Goal: Task Accomplishment & Management: Complete application form

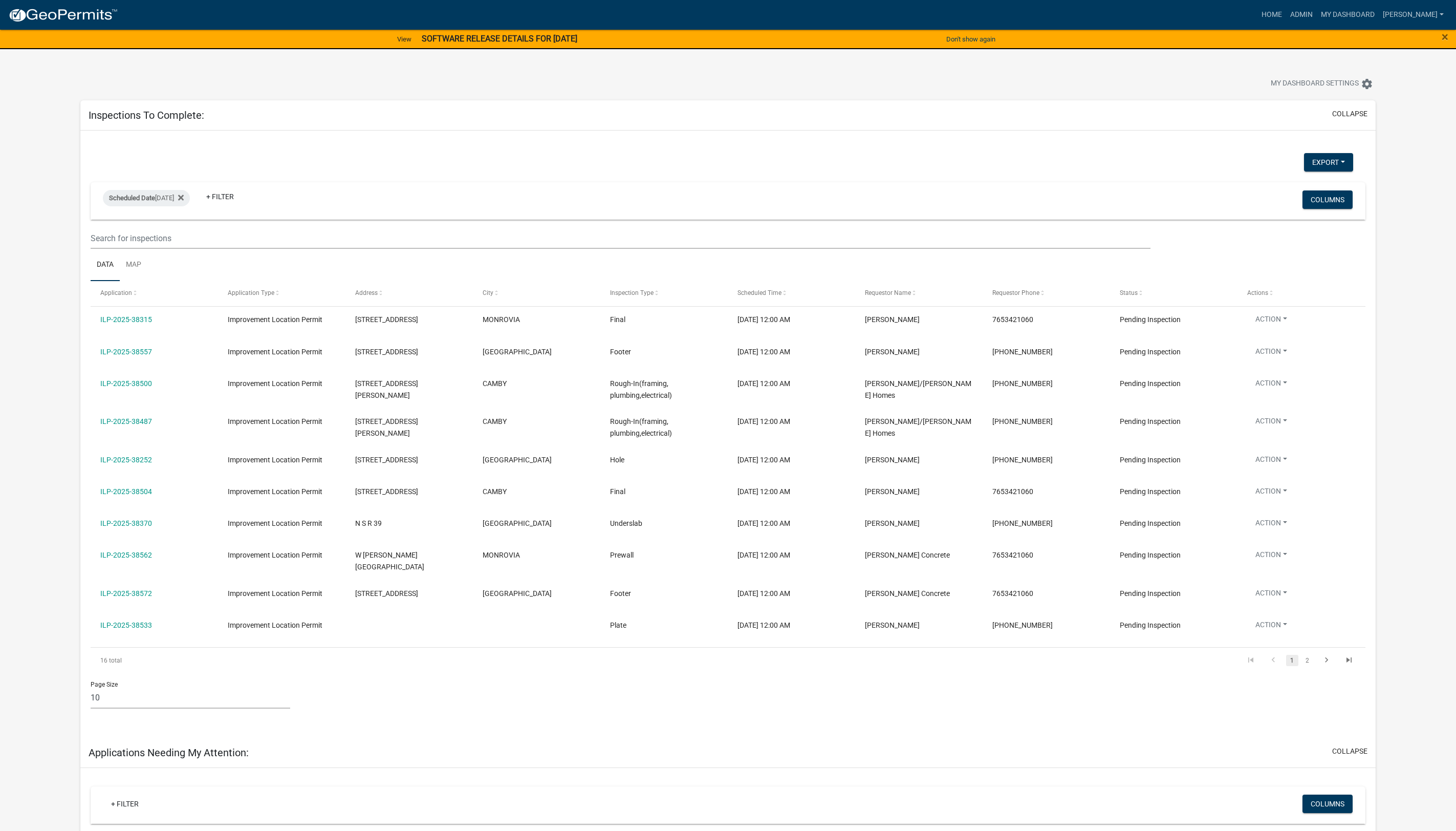
select select "1: 25"
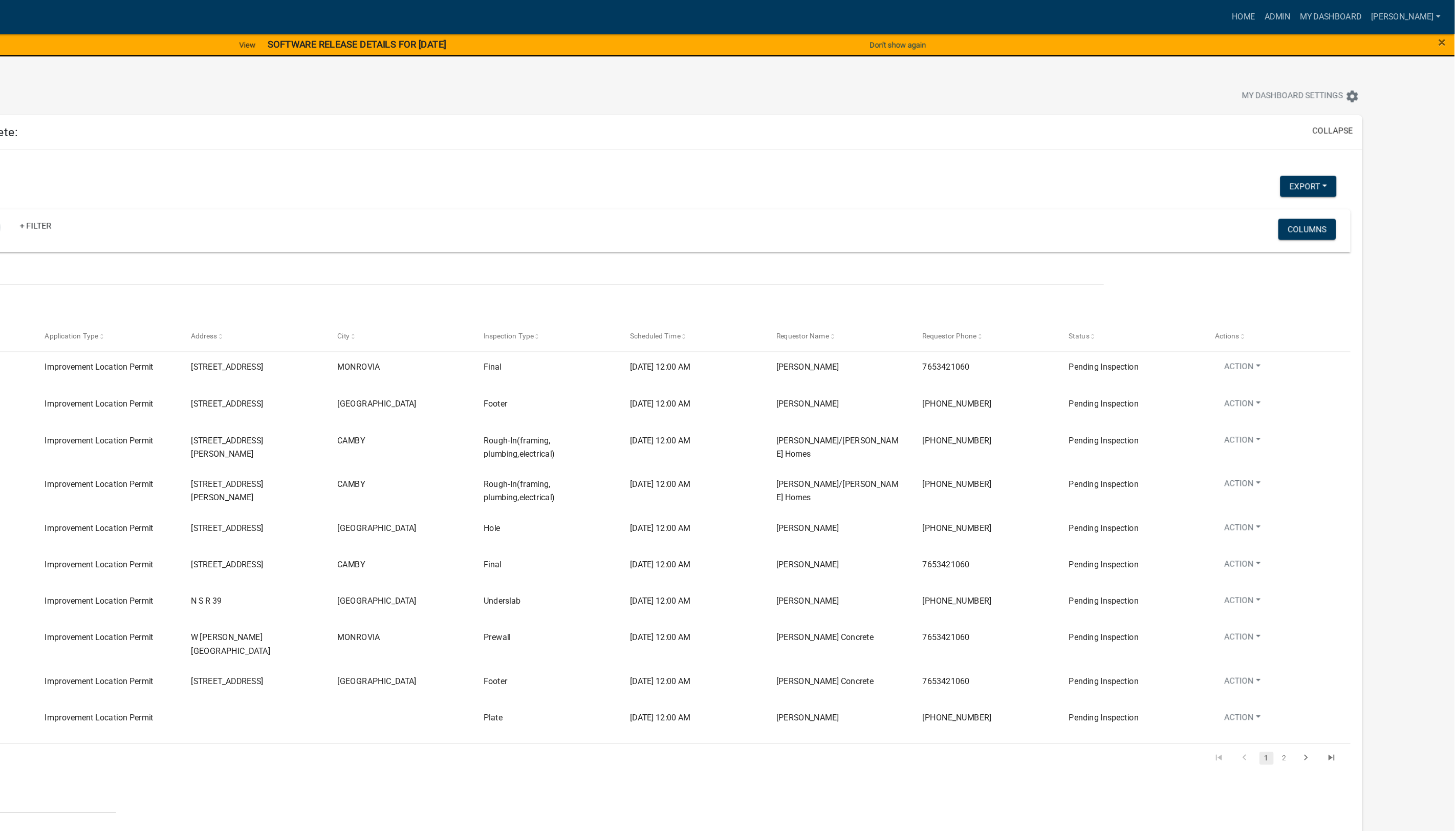
click at [1307, 655] on link "2" at bounding box center [1308, 661] width 13 height 11
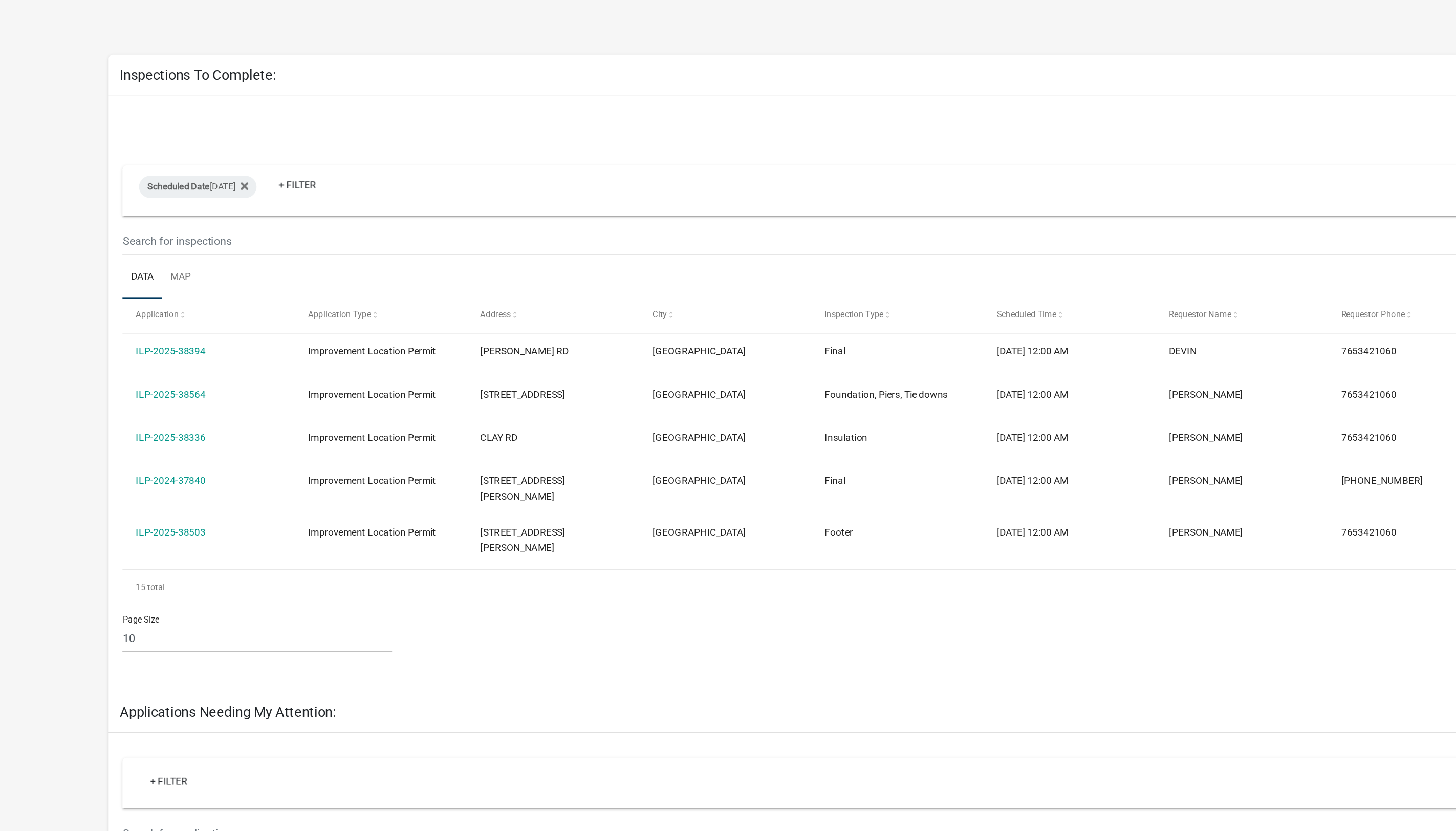
click at [122, 348] on link "ILP-2025-38564" at bounding box center [126, 352] width 52 height 8
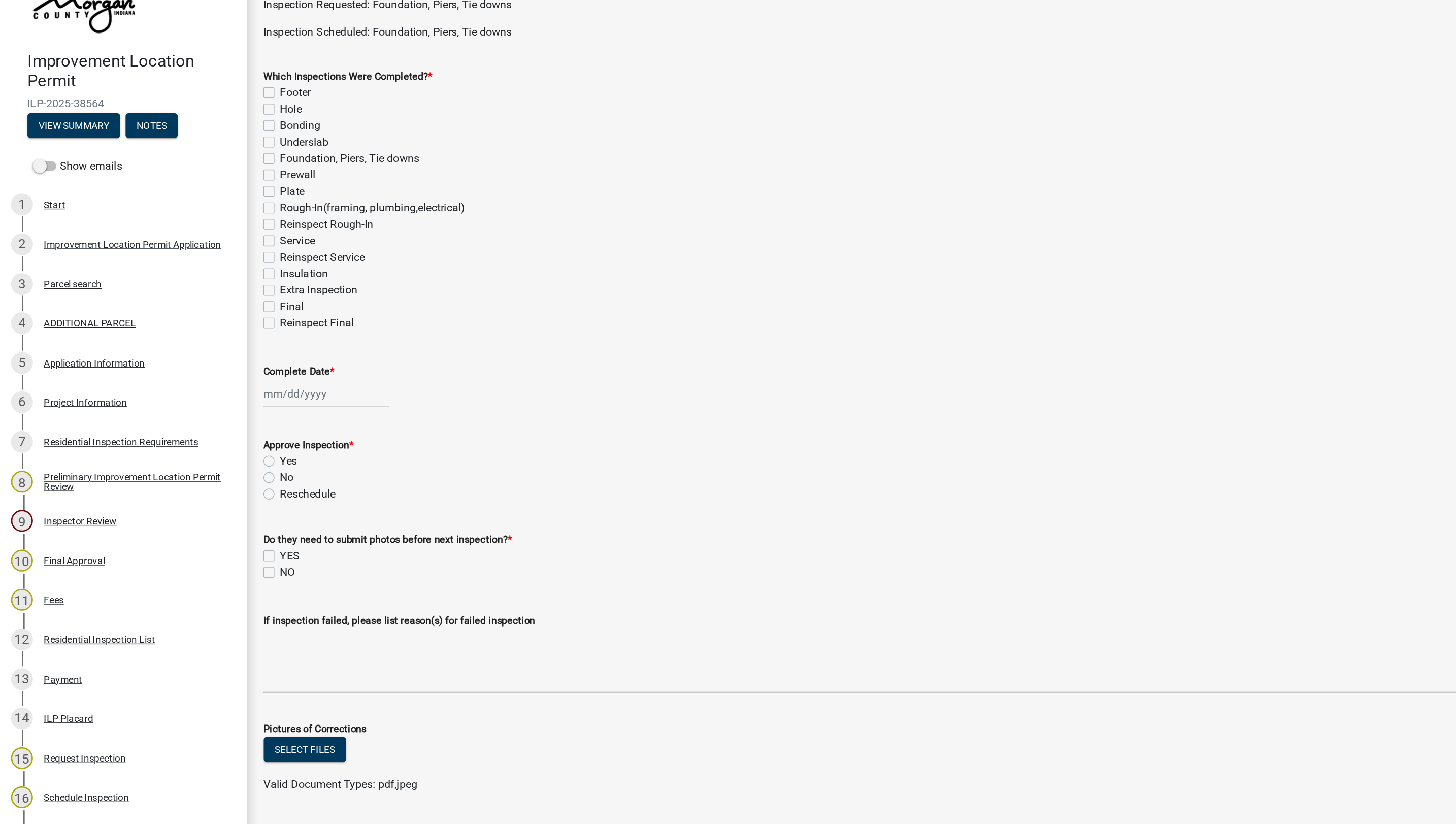
click at [207, 188] on label "Prewall" at bounding box center [220, 189] width 27 height 12
click at [207, 188] on input "Prewall" at bounding box center [210, 186] width 7 height 7
checkbox input "true"
checkbox input "false"
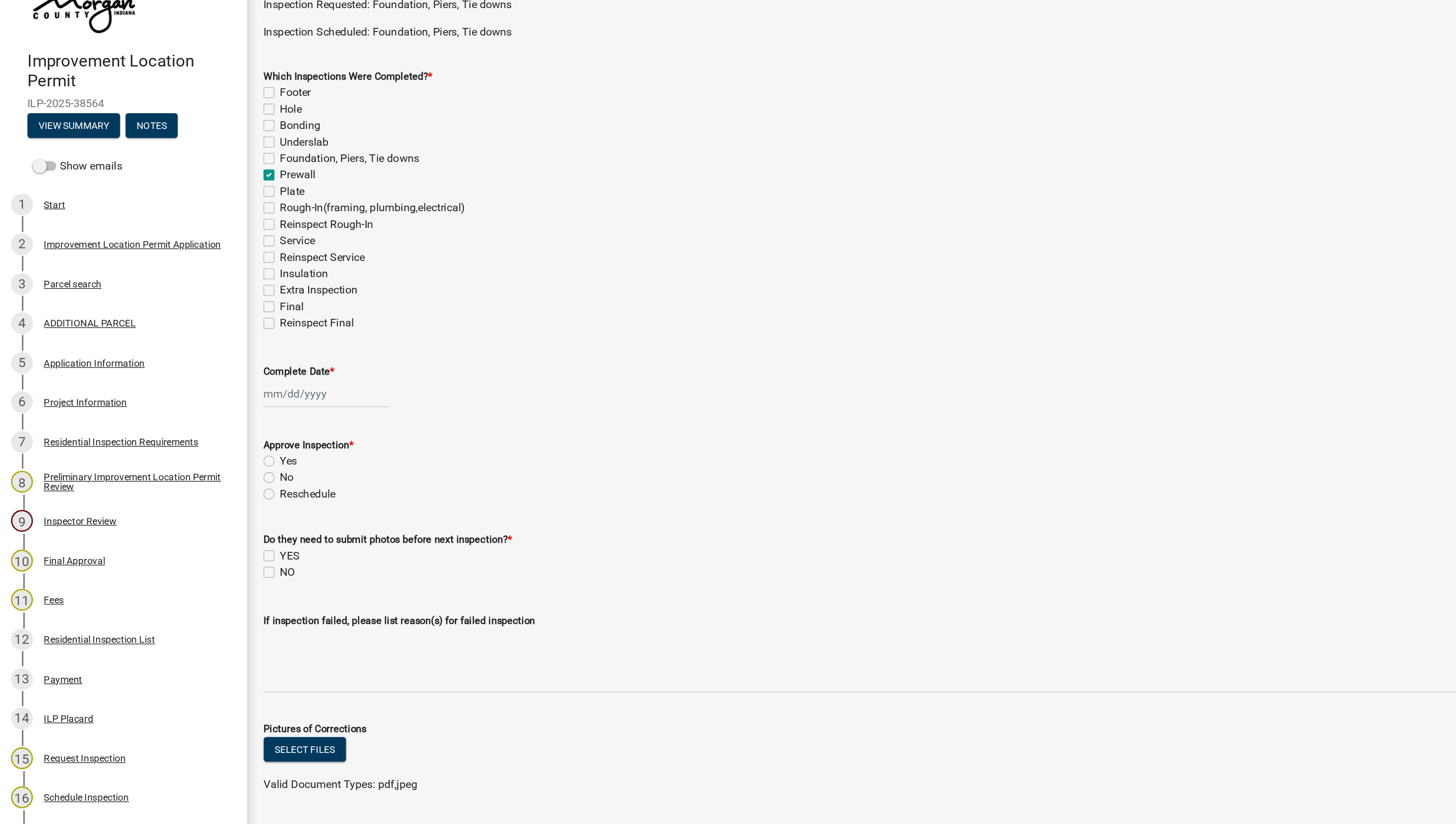
checkbox input "false"
checkbox input "true"
checkbox input "false"
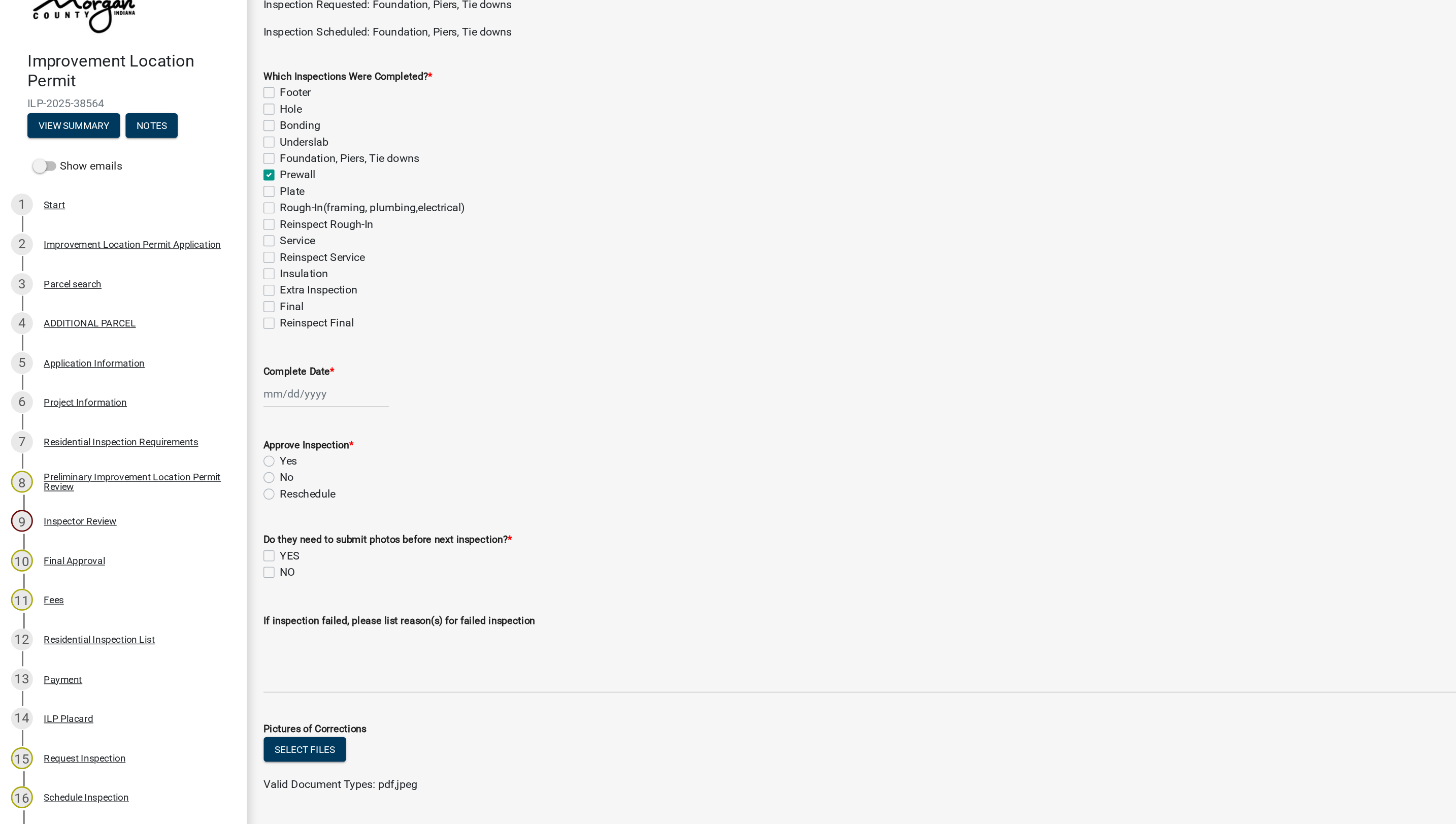
checkbox input "false"
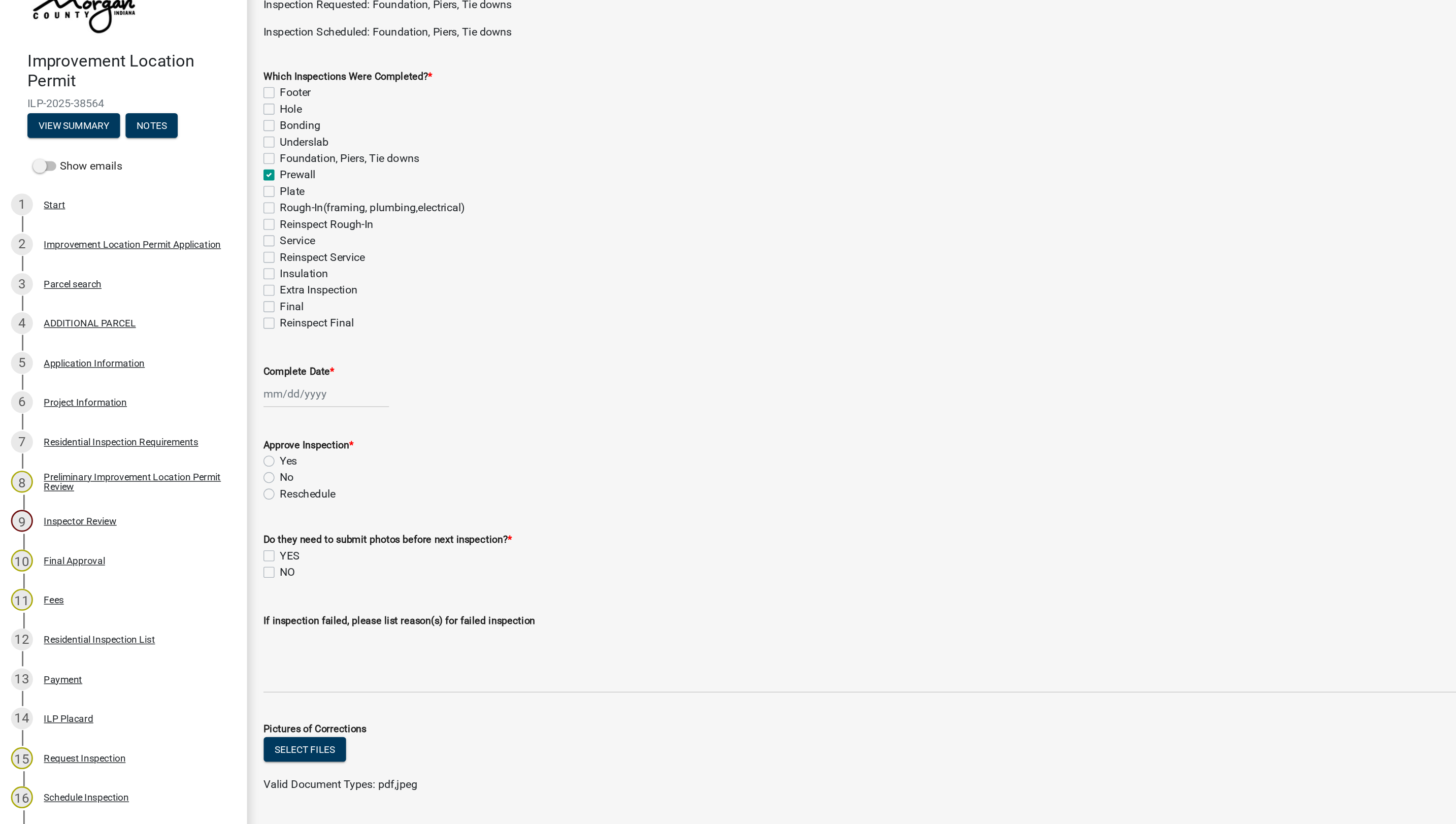
checkbox input "false"
click at [207, 178] on label "Foundation, Piers, Tie downs" at bounding box center [258, 177] width 103 height 12
click at [207, 177] on input "Foundation, Piers, Tie downs" at bounding box center [210, 174] width 7 height 7
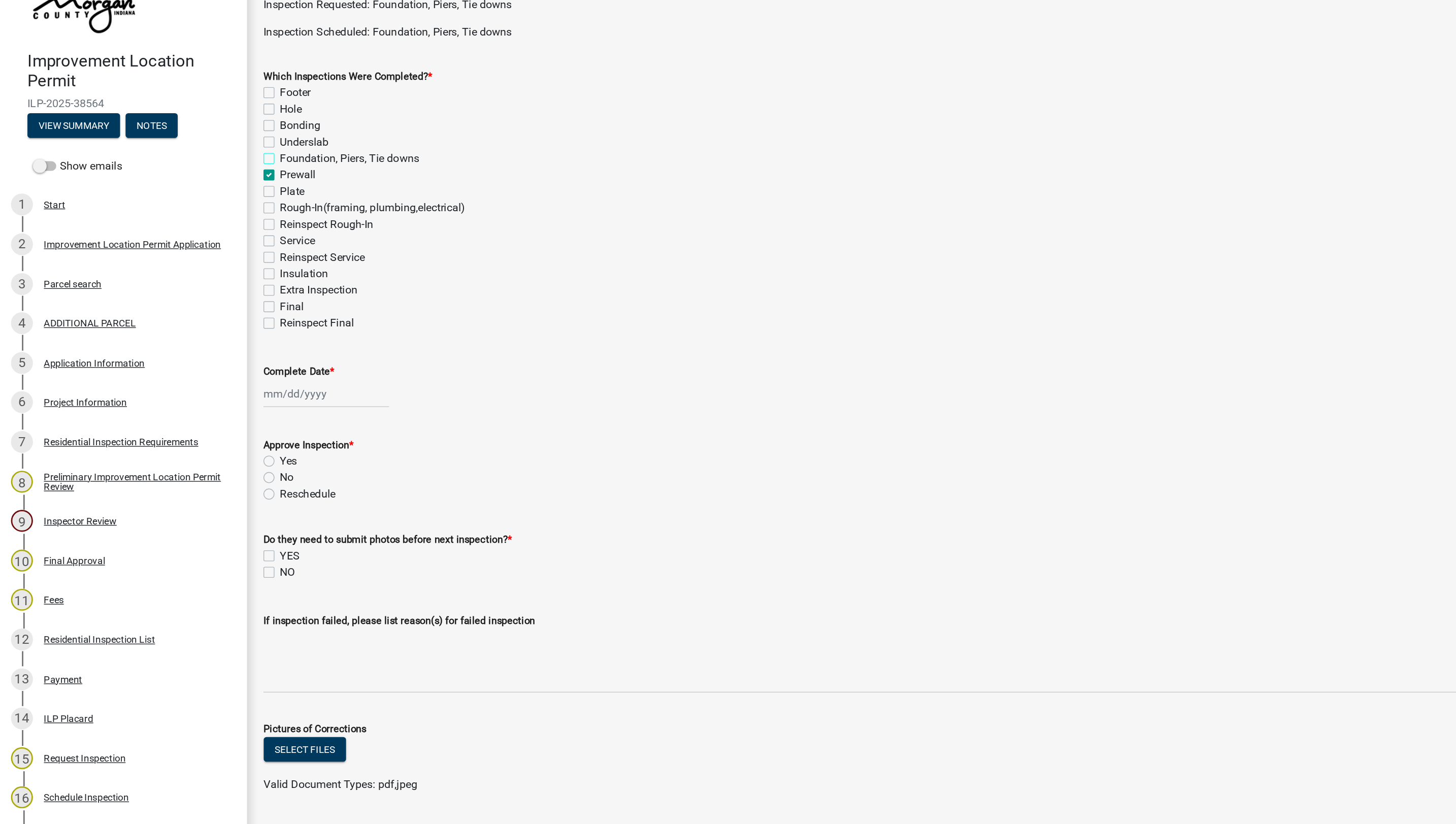
checkbox input "true"
checkbox input "false"
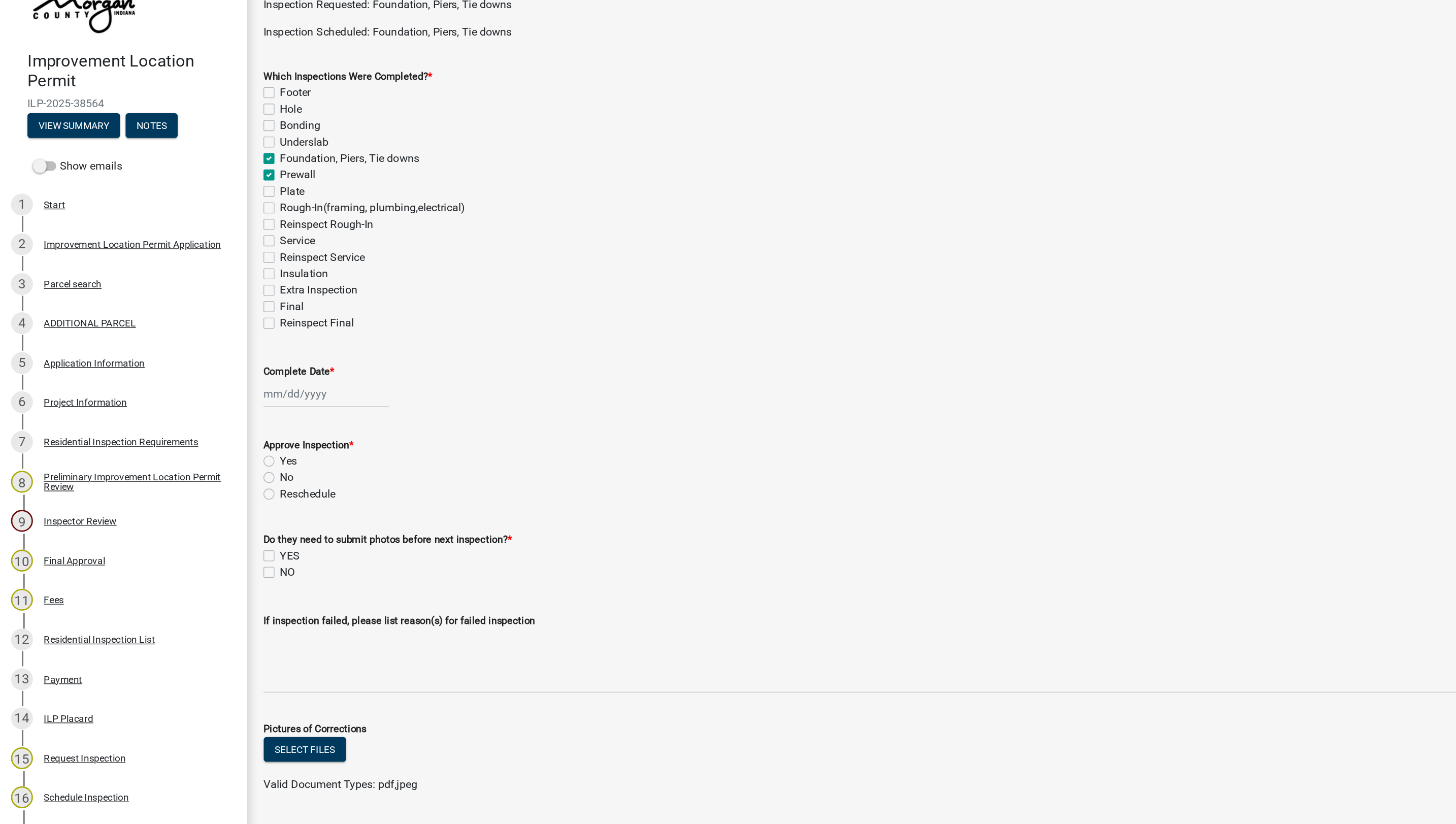
checkbox input "true"
checkbox input "false"
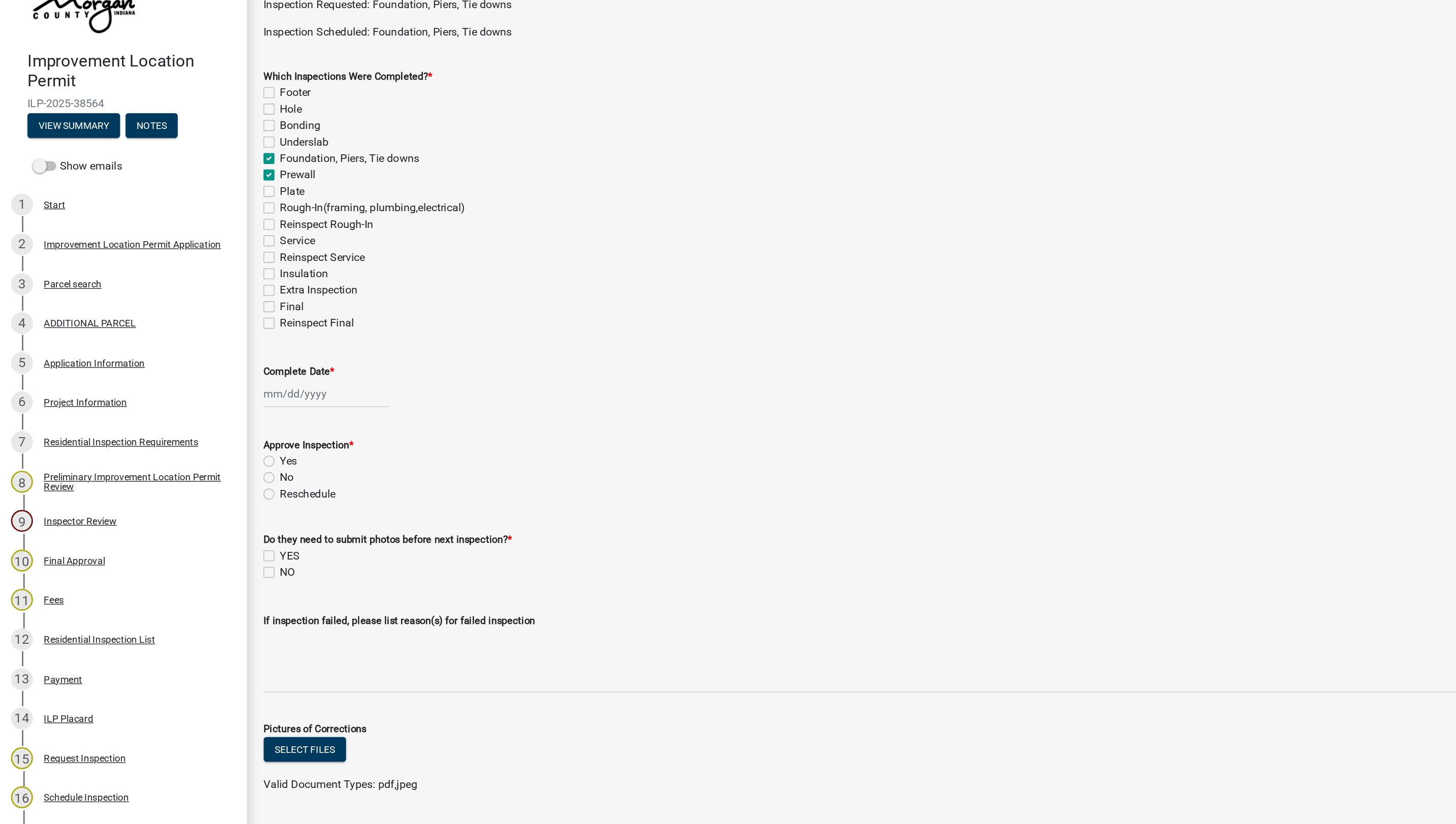
checkbox input "false"
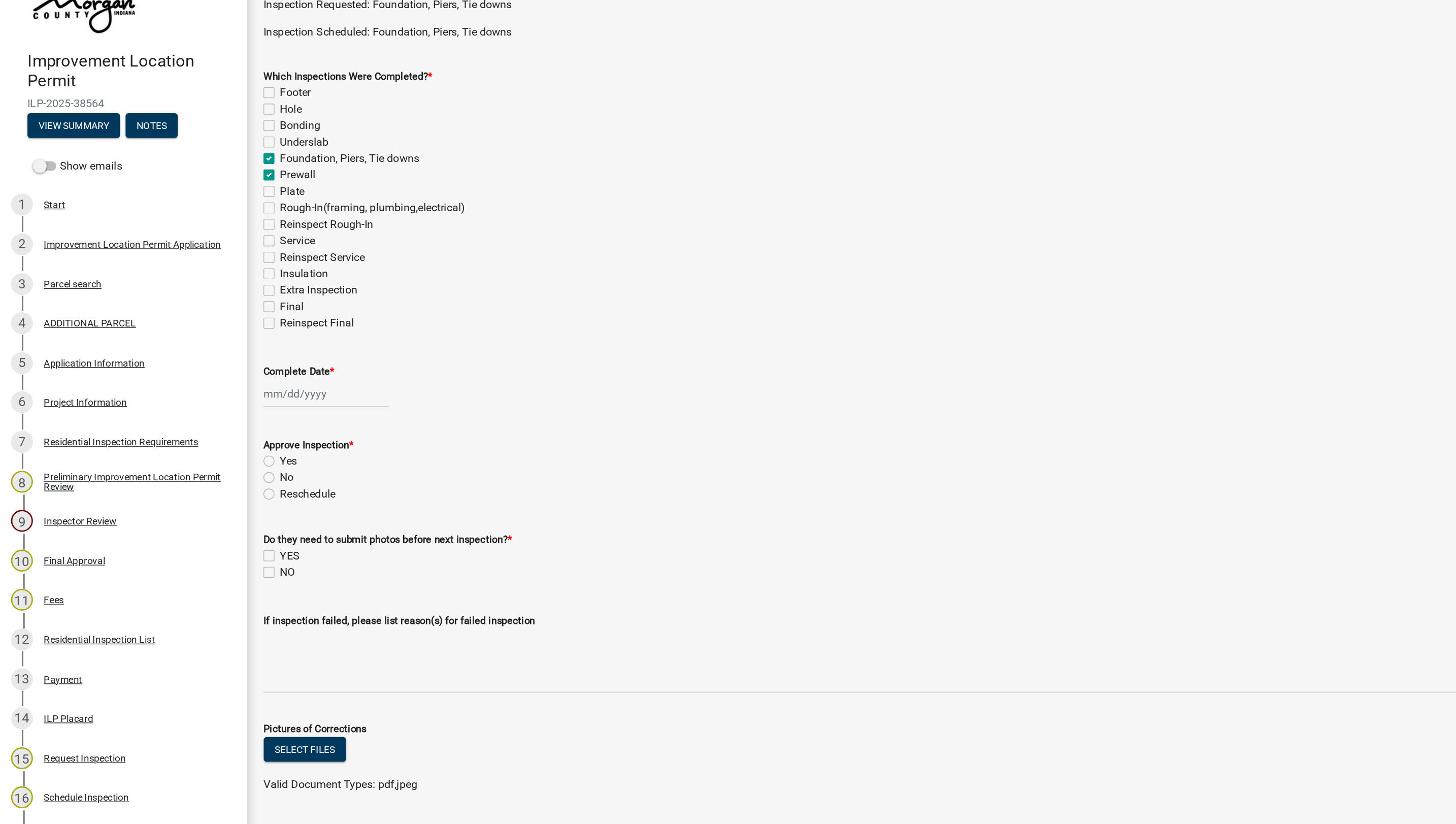
checkbox input "false"
click at [207, 192] on label "Prewall" at bounding box center [220, 189] width 27 height 12
click at [207, 189] on input "Prewall" at bounding box center [210, 186] width 7 height 7
checkbox input "false"
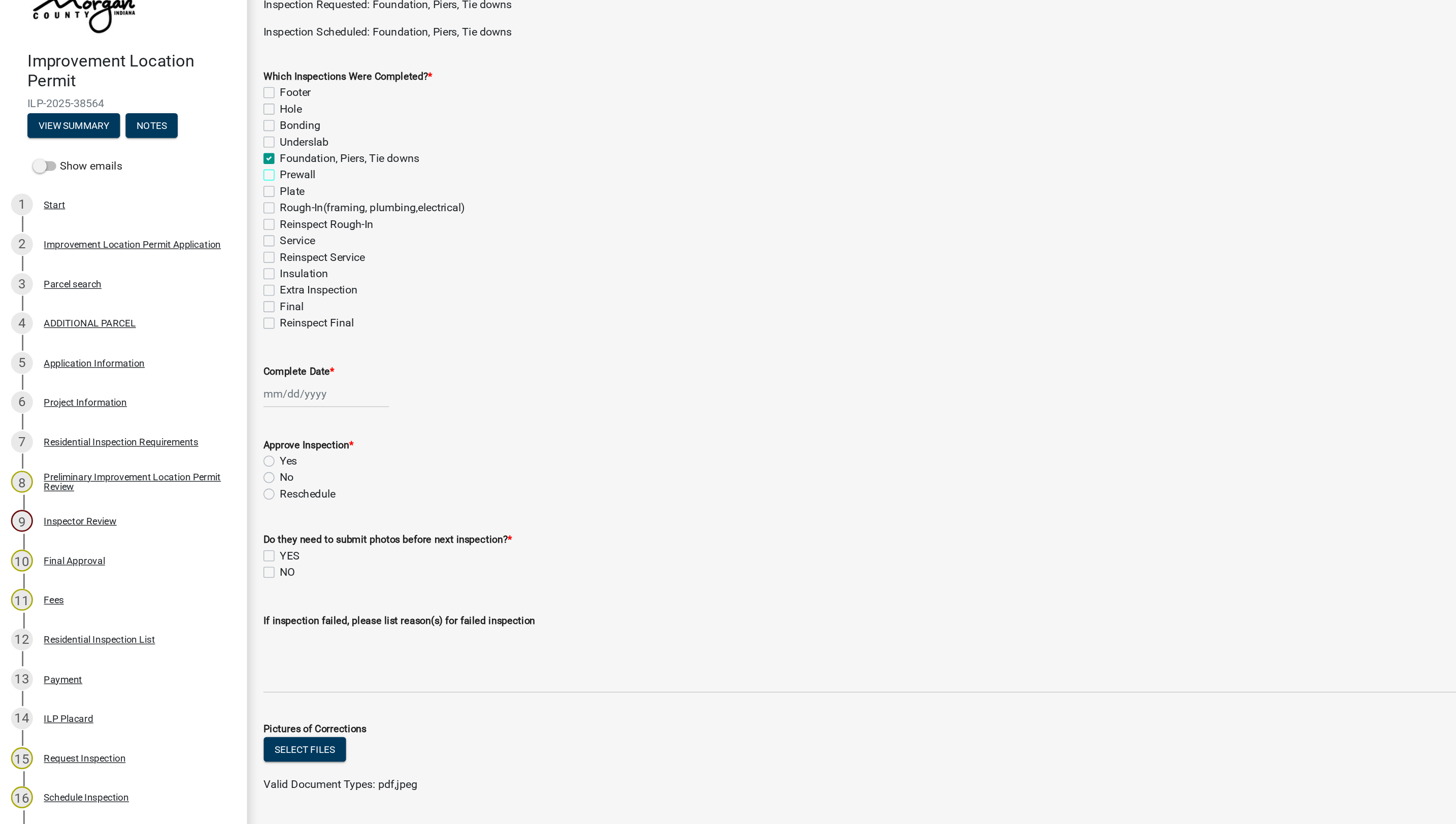
checkbox input "false"
checkbox input "true"
checkbox input "false"
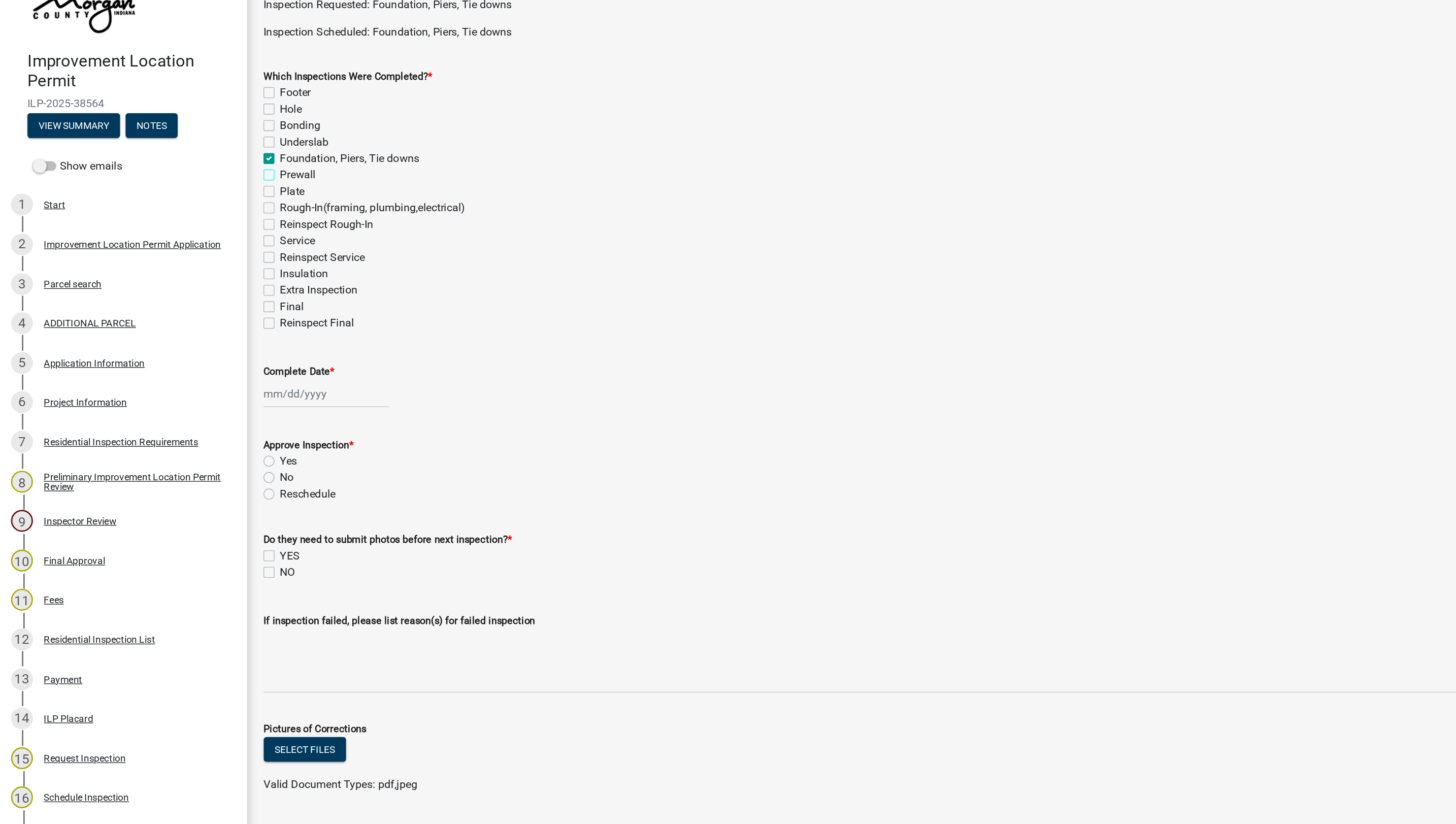
checkbox input "false"
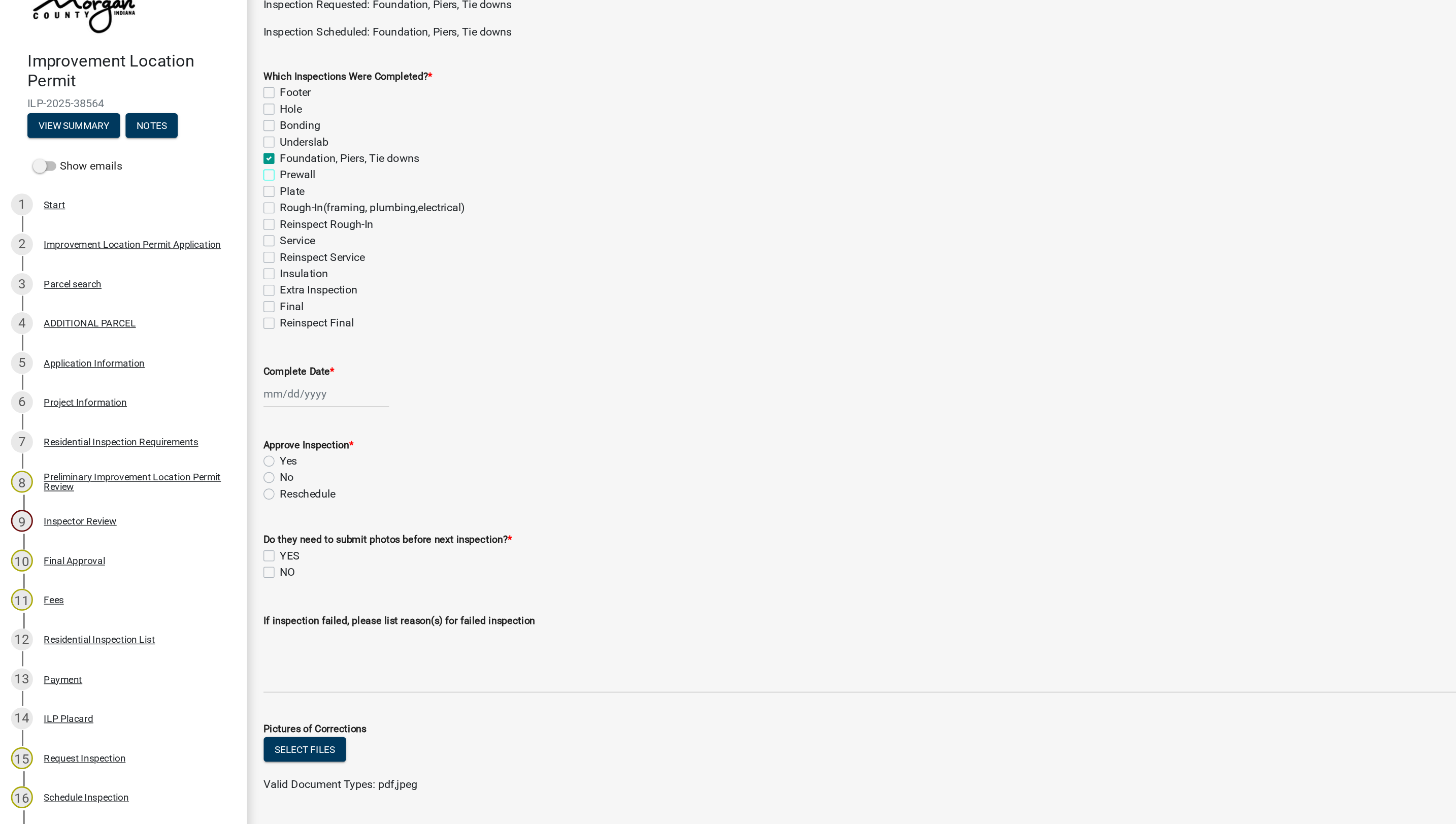
checkbox input "false"
click at [233, 354] on div at bounding box center [241, 350] width 93 height 21
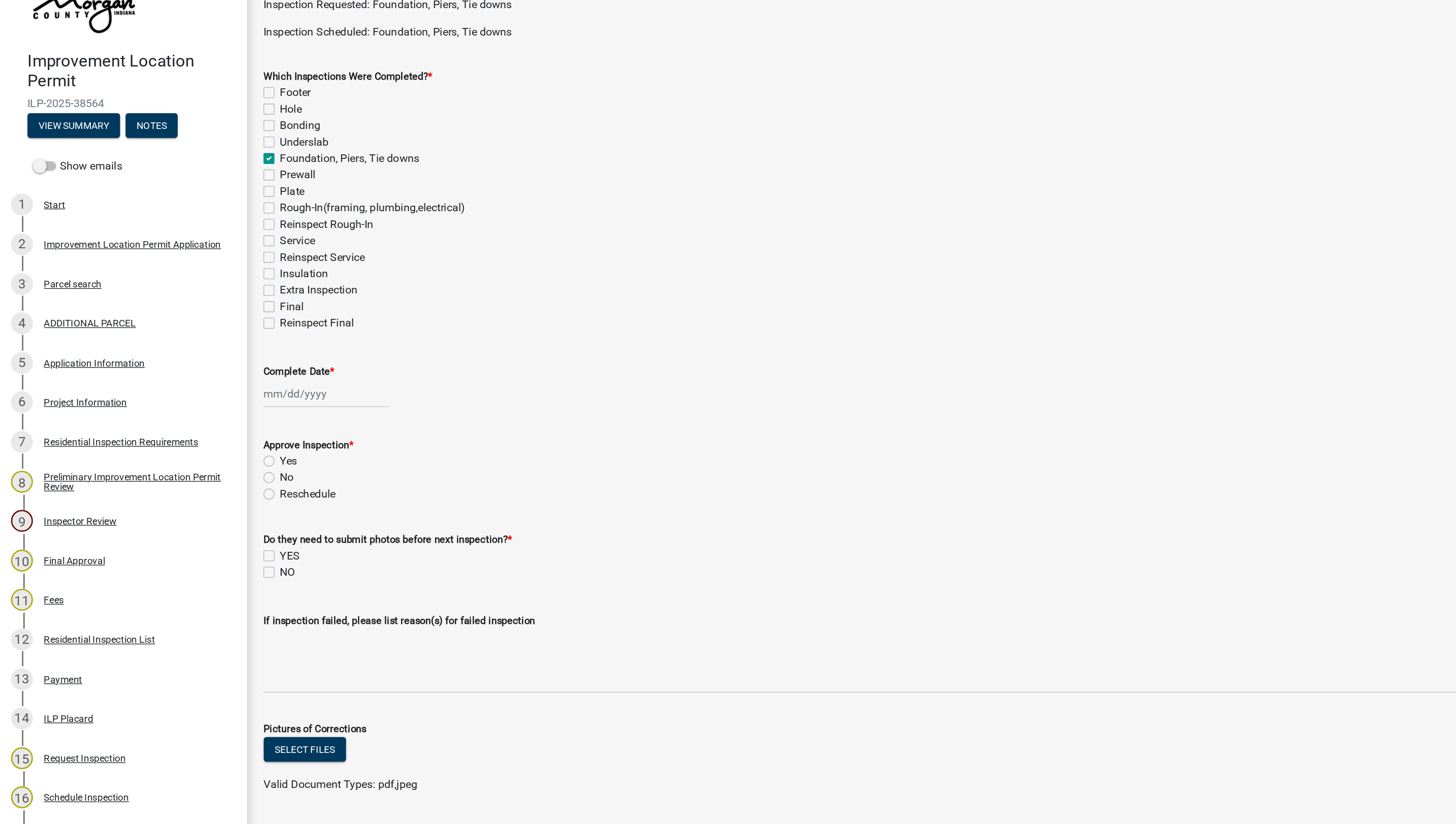
select select "9"
select select "2025"
click at [222, 420] on div "9" at bounding box center [221, 420] width 16 height 16
type input "[DATE]"
click at [207, 401] on label "Yes" at bounding box center [213, 401] width 12 height 12
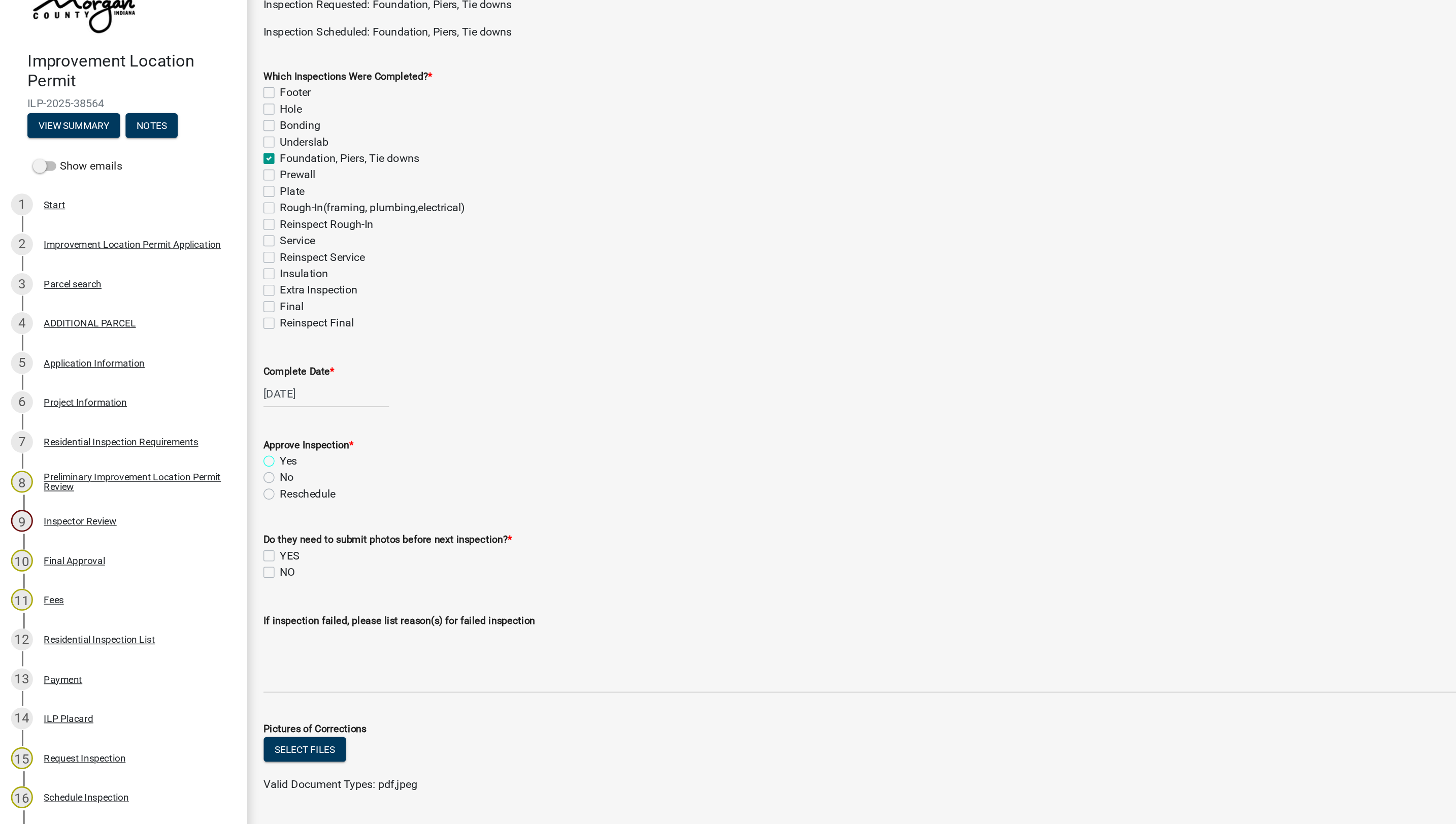
click at [207, 401] on input "Yes" at bounding box center [210, 398] width 7 height 7
radio input "true"
click at [207, 483] on label "NO" at bounding box center [213, 483] width 11 height 12
click at [207, 483] on input "NO" at bounding box center [210, 480] width 7 height 7
checkbox input "true"
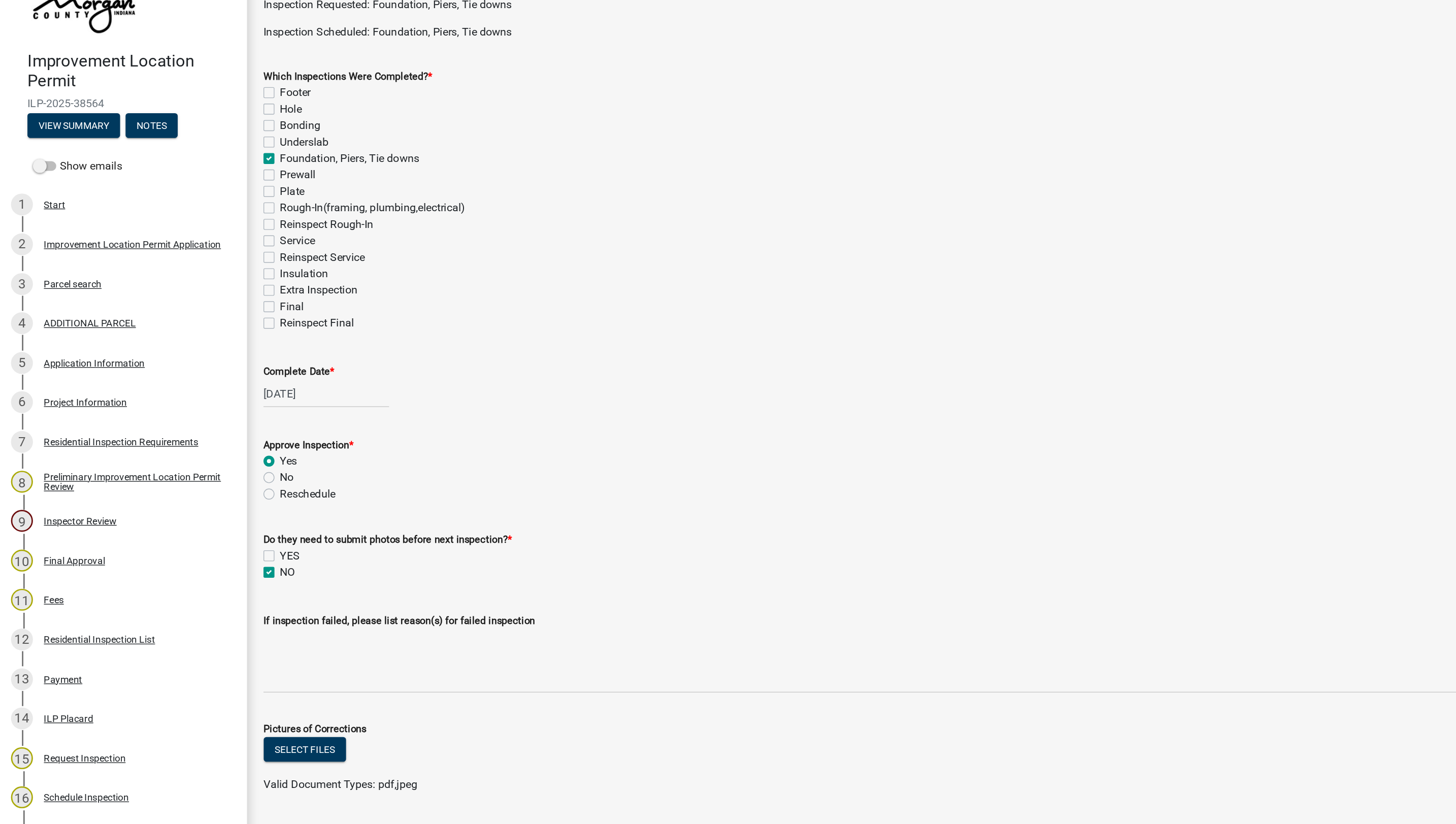
checkbox input "false"
checkbox input "true"
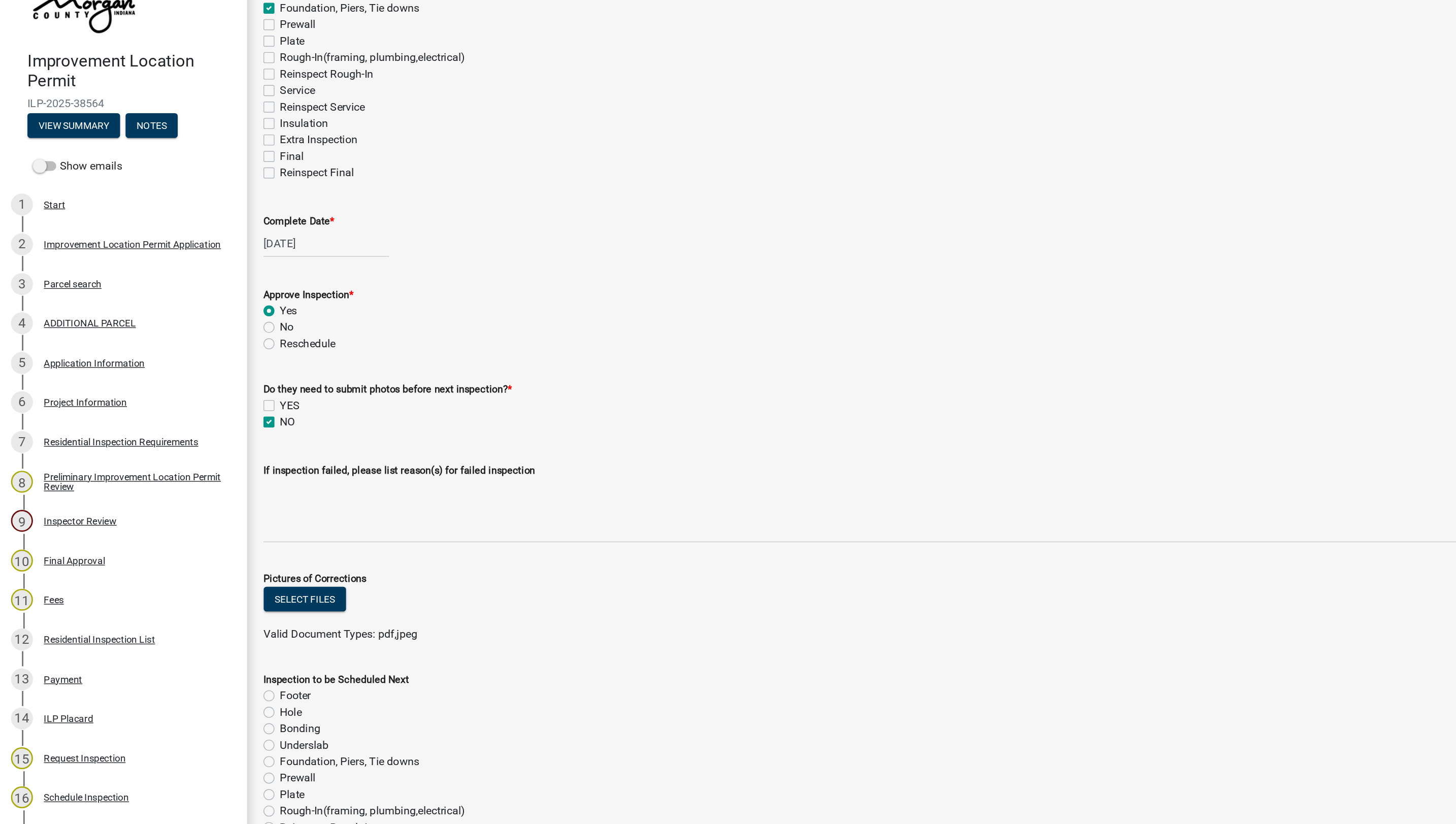
scroll to position [200, 0]
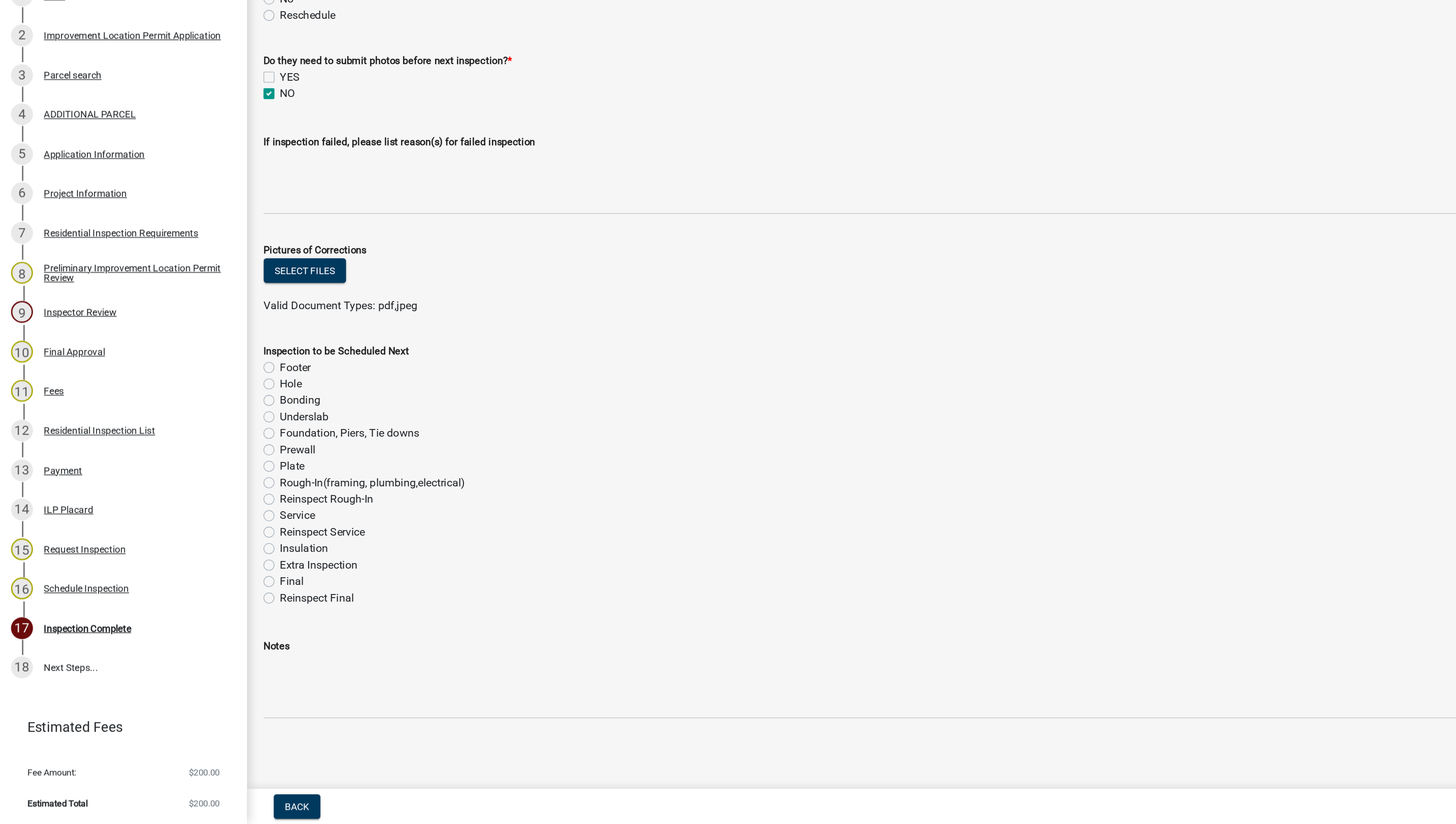
click at [207, 562] on label "Plate" at bounding box center [216, 559] width 18 height 12
click at [207, 560] on input "Plate" at bounding box center [210, 556] width 7 height 7
radio input "true"
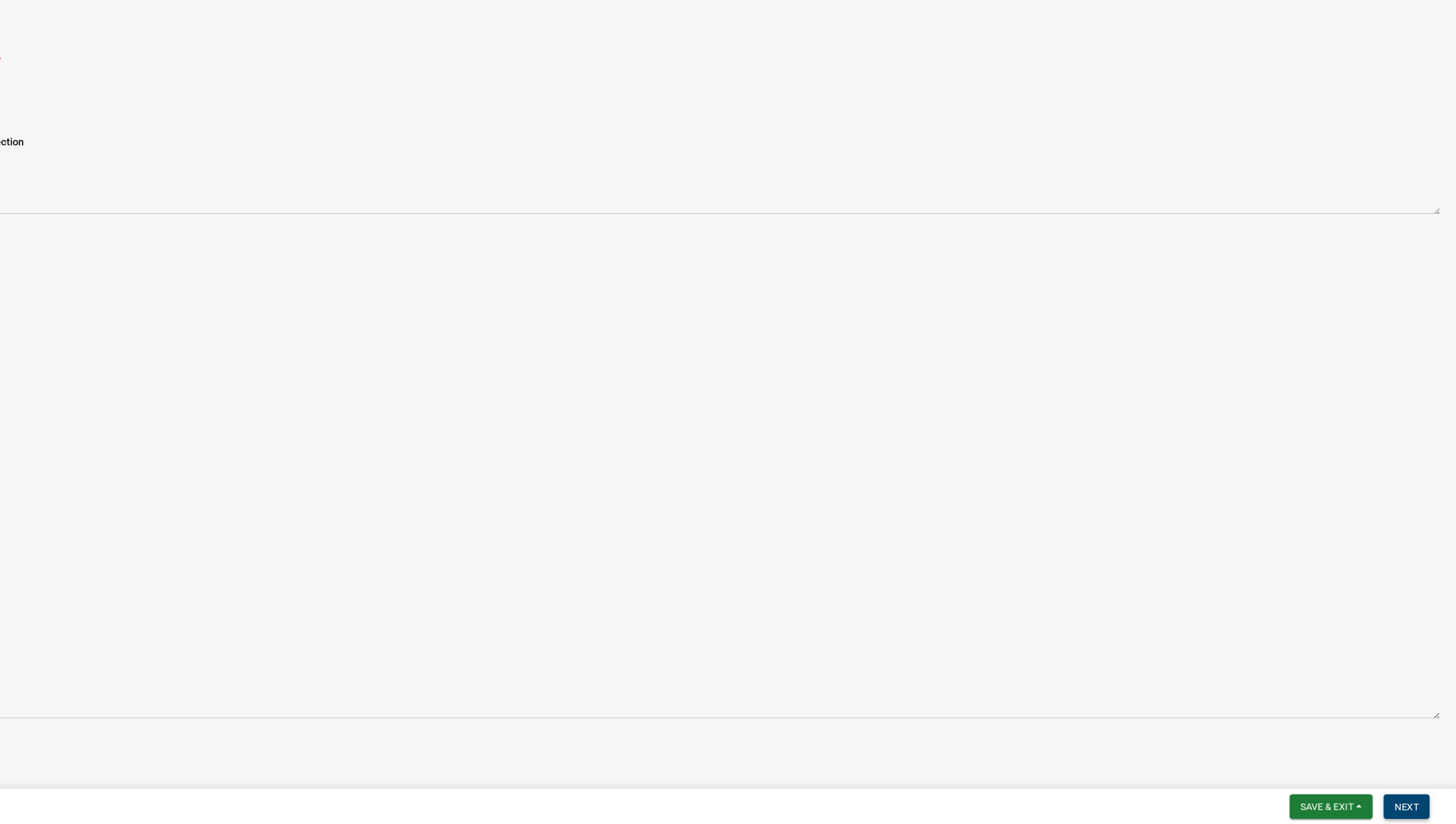
click at [1412, 807] on span "Next" at bounding box center [1419, 810] width 18 height 8
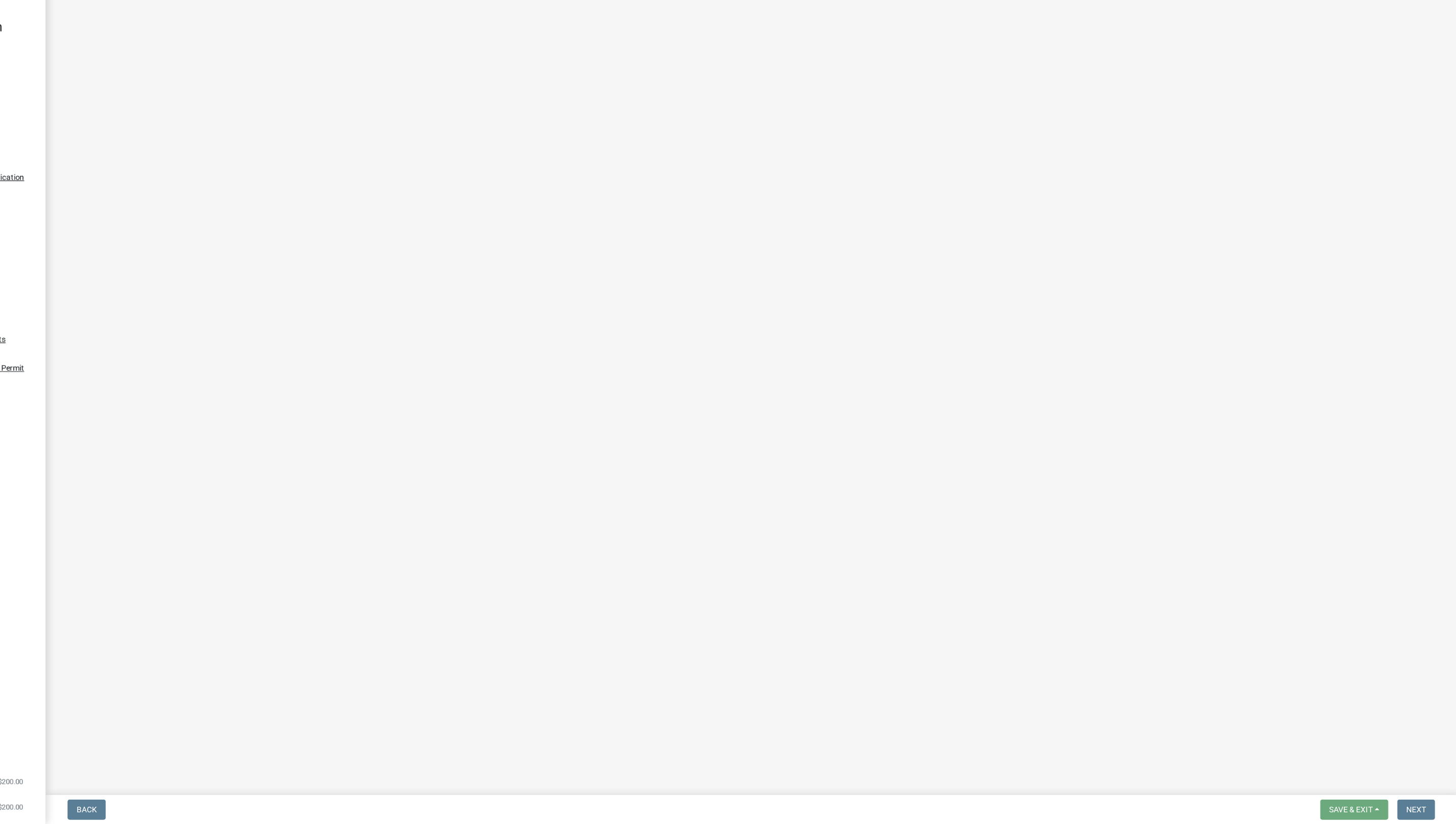
scroll to position [0, 0]
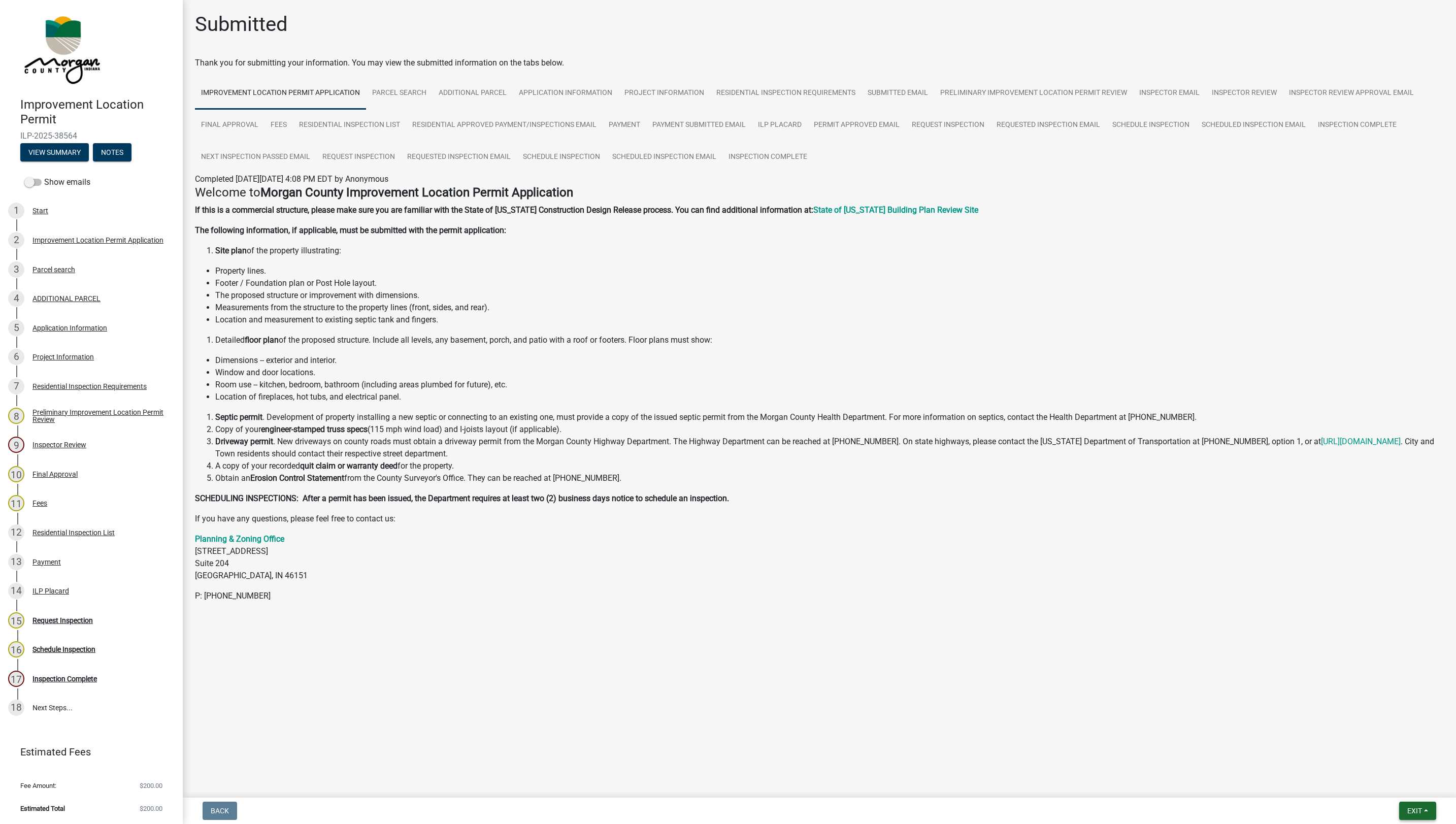
click at [1410, 805] on button "Exit" at bounding box center [1418, 810] width 37 height 18
click at [1374, 794] on button "Save & Exit" at bounding box center [1396, 784] width 81 height 24
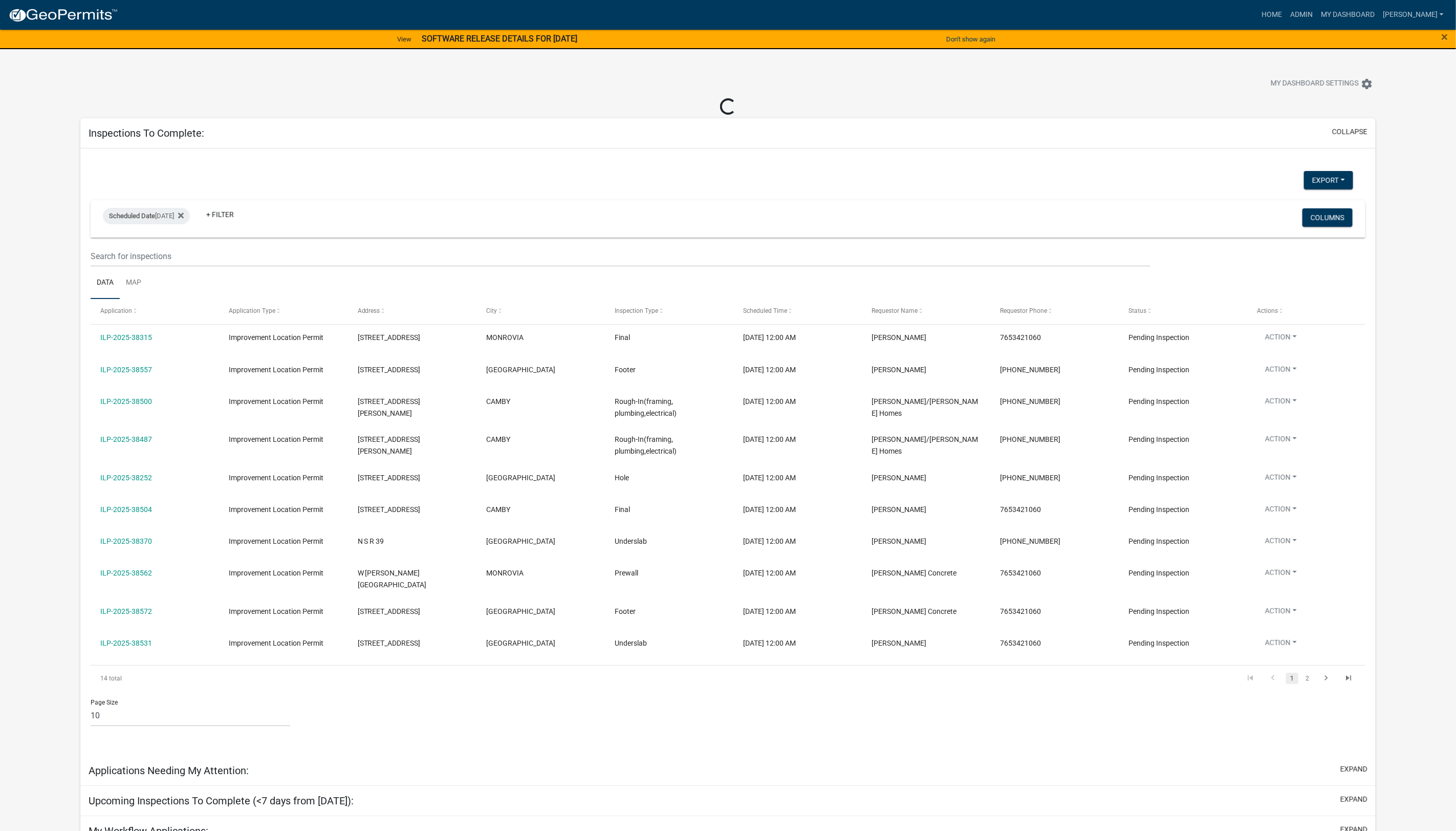
select select "1: 25"
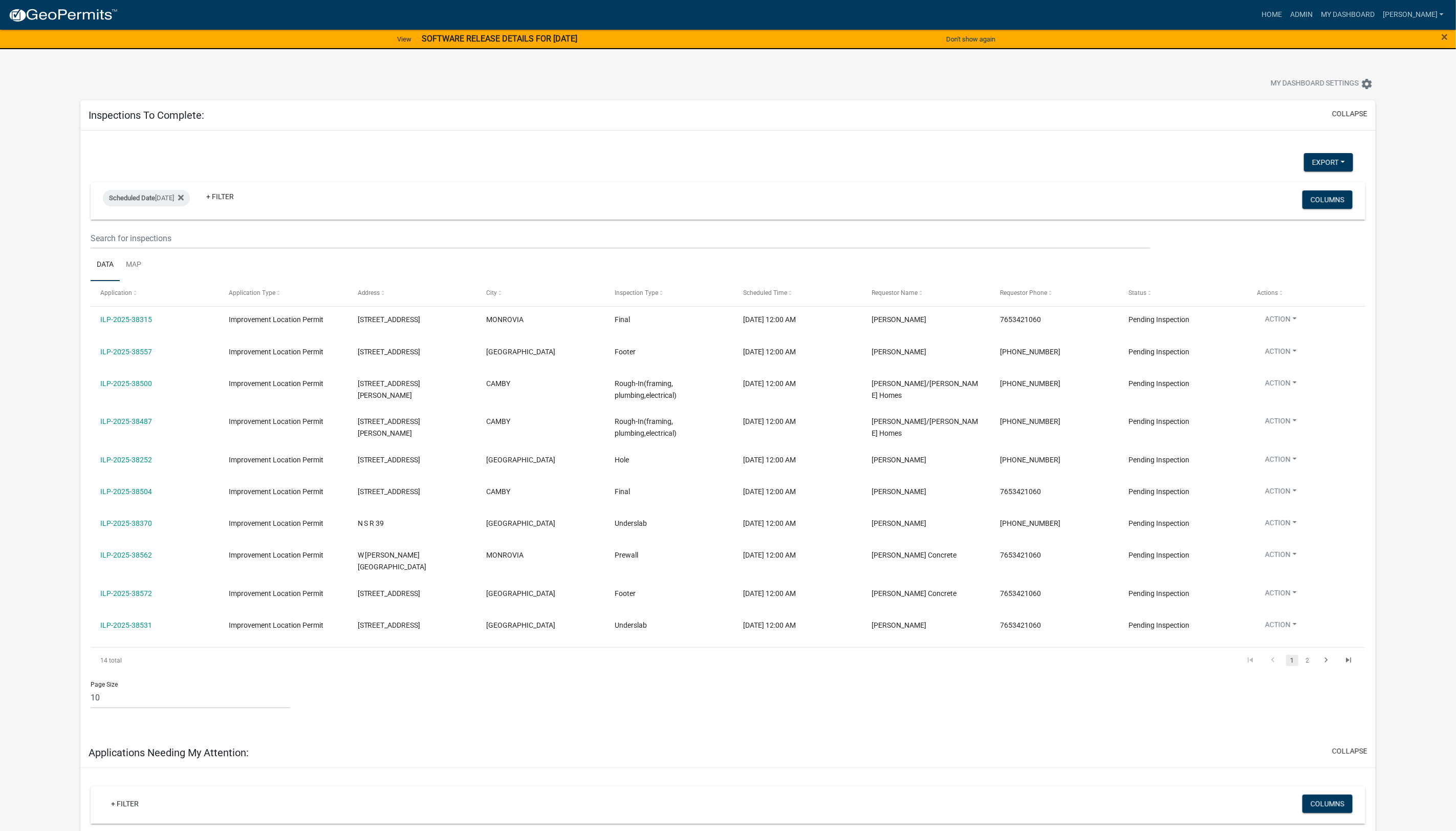
click at [1312, 655] on link "2" at bounding box center [1308, 661] width 13 height 11
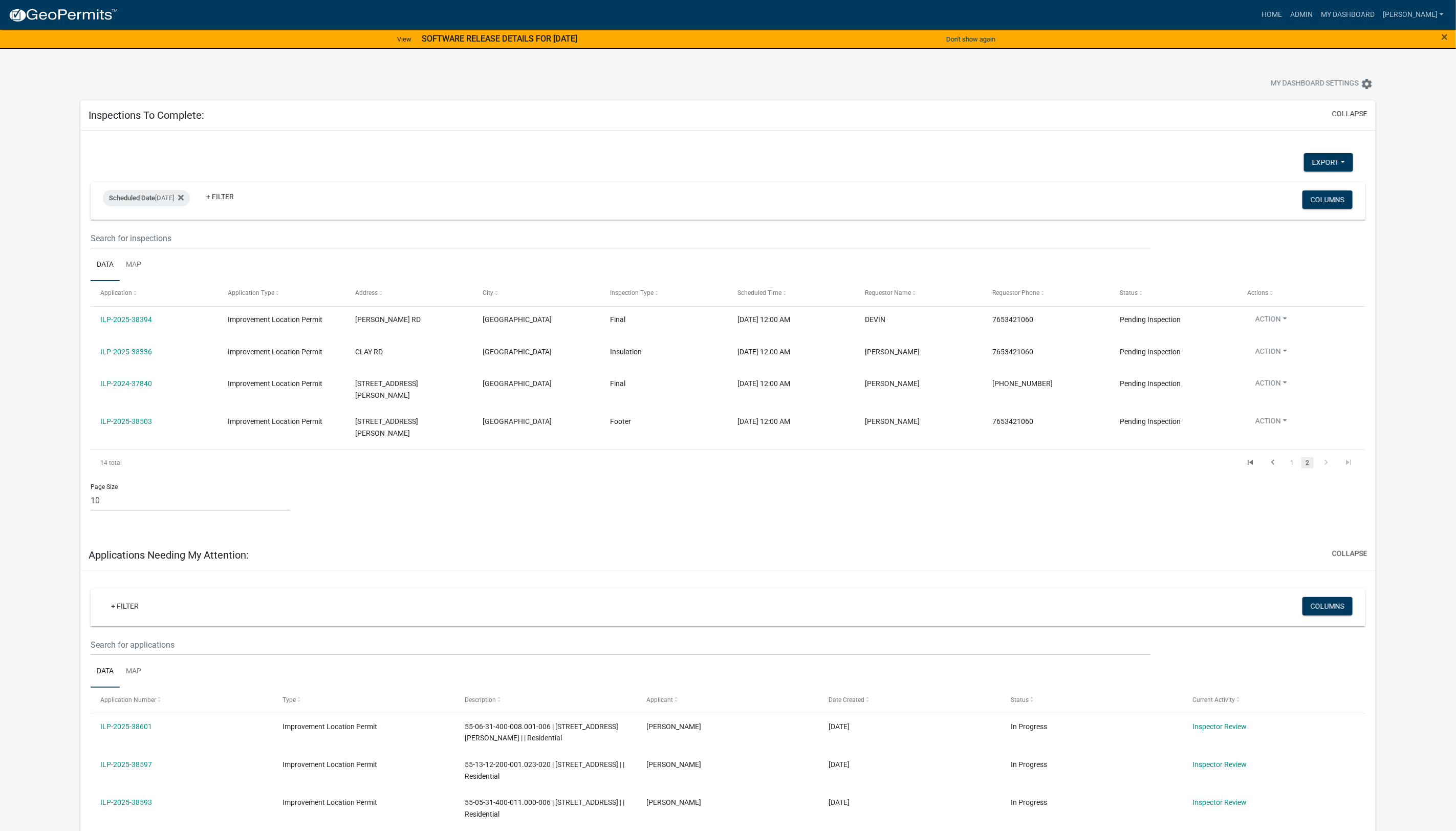
click at [127, 351] on link "ILP-2025-38336" at bounding box center [126, 352] width 52 height 8
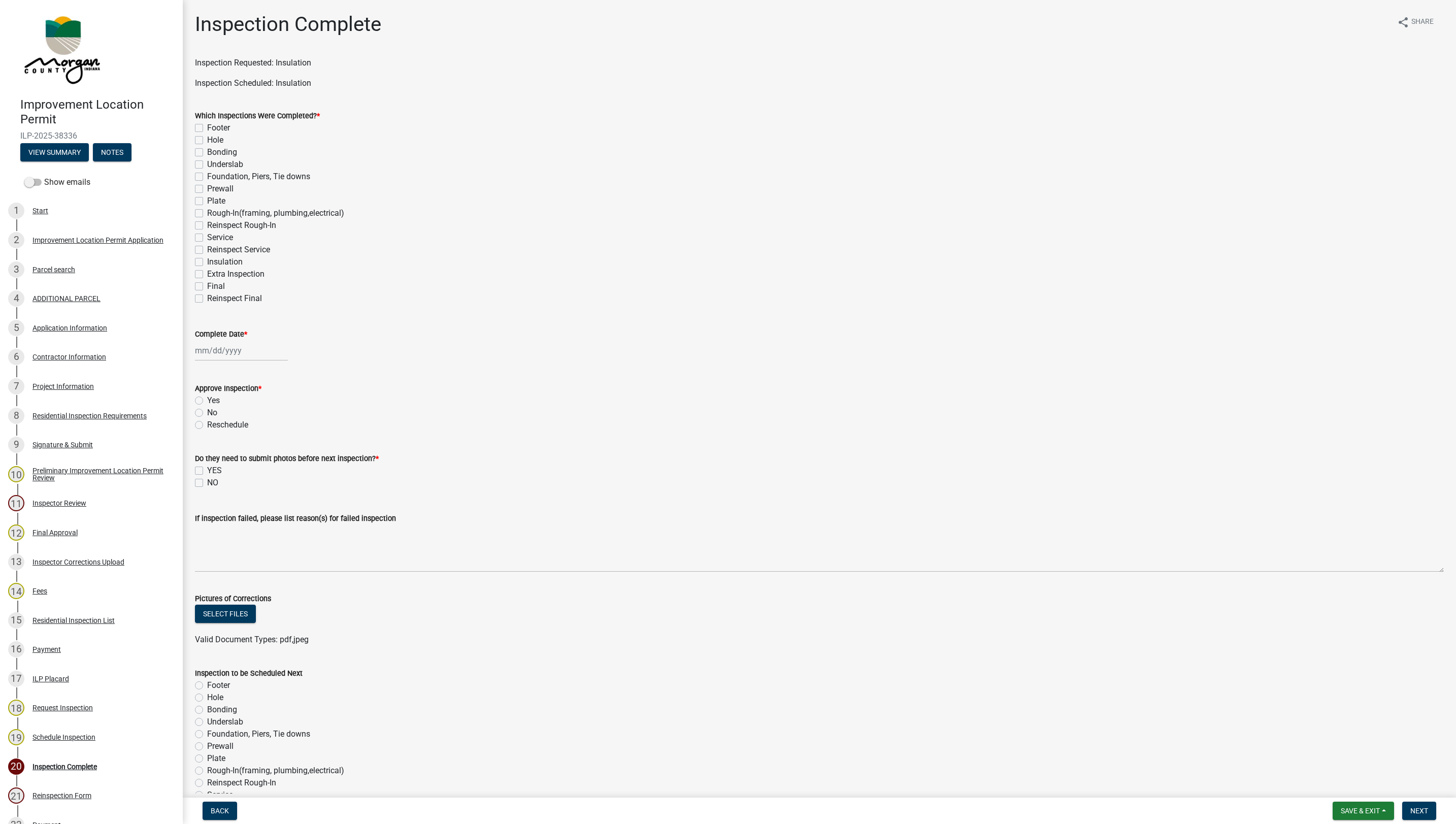
click at [207, 276] on label "Extra Inspection" at bounding box center [235, 274] width 57 height 12
click at [207, 275] on input "Extra Inspection" at bounding box center [210, 271] width 7 height 7
checkbox input "true"
checkbox input "false"
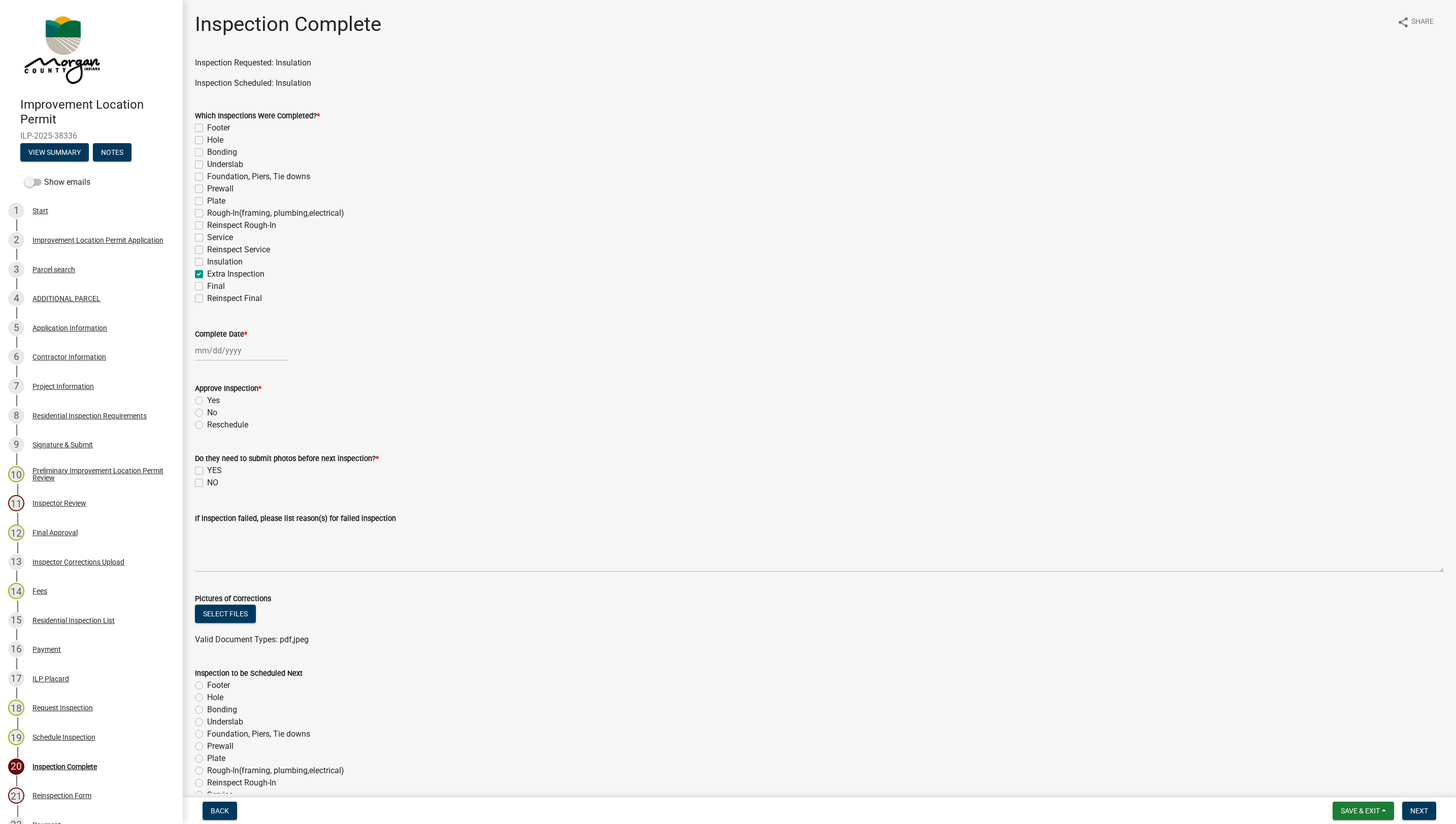
checkbox input "false"
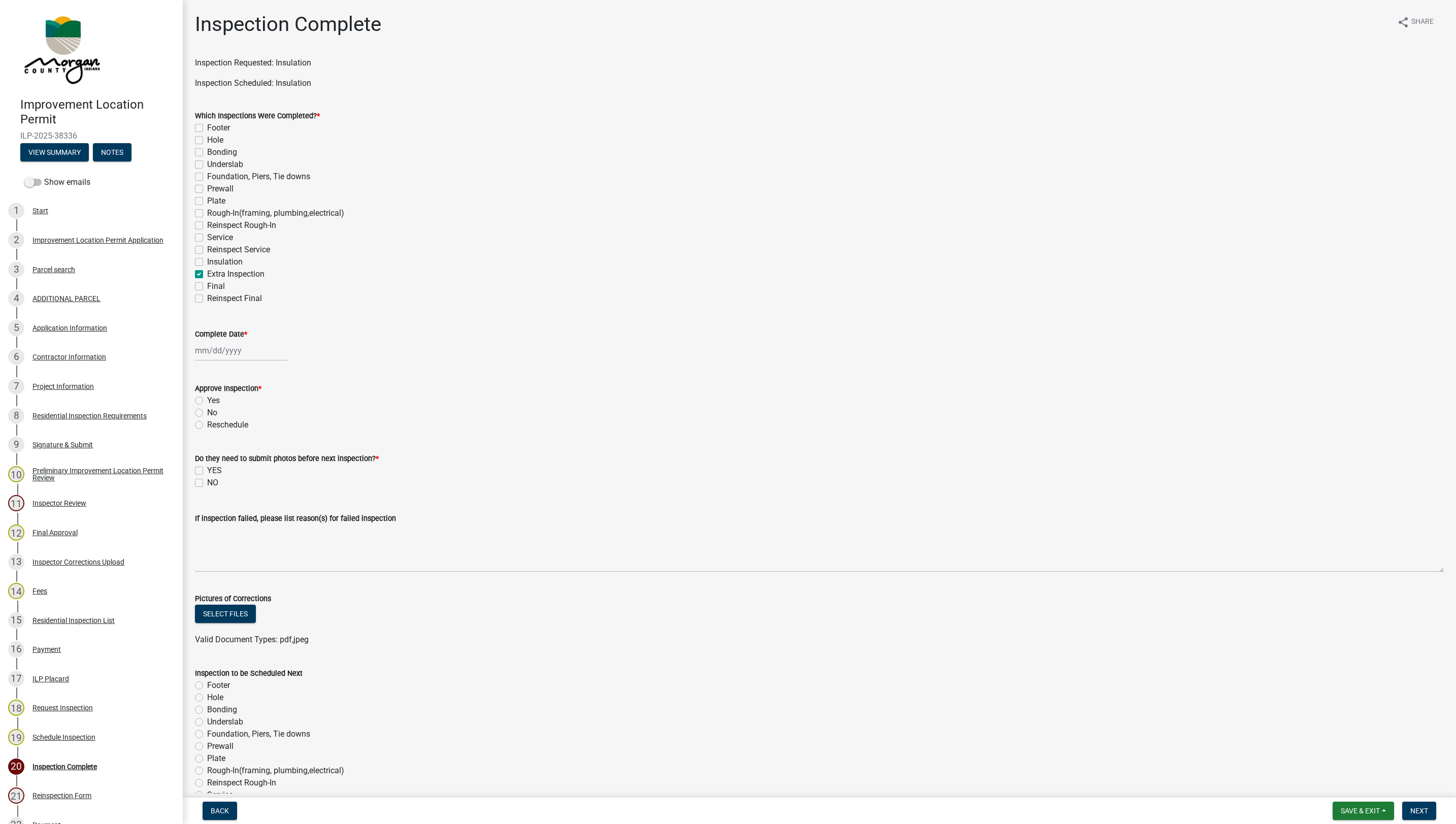
checkbox input "false"
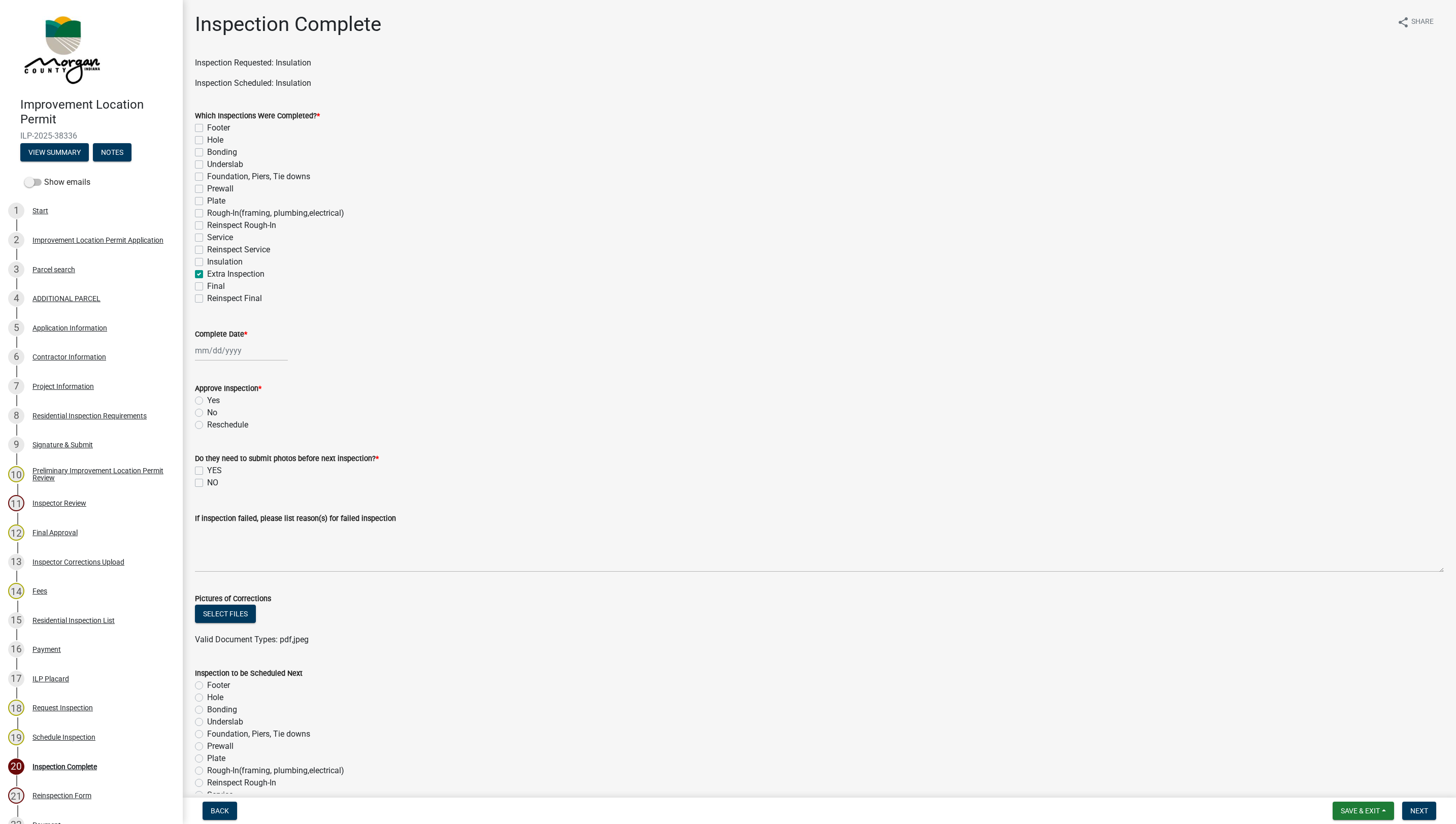
checkbox input "true"
checkbox input "false"
click at [227, 355] on div at bounding box center [241, 350] width 93 height 21
select select "9"
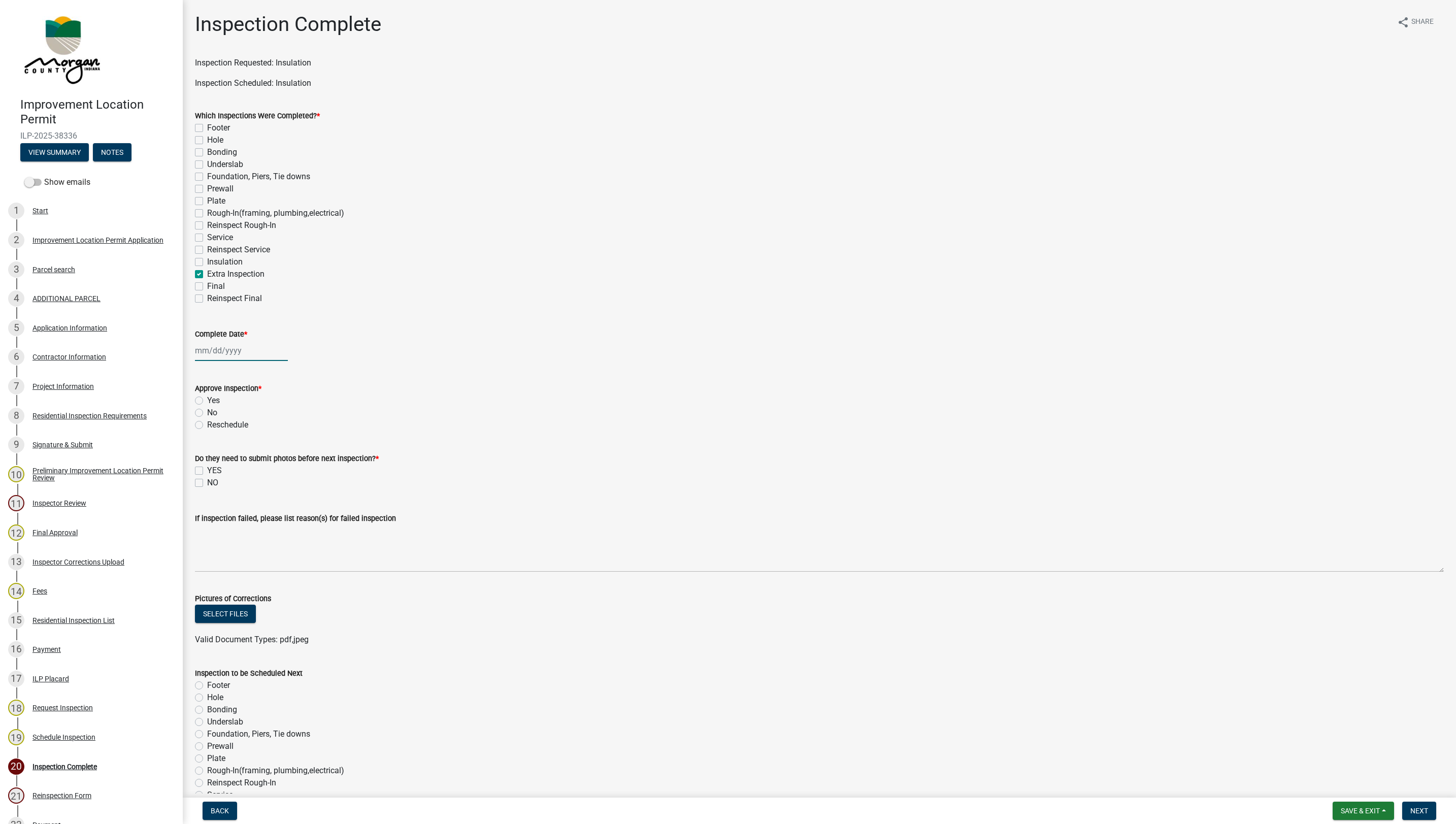
select select "2025"
click at [221, 420] on div "9" at bounding box center [221, 420] width 16 height 16
type input "[DATE]"
click at [207, 398] on label "Yes" at bounding box center [213, 401] width 12 height 12
click at [207, 398] on input "Yes" at bounding box center [210, 398] width 7 height 7
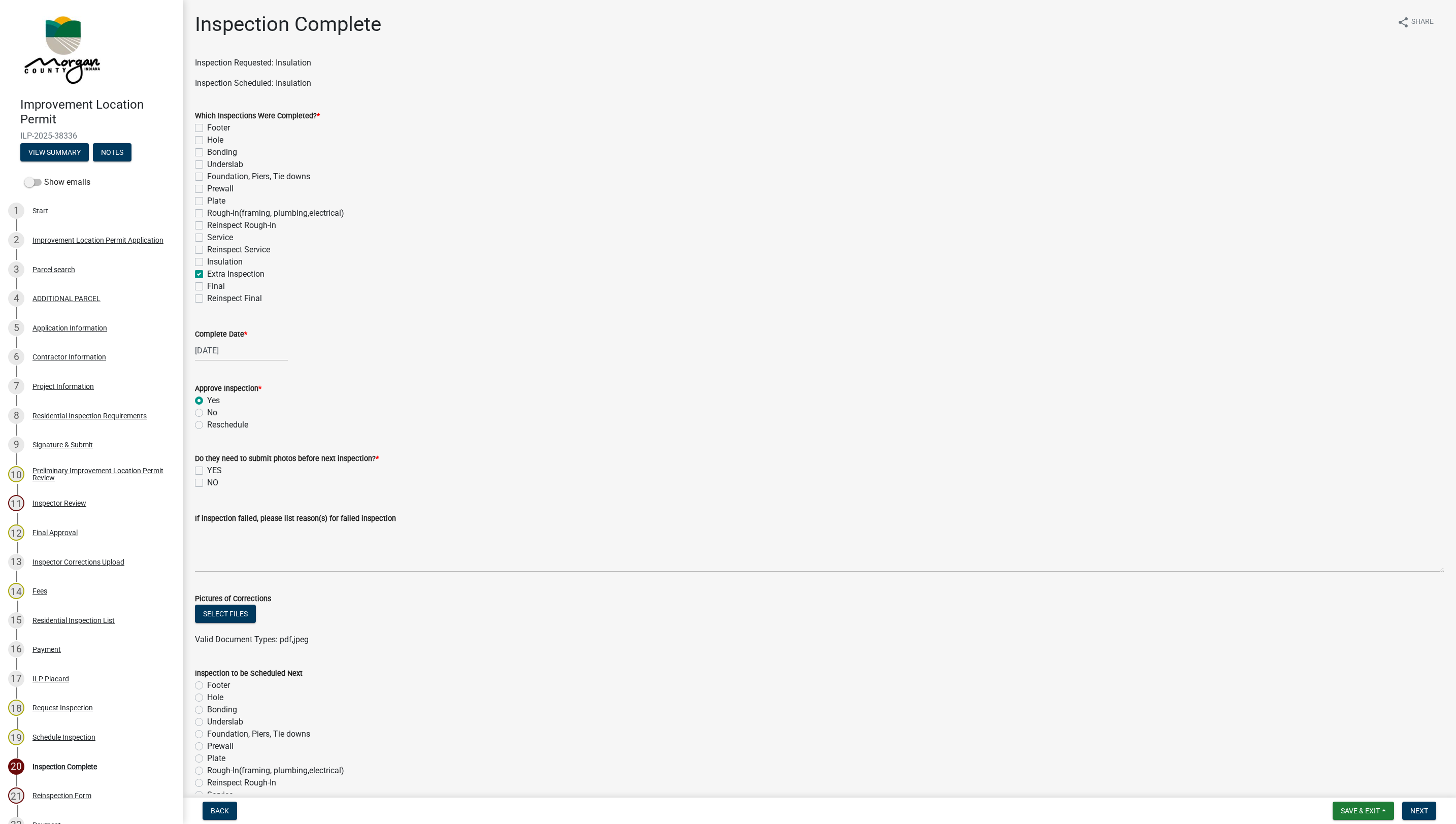
radio input "true"
click at [207, 483] on label "NO" at bounding box center [213, 483] width 11 height 12
click at [207, 483] on input "NO" at bounding box center [210, 480] width 7 height 7
checkbox input "true"
checkbox input "false"
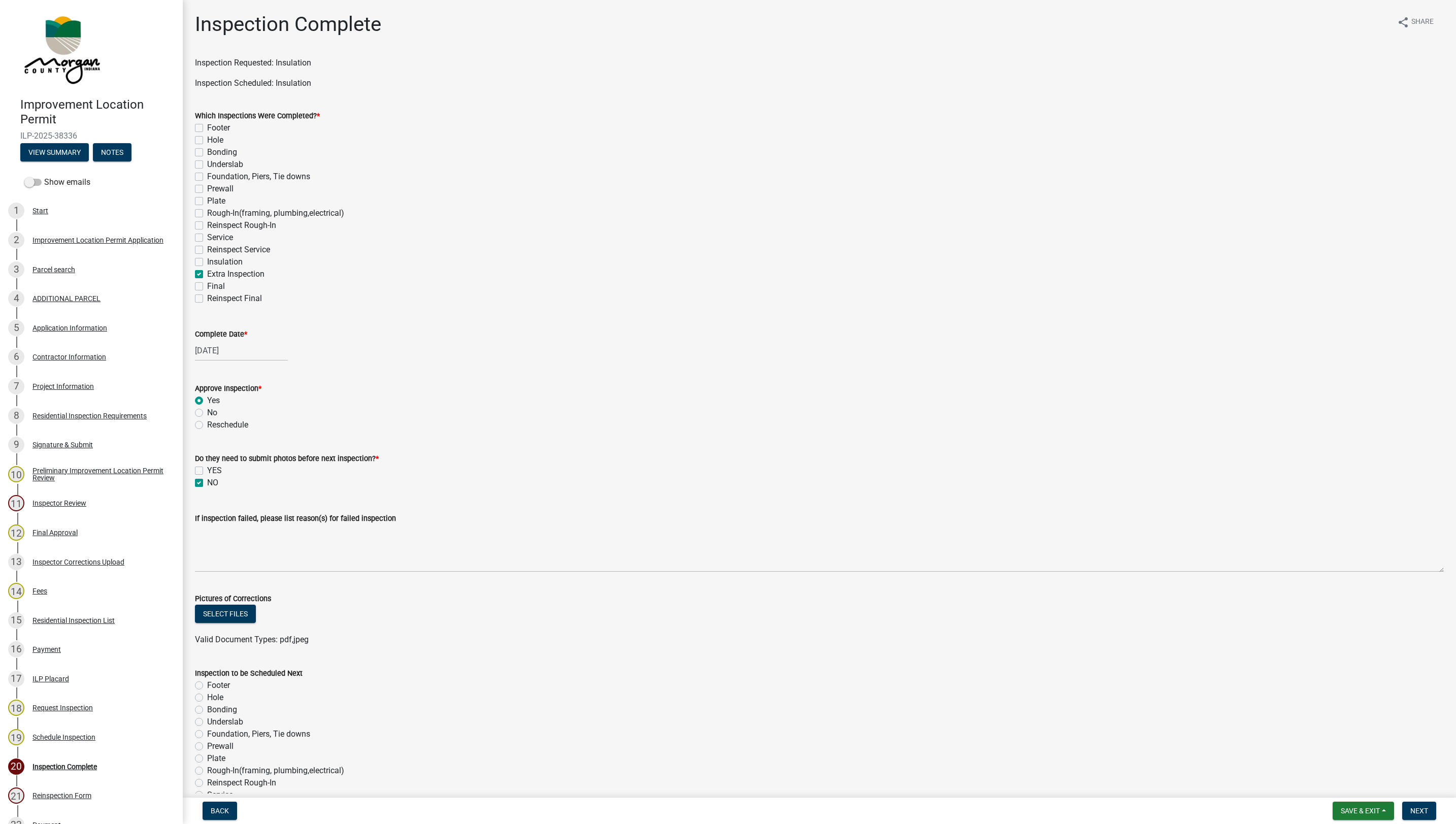
checkbox input "true"
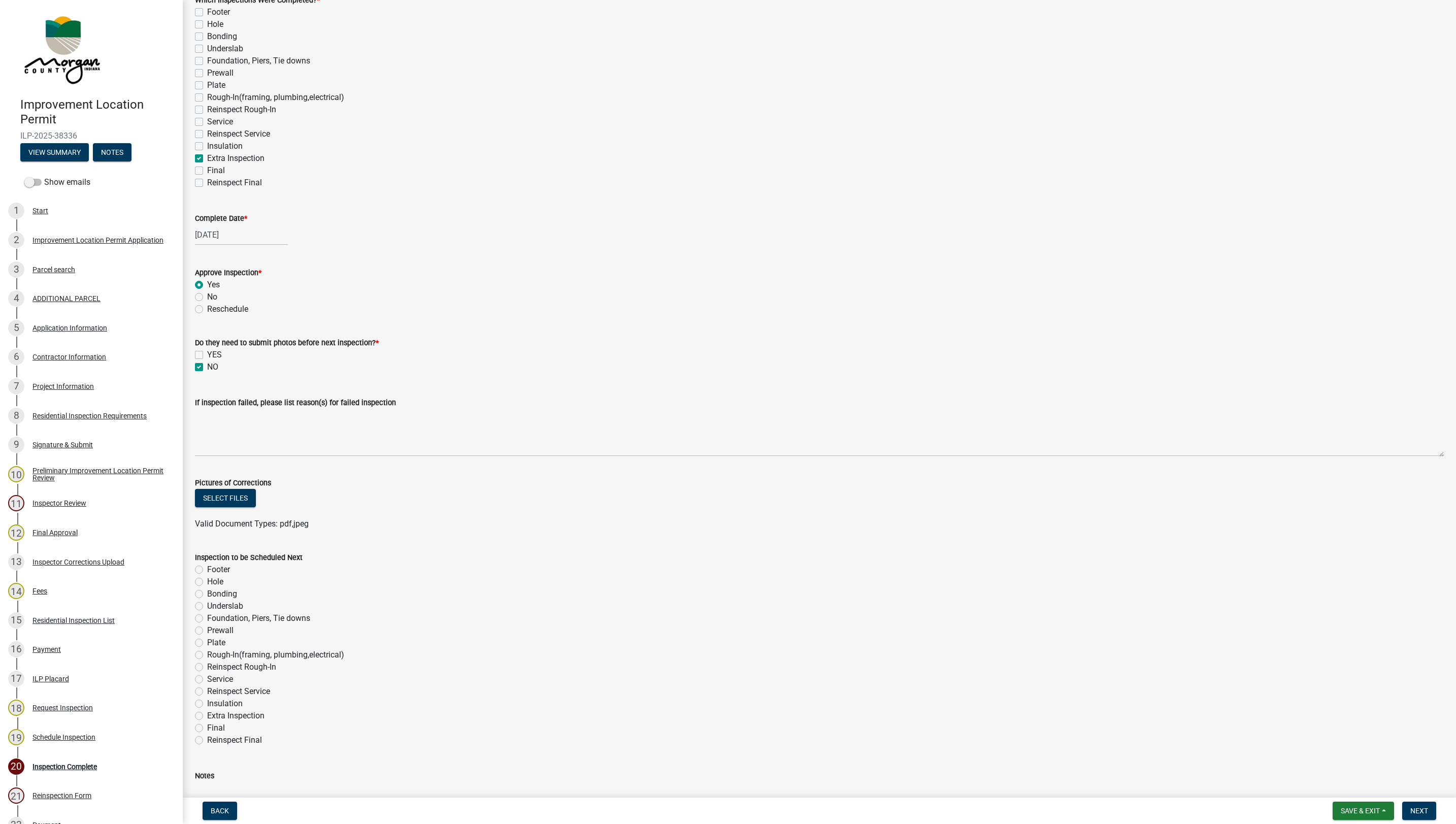
scroll to position [200, 0]
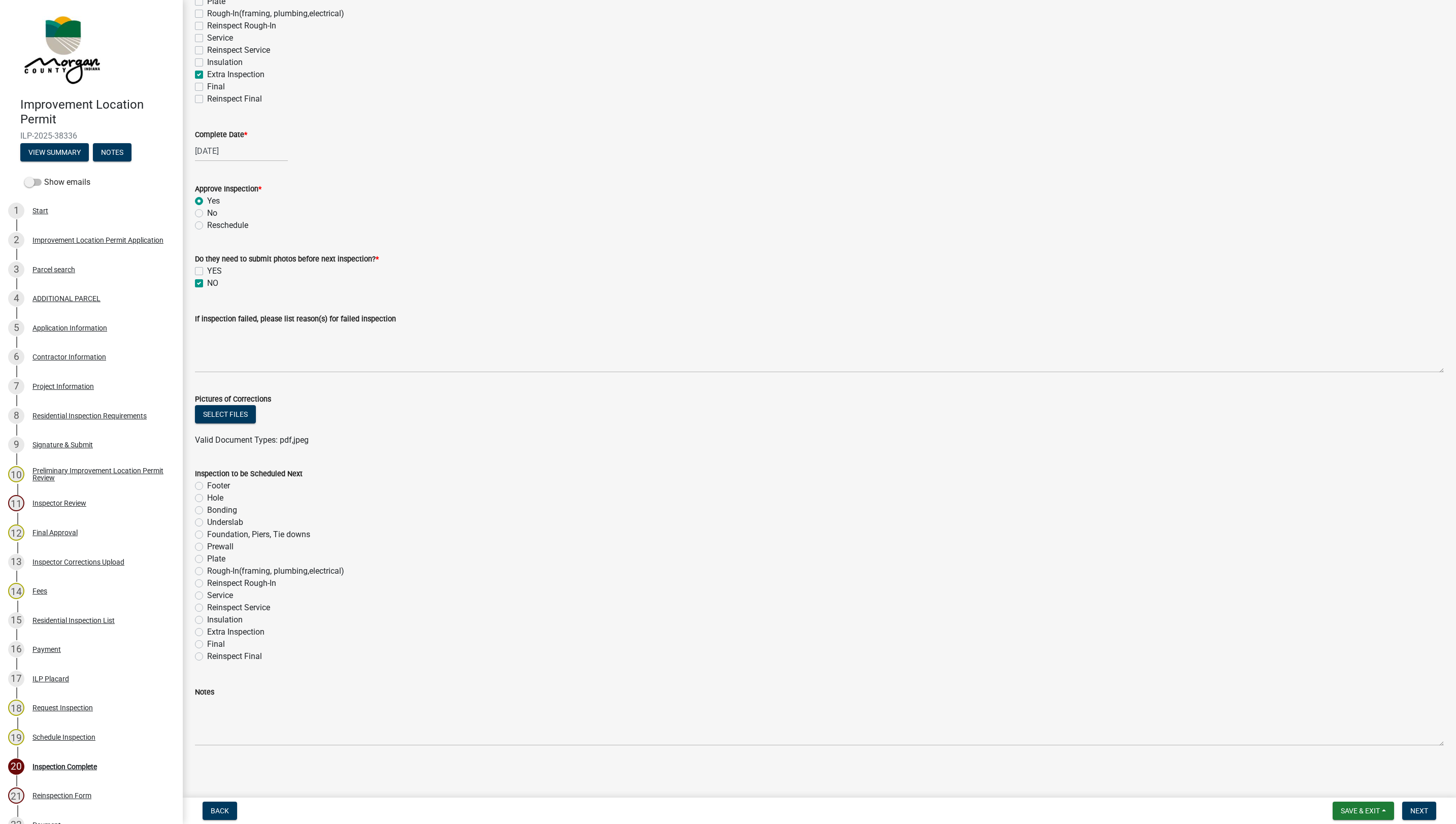
click at [207, 644] on label "Final" at bounding box center [215, 644] width 18 height 12
click at [207, 644] on input "Final" at bounding box center [210, 641] width 7 height 7
radio input "true"
click at [1419, 809] on span "Next" at bounding box center [1419, 810] width 18 height 8
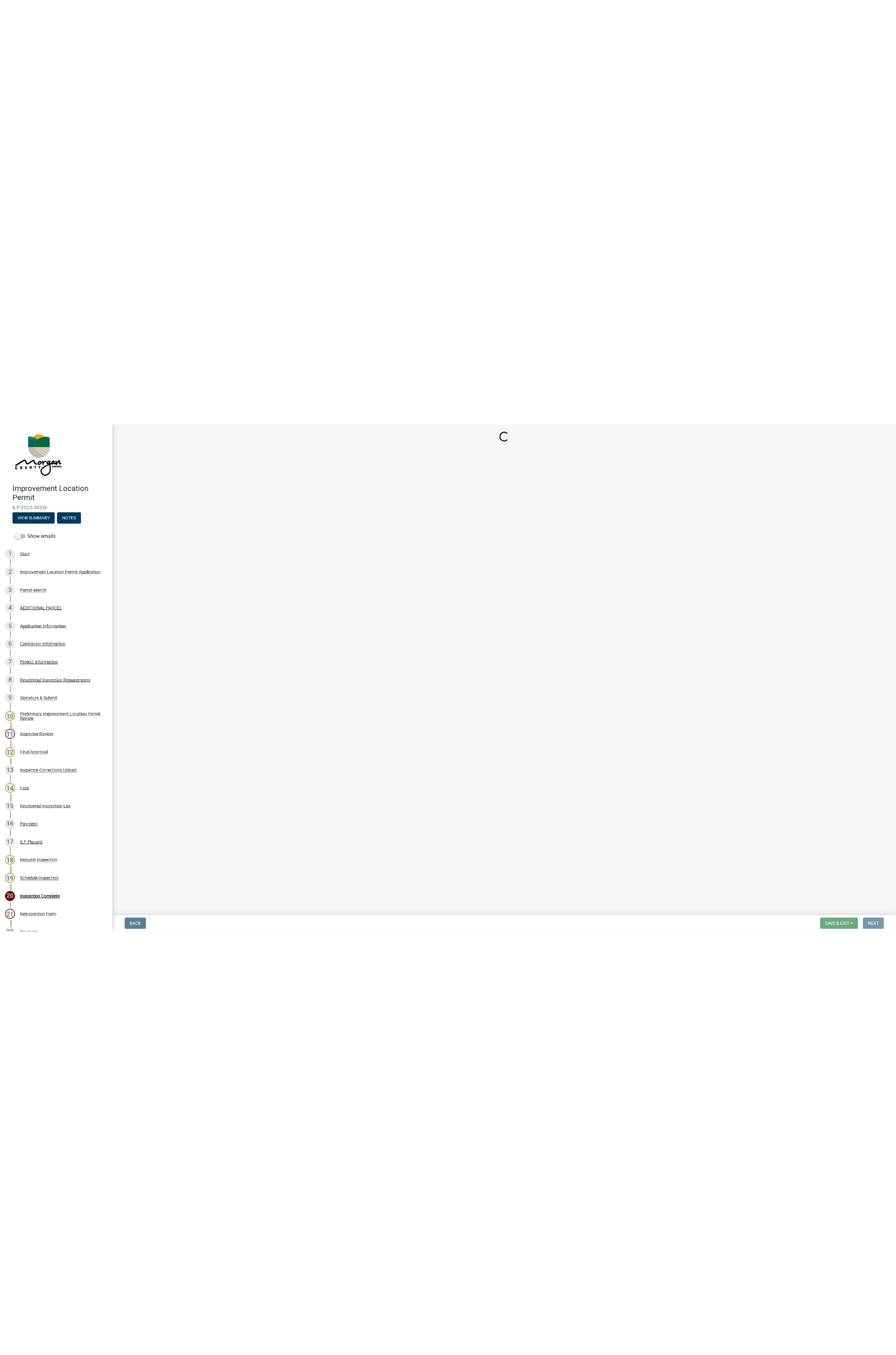
scroll to position [0, 0]
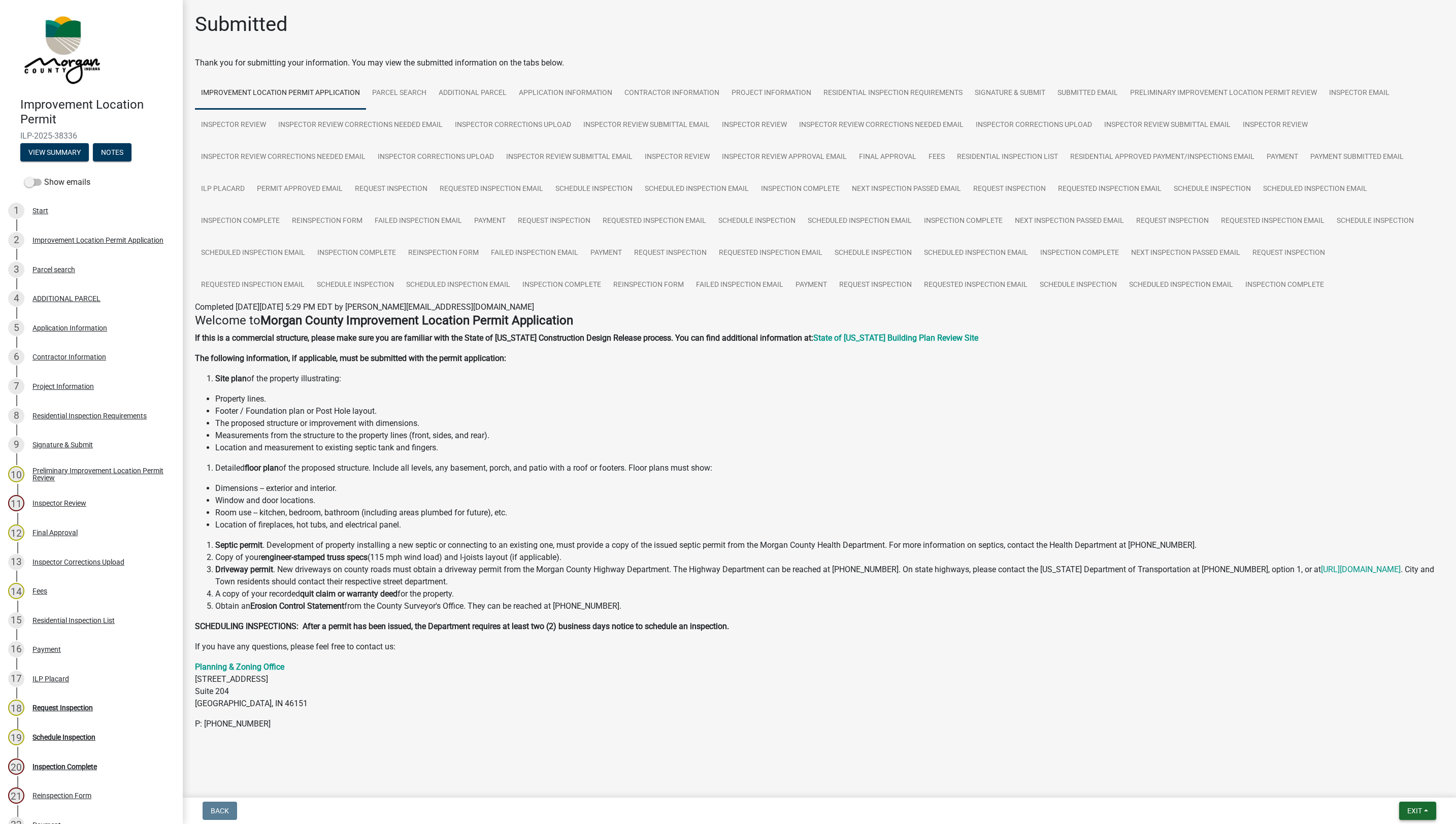
click at [1403, 810] on button "Exit" at bounding box center [1418, 810] width 37 height 18
click at [1374, 781] on button "Save & Exit" at bounding box center [1396, 784] width 81 height 24
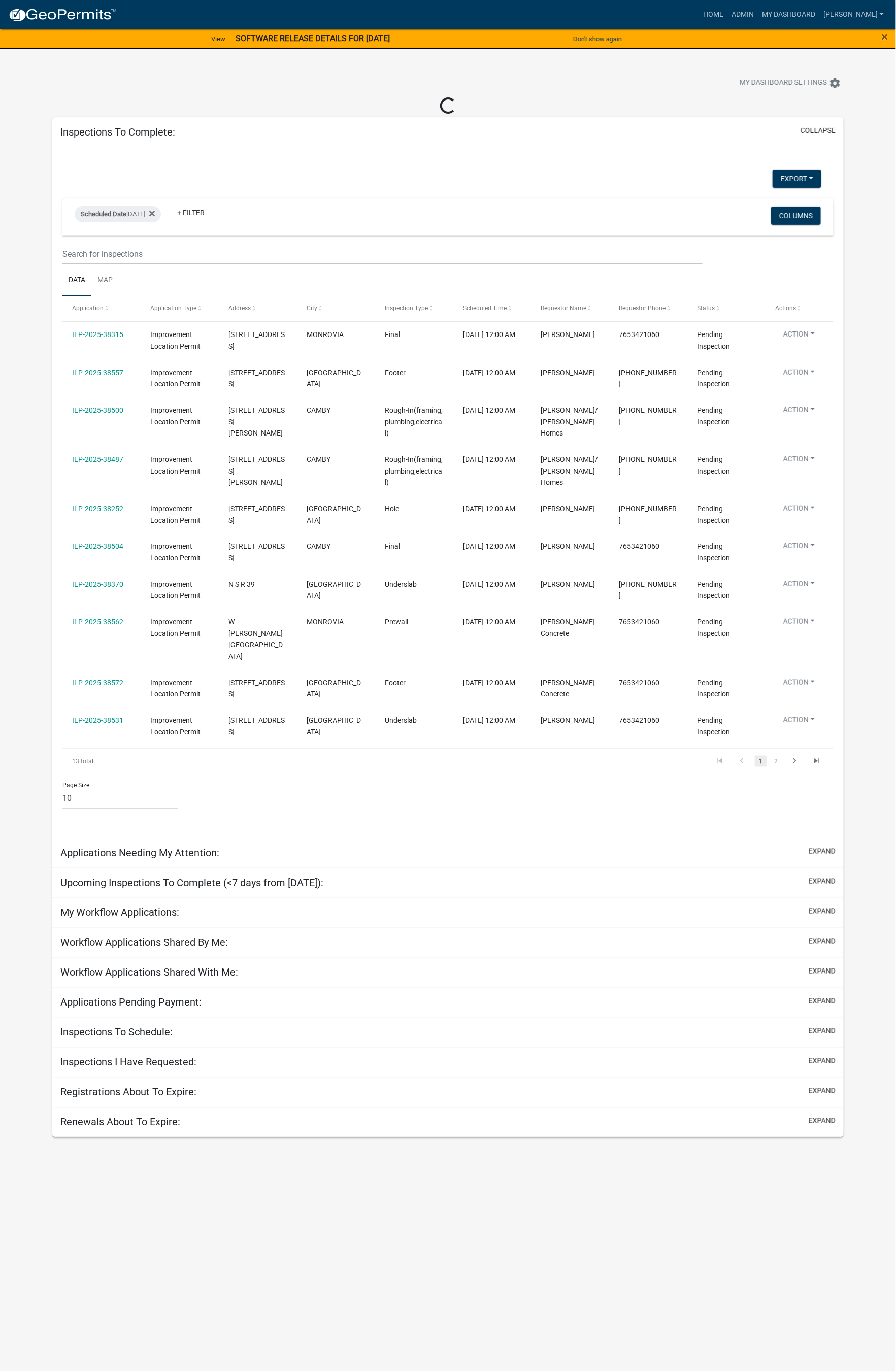
select select "1: 25"
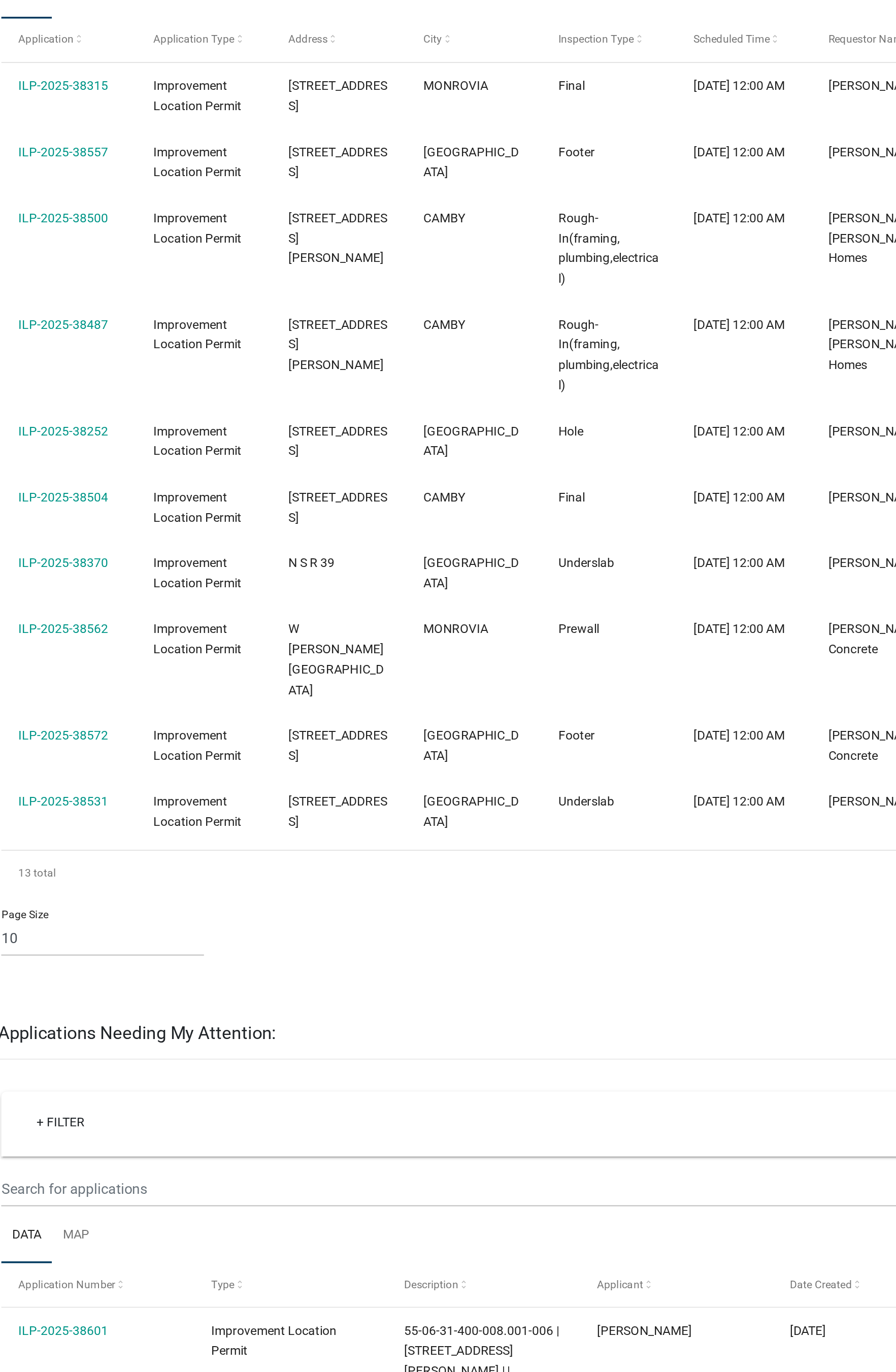
click at [116, 329] on datatable-body-cell "ILP-2025-38315" at bounding box center [101, 323] width 77 height 37
click at [116, 318] on link "ILP-2025-38315" at bounding box center [98, 316] width 51 height 8
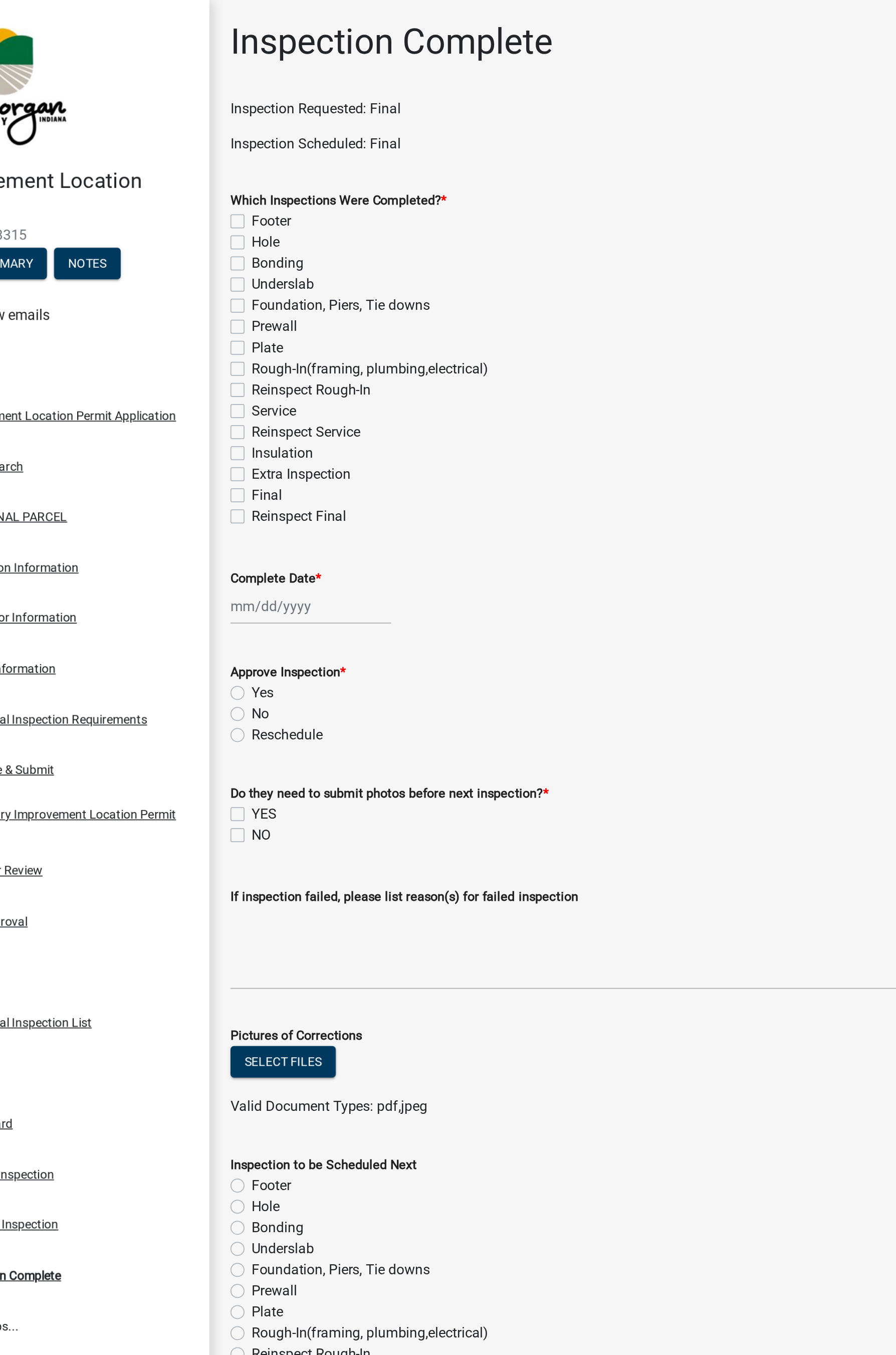
click at [204, 280] on label "Final" at bounding box center [213, 283] width 17 height 12
click at [204, 280] on input "Final" at bounding box center [208, 280] width 7 height 7
checkbox input "true"
checkbox input "false"
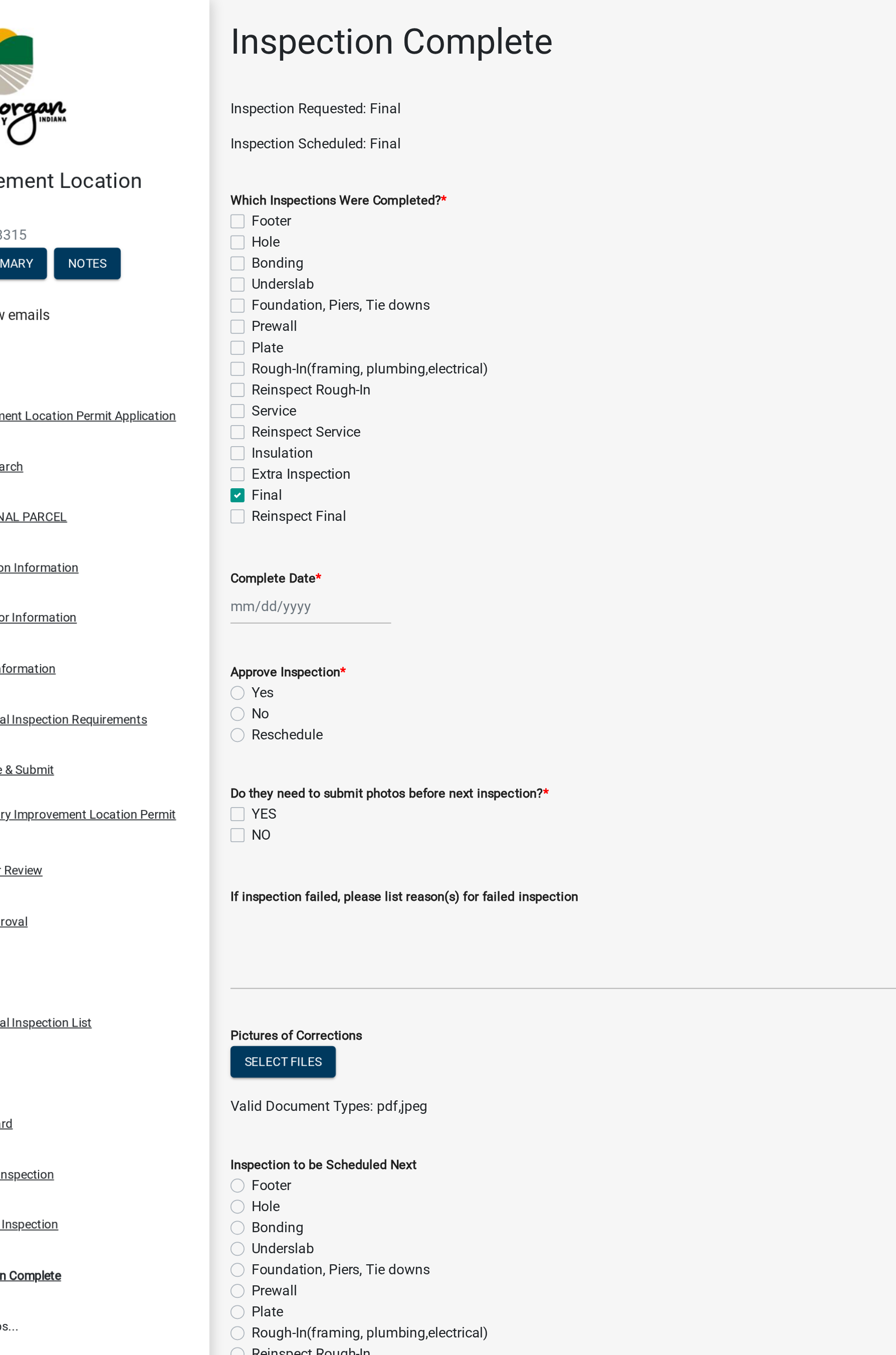
checkbox input "false"
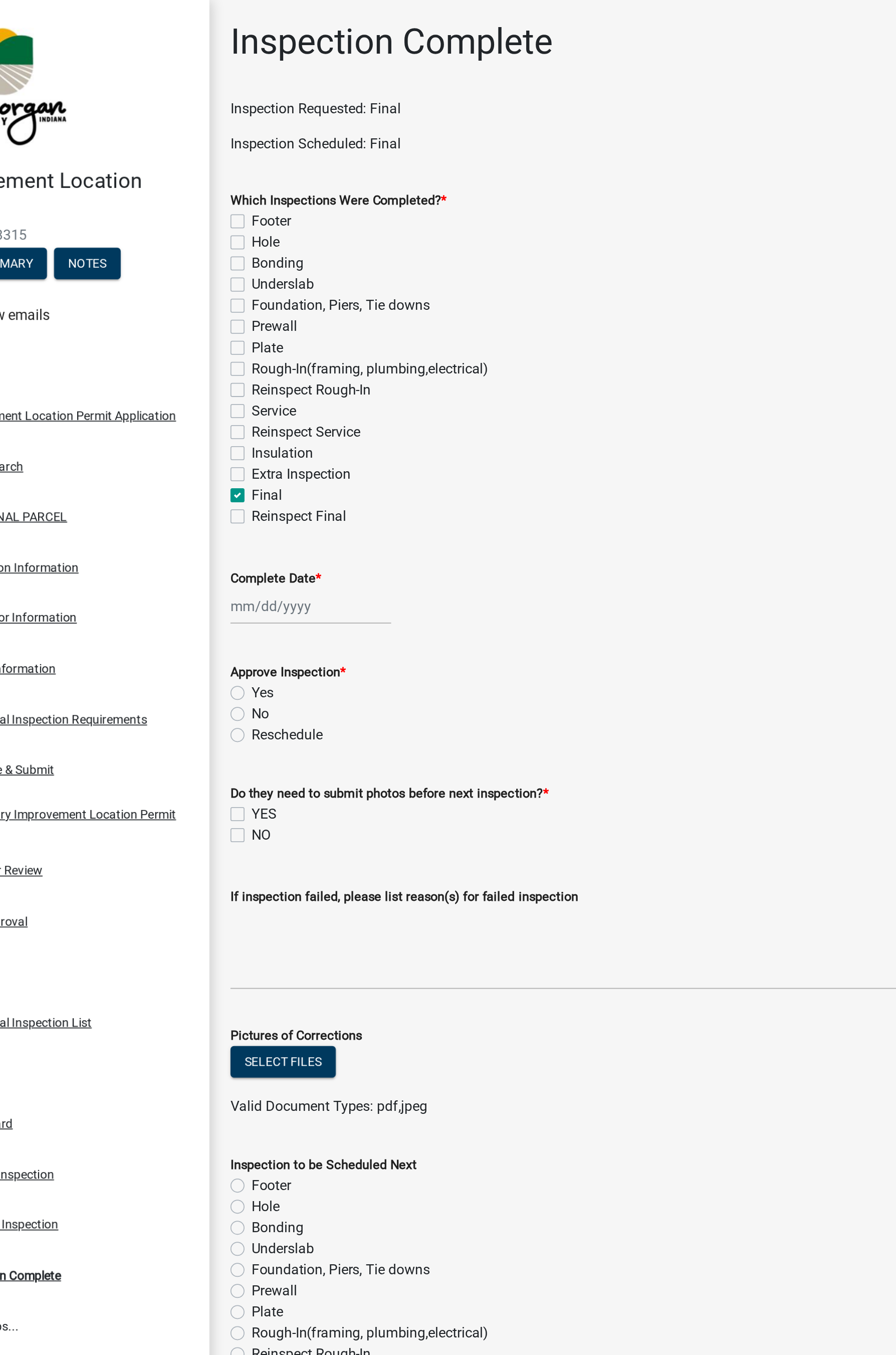
checkbox input "false"
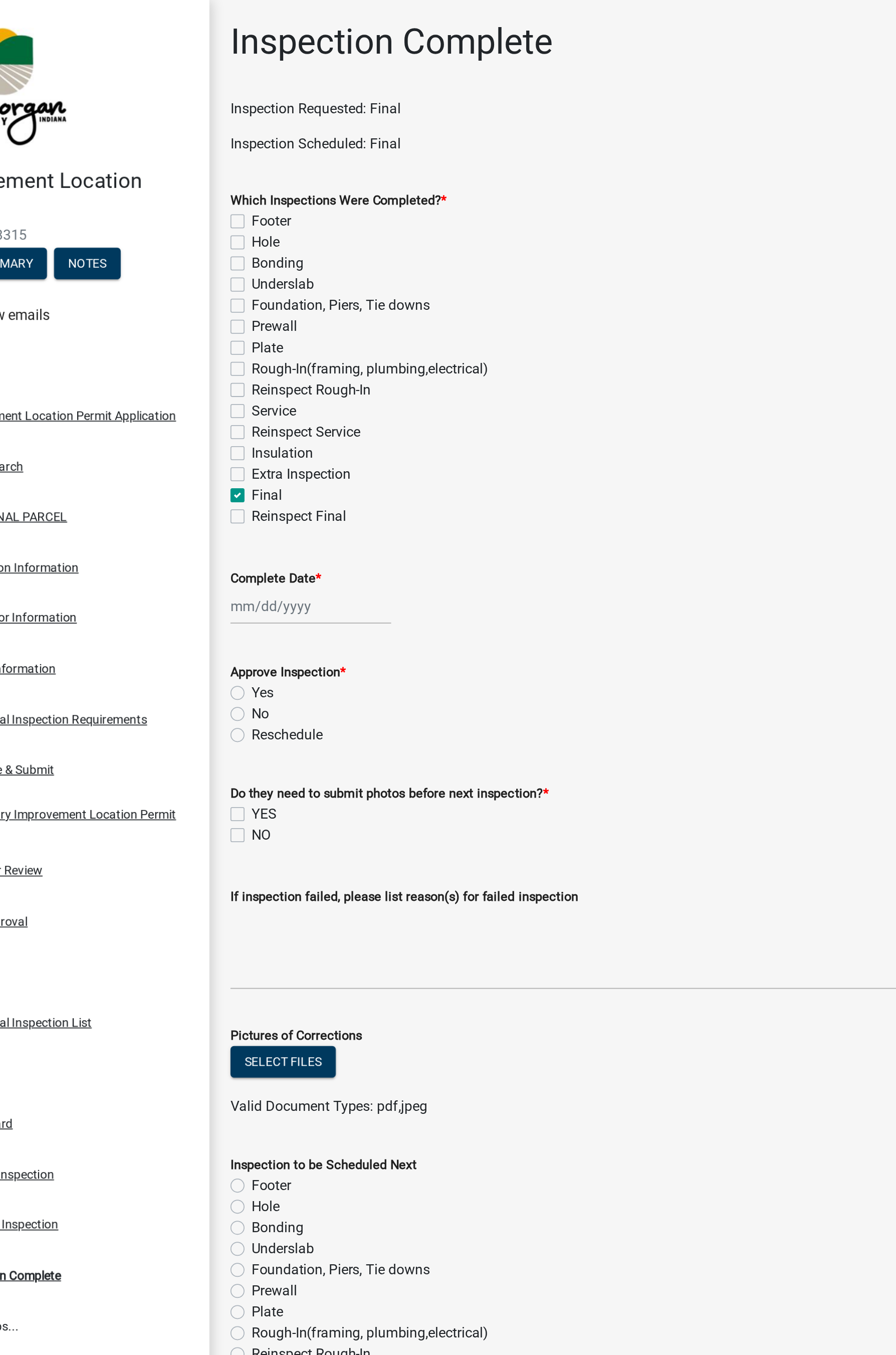
checkbox input "false"
checkbox input "true"
checkbox input "false"
click at [211, 347] on div at bounding box center [238, 346] width 91 height 21
select select "9"
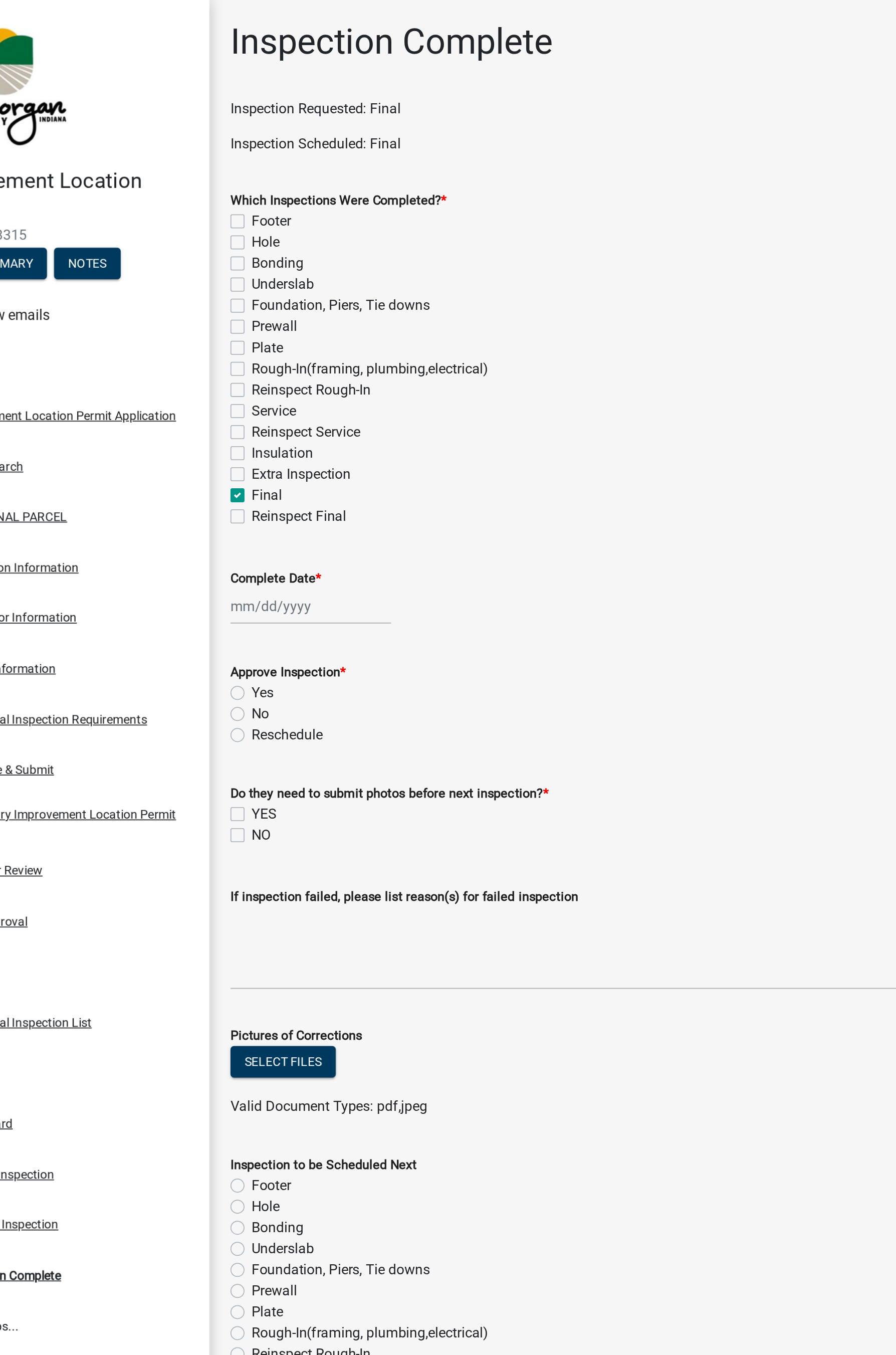
select select "2025"
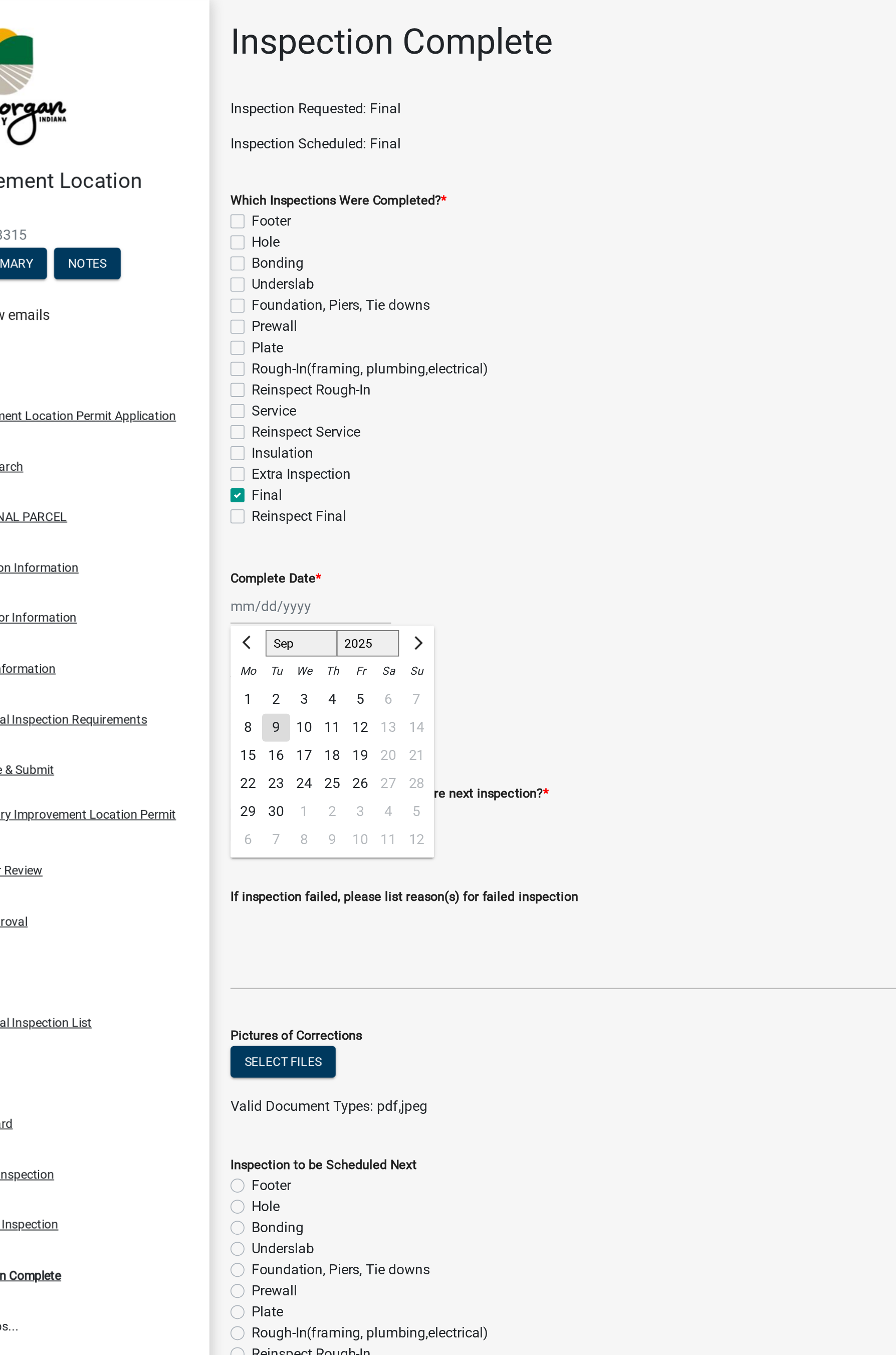
click at [225, 416] on div "9" at bounding box center [218, 415] width 16 height 16
type input "[DATE]"
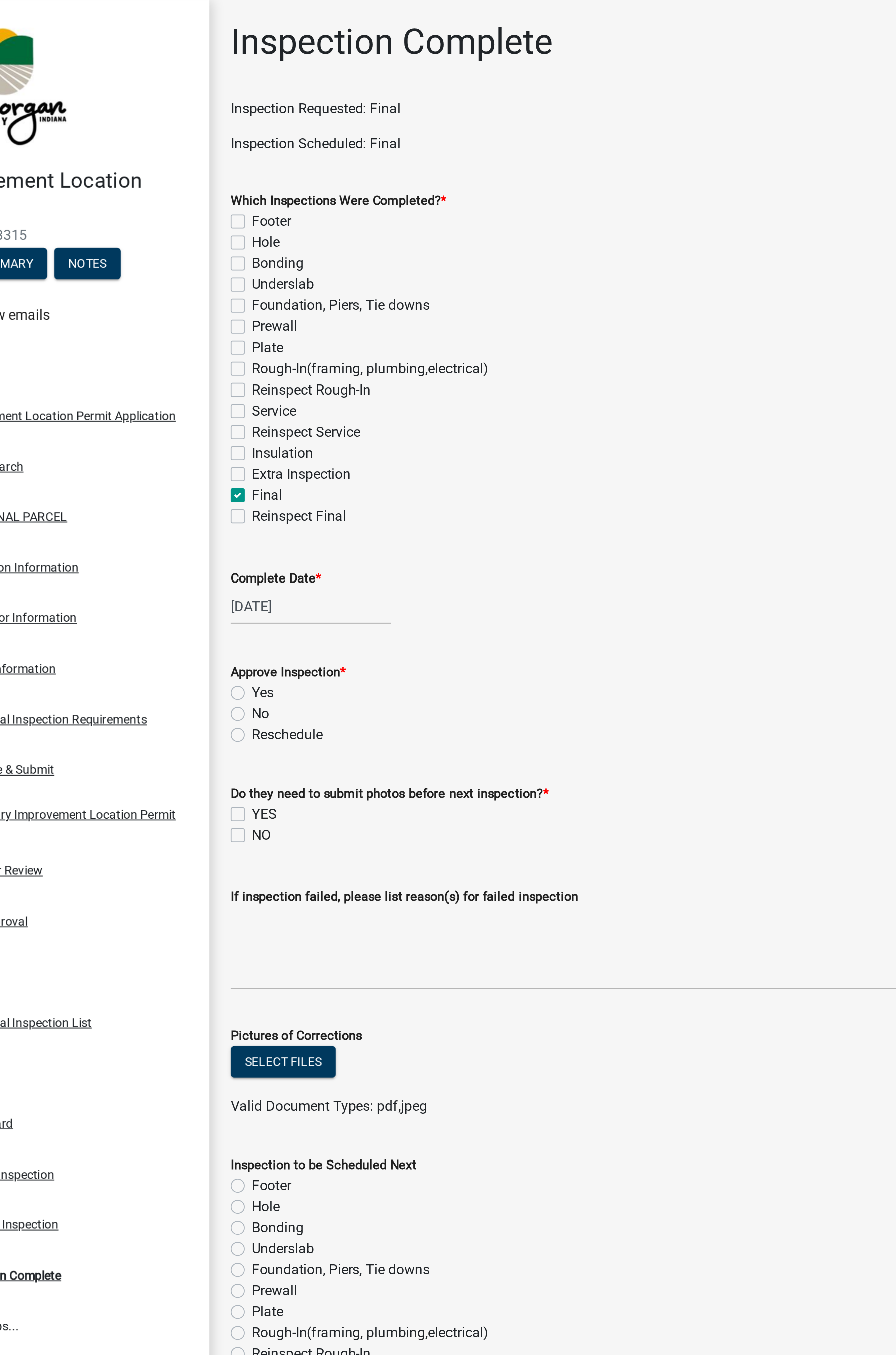
click at [204, 396] on label "Yes" at bounding box center [210, 396] width 12 height 12
click at [204, 396] on input "Yes" at bounding box center [208, 393] width 7 height 7
radio input "true"
click at [204, 478] on label "NO" at bounding box center [210, 477] width 11 height 12
click at [204, 477] on input "NO" at bounding box center [208, 474] width 7 height 7
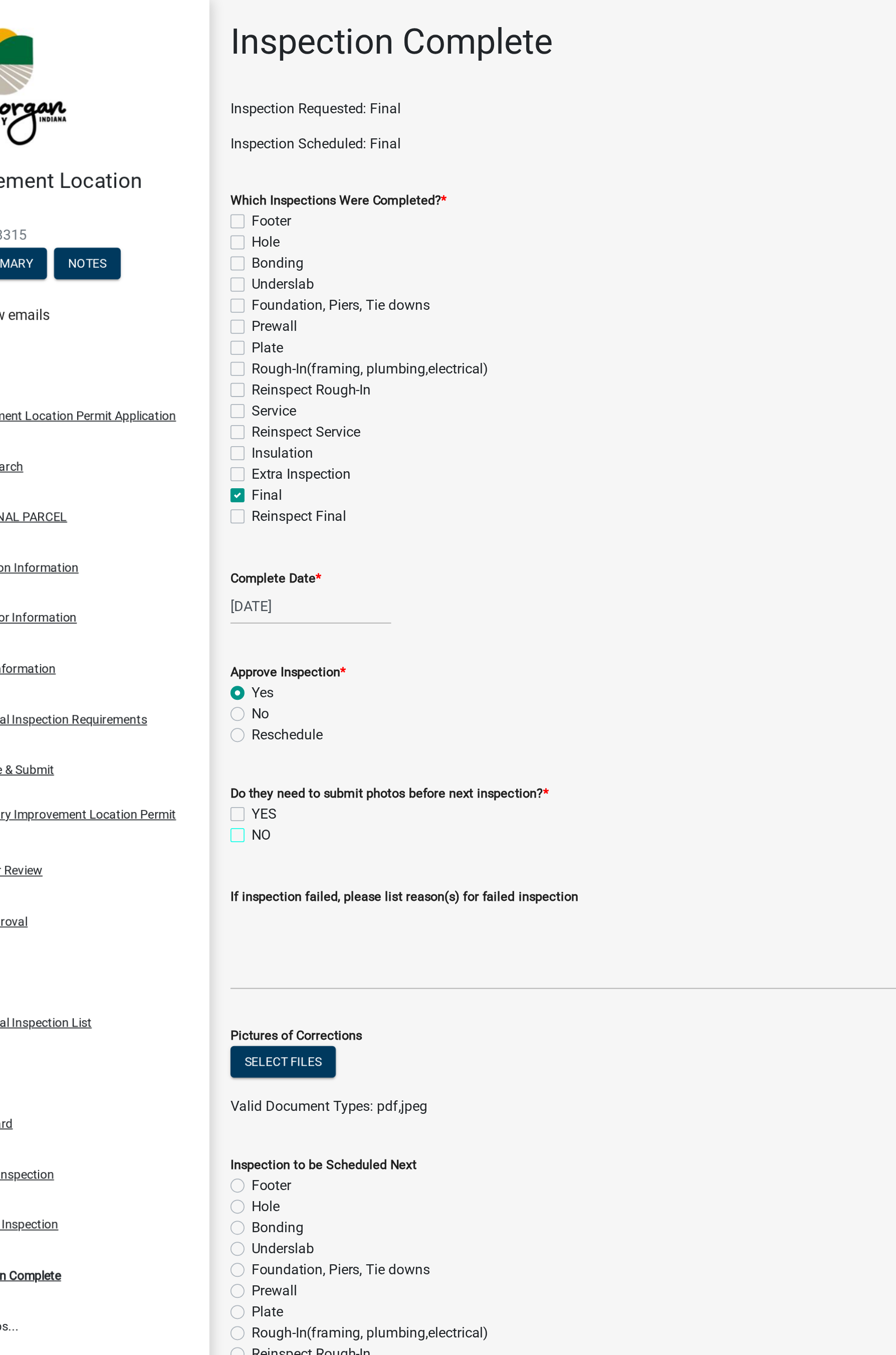
checkbox input "true"
checkbox input "false"
checkbox input "true"
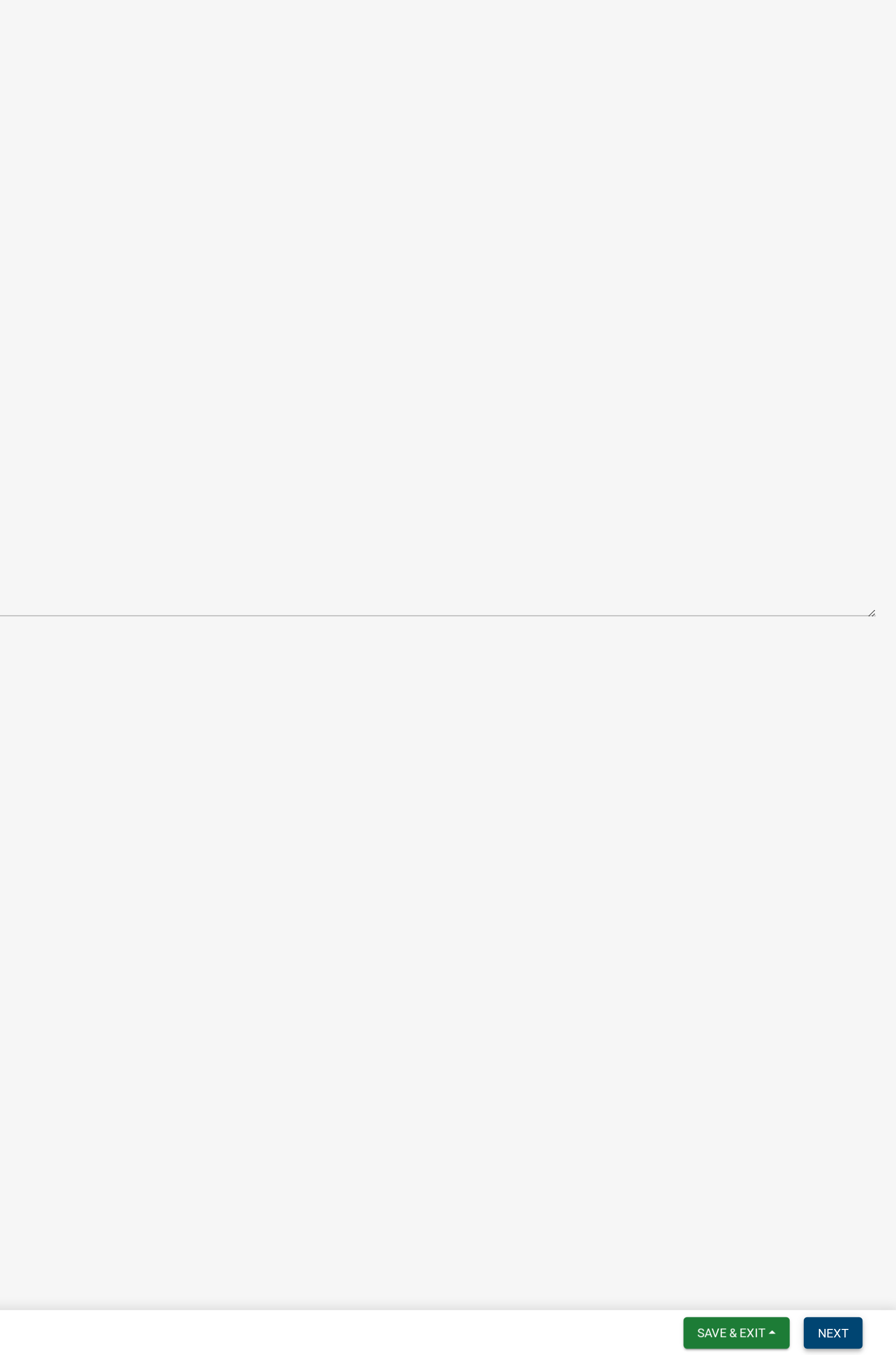
click at [864, 813] on span "Next" at bounding box center [859, 1342] width 17 height 8
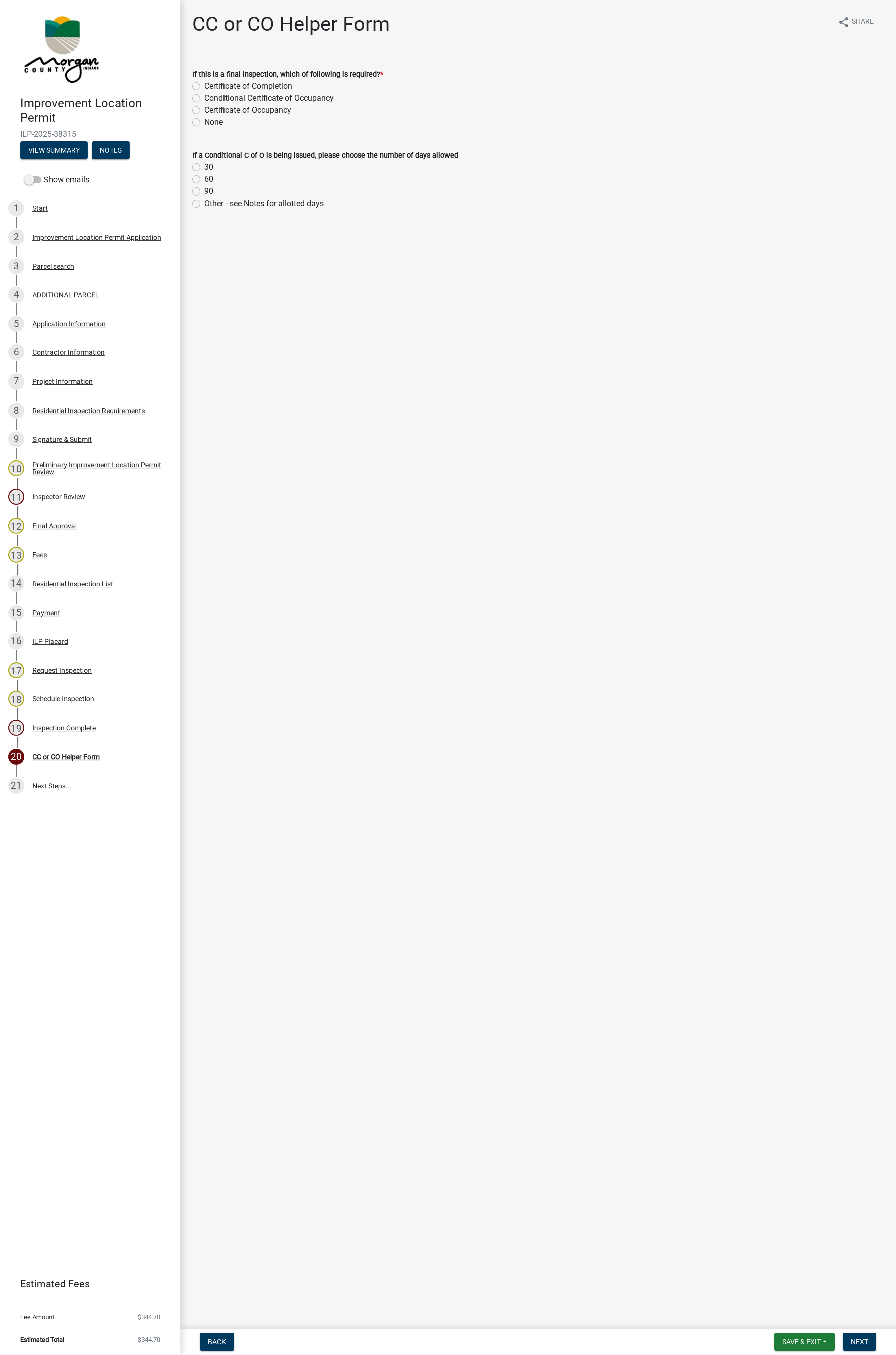
click at [212, 122] on label "None" at bounding box center [213, 122] width 18 height 12
click at [211, 122] on input "None" at bounding box center [208, 119] width 7 height 7
radio input "true"
click at [204, 110] on label "Certificate of Occupancy" at bounding box center [247, 110] width 86 height 12
click at [204, 110] on input "Certificate of Occupancy" at bounding box center [208, 108] width 7 height 7
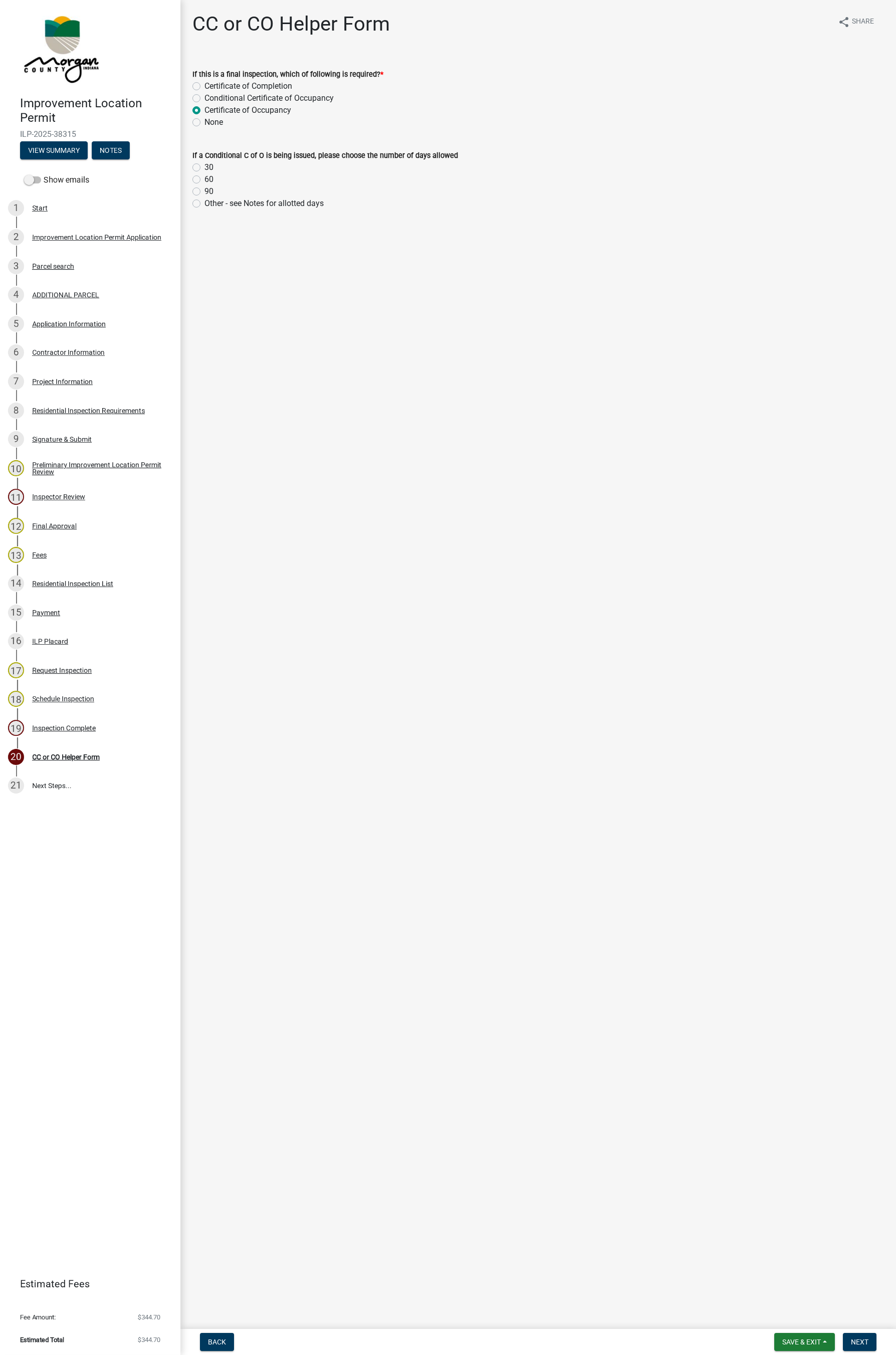
radio input "true"
click at [874, 813] on button "Next" at bounding box center [860, 1342] width 33 height 18
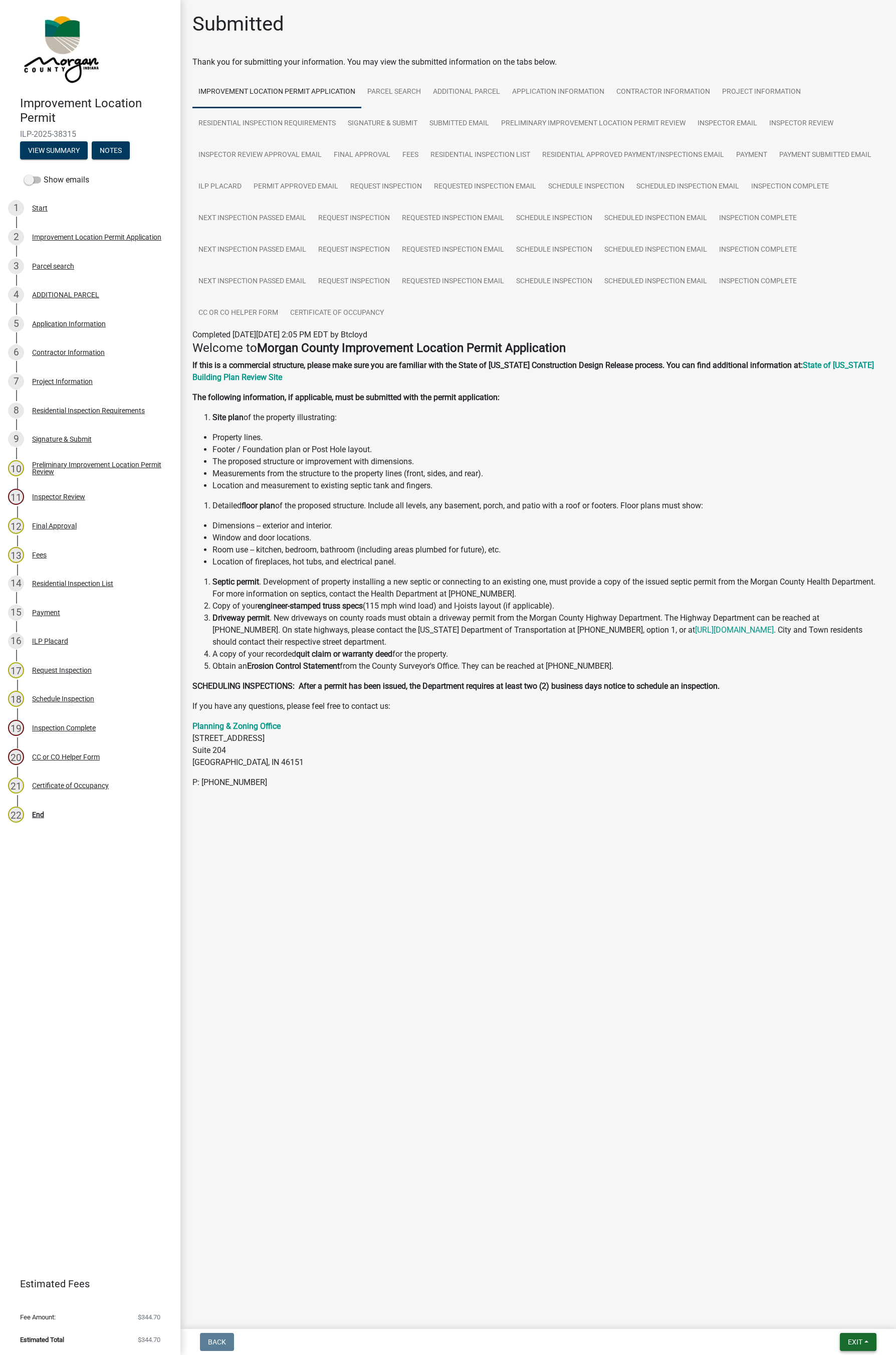
click at [859, 813] on span "Exit" at bounding box center [855, 1342] width 15 height 8
click at [828, 813] on button "Save & Exit" at bounding box center [836, 1316] width 80 height 24
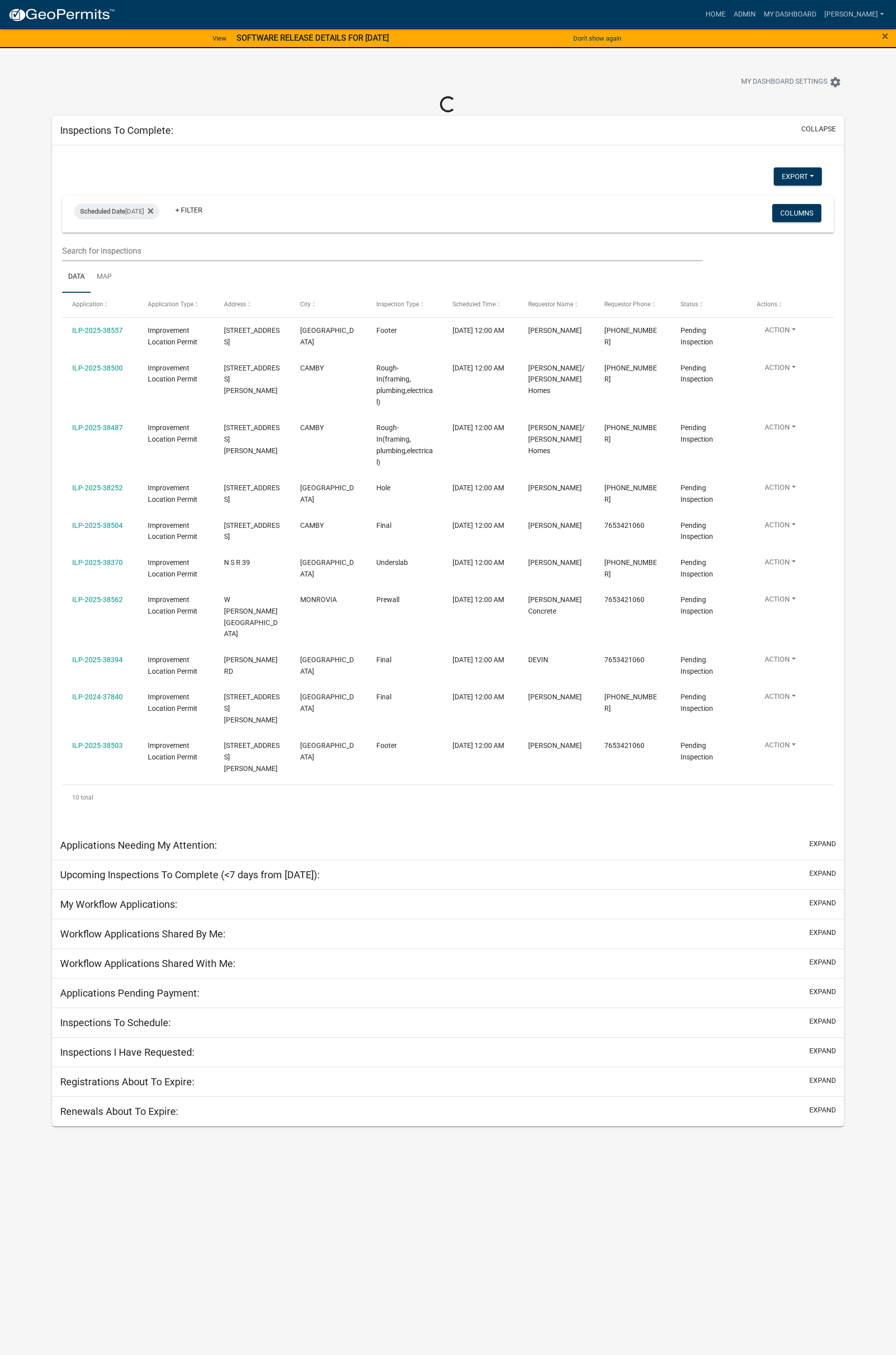
select select "1: 25"
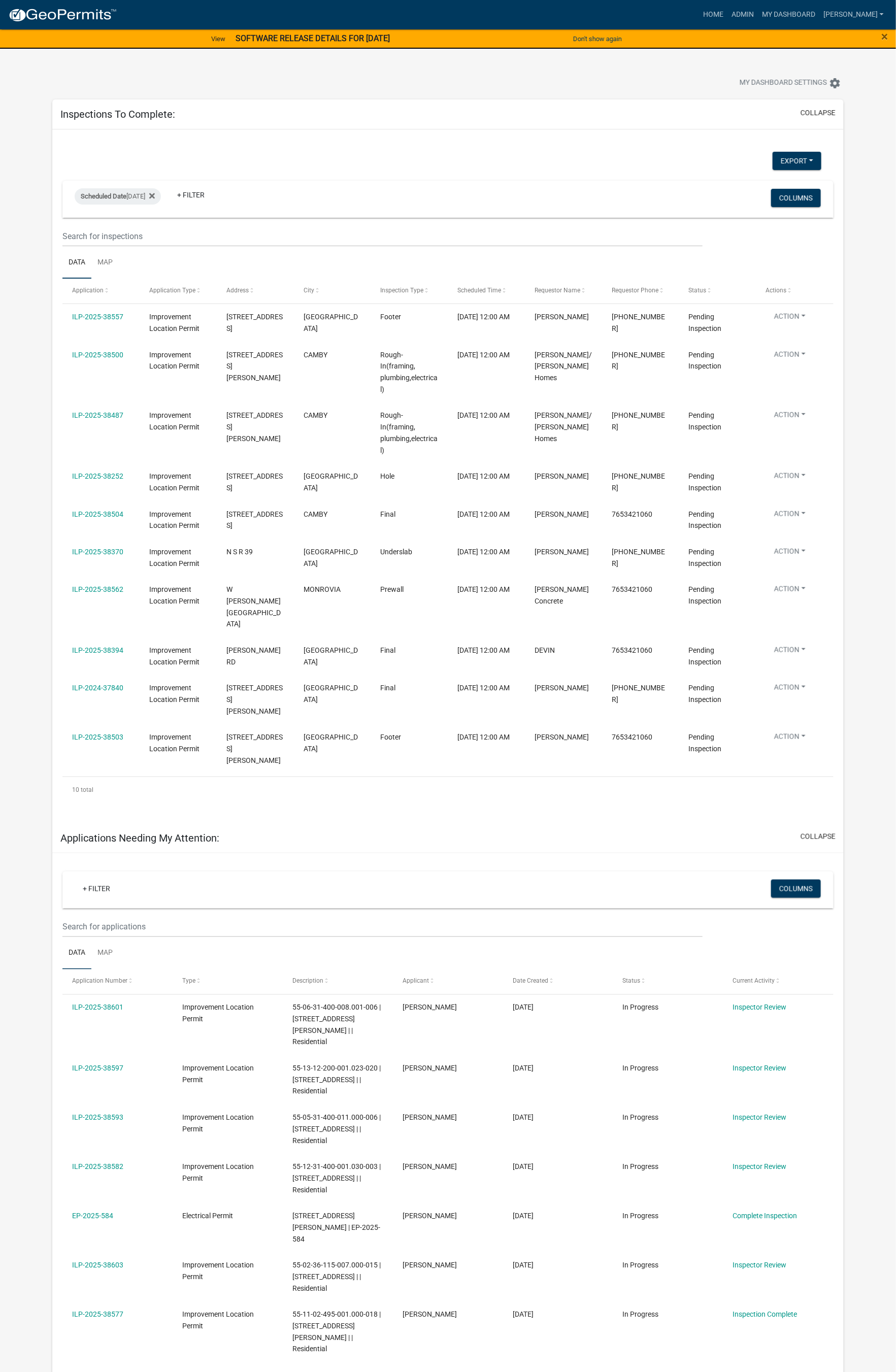
scroll to position [2, 0]
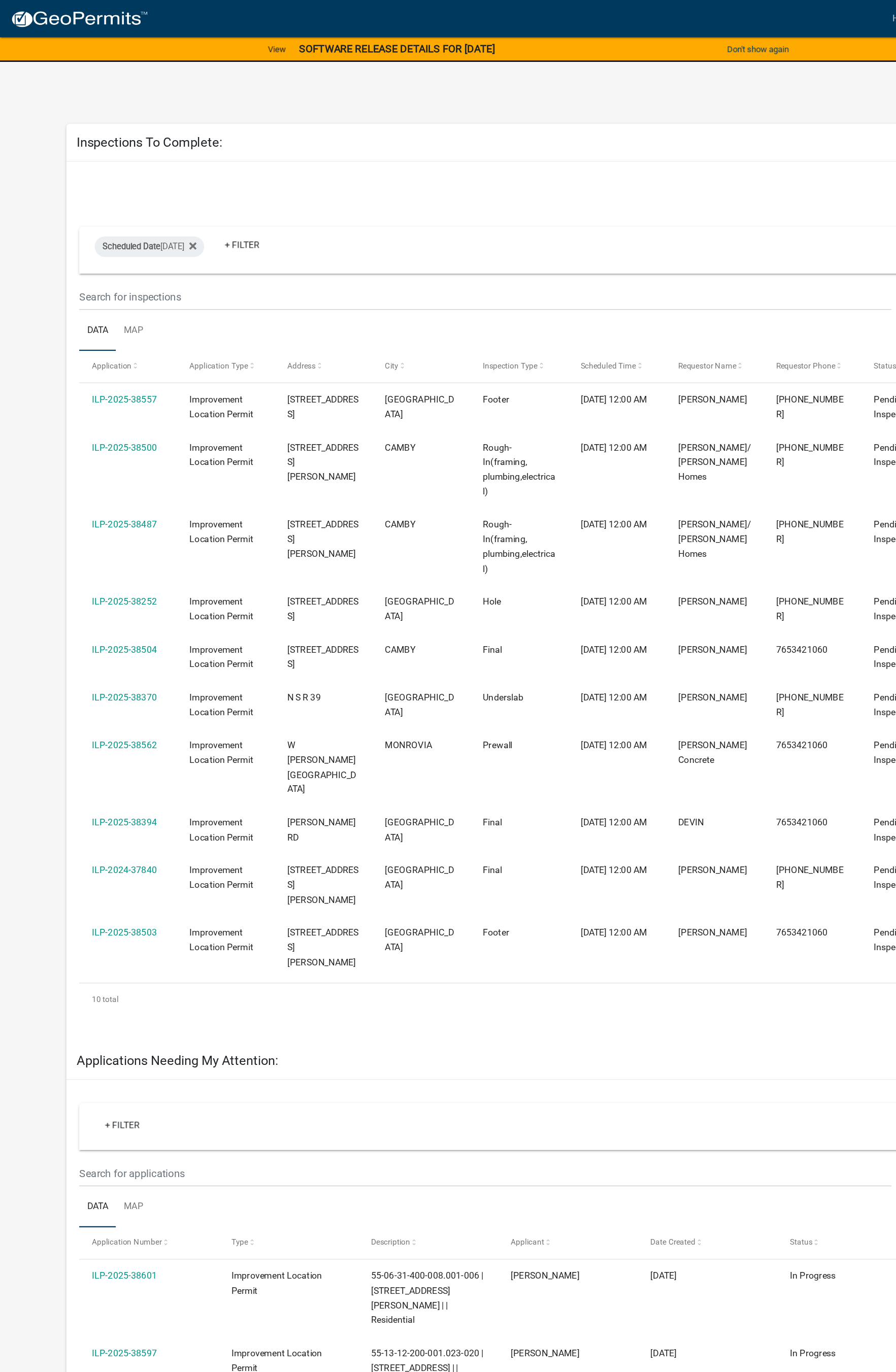
click at [108, 470] on link "ILP-2025-38252" at bounding box center [98, 474] width 51 height 8
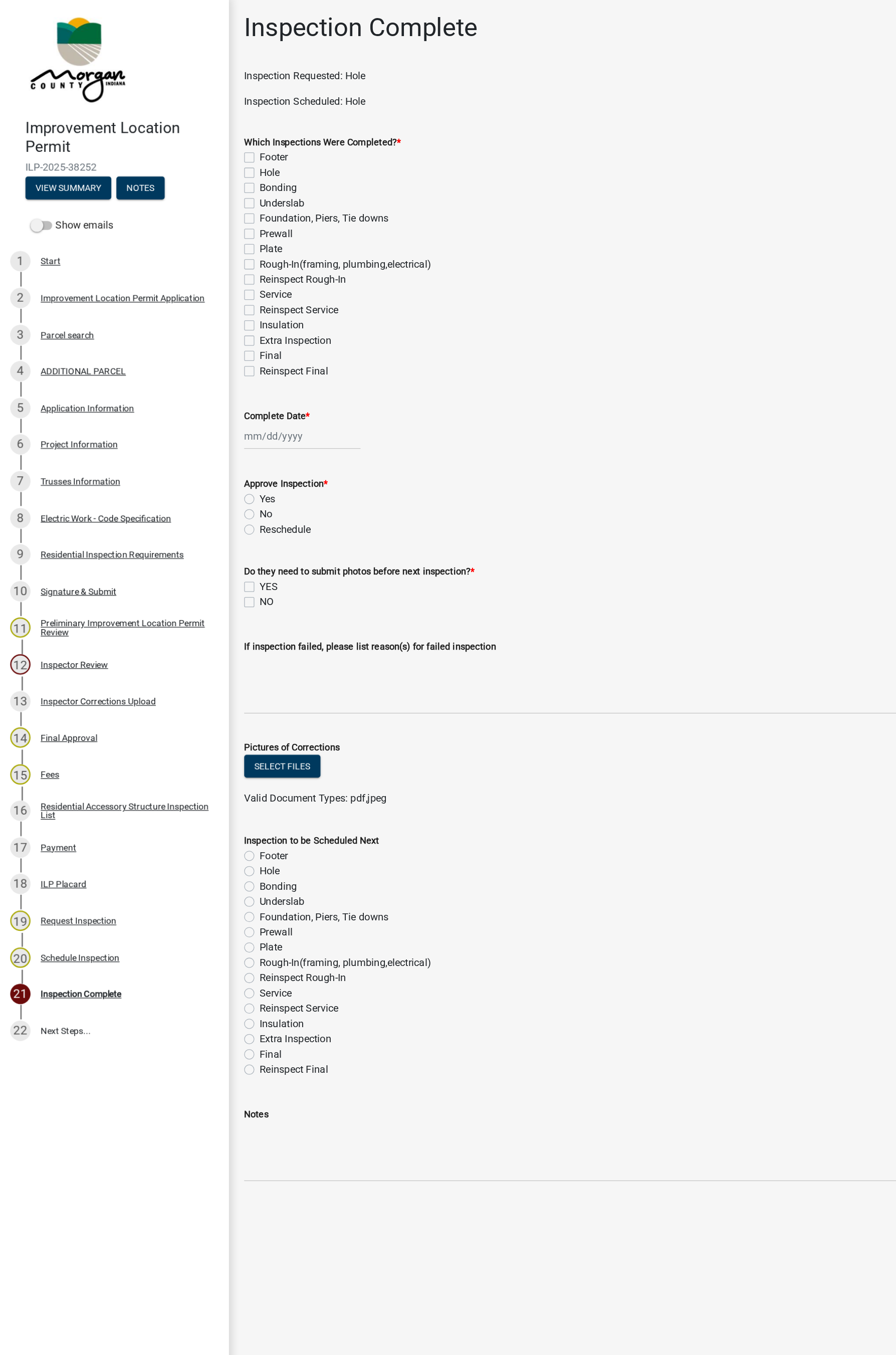
click at [204, 138] on label "Hole" at bounding box center [212, 138] width 16 height 12
click at [204, 138] on input "Hole" at bounding box center [208, 136] width 7 height 7
checkbox input "true"
checkbox input "false"
checkbox input "true"
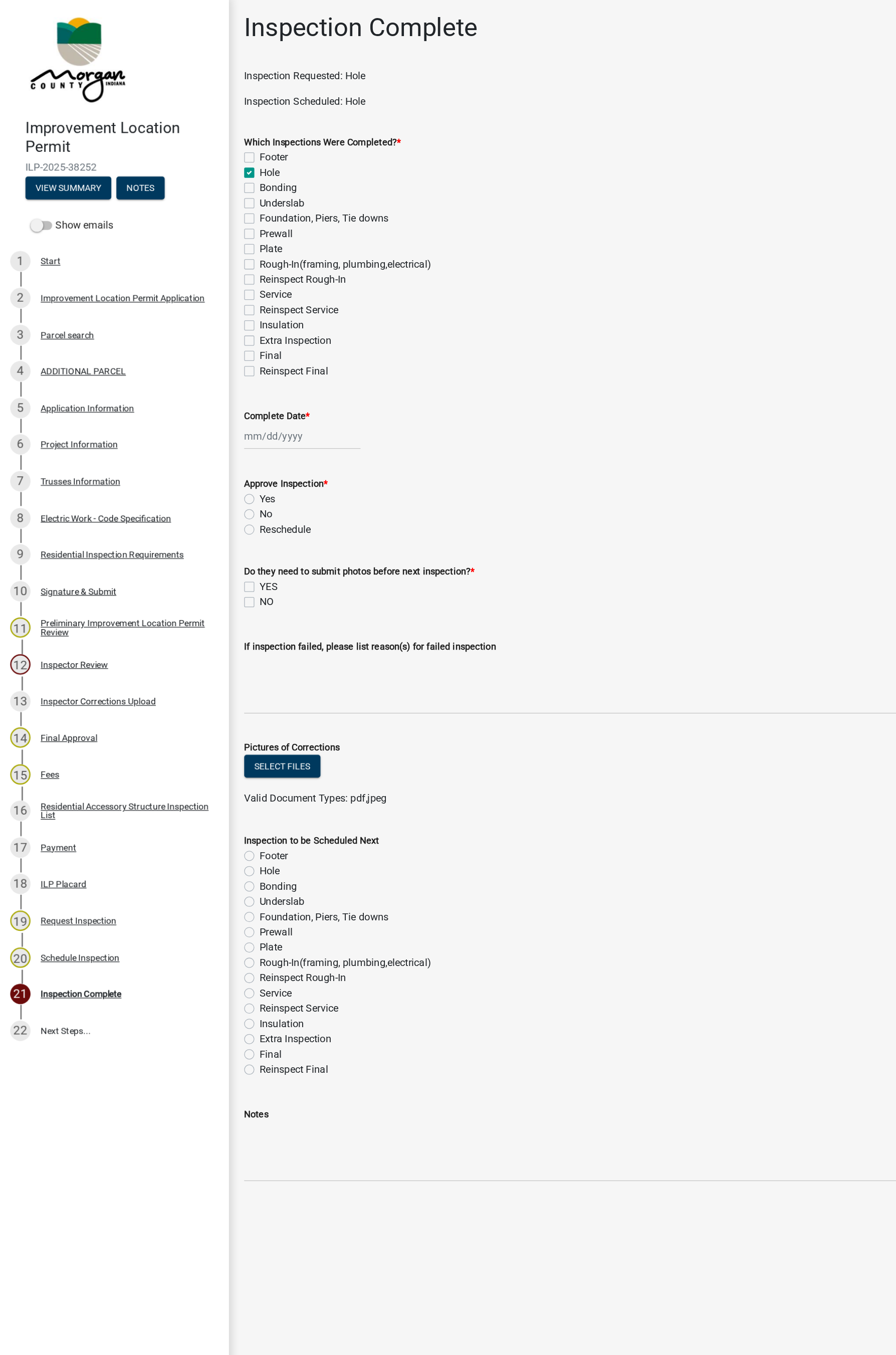
checkbox input "false"
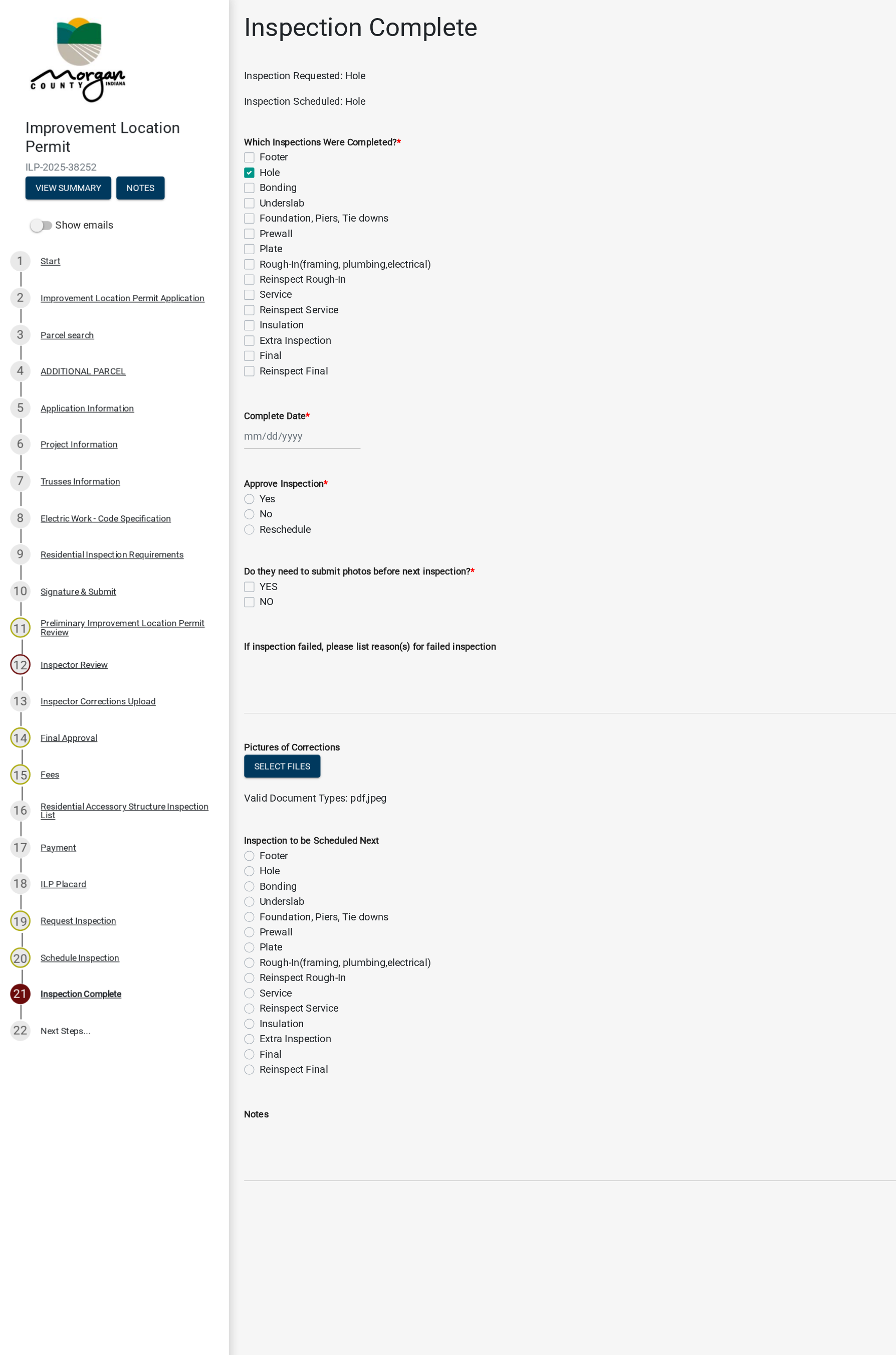
checkbox input "false"
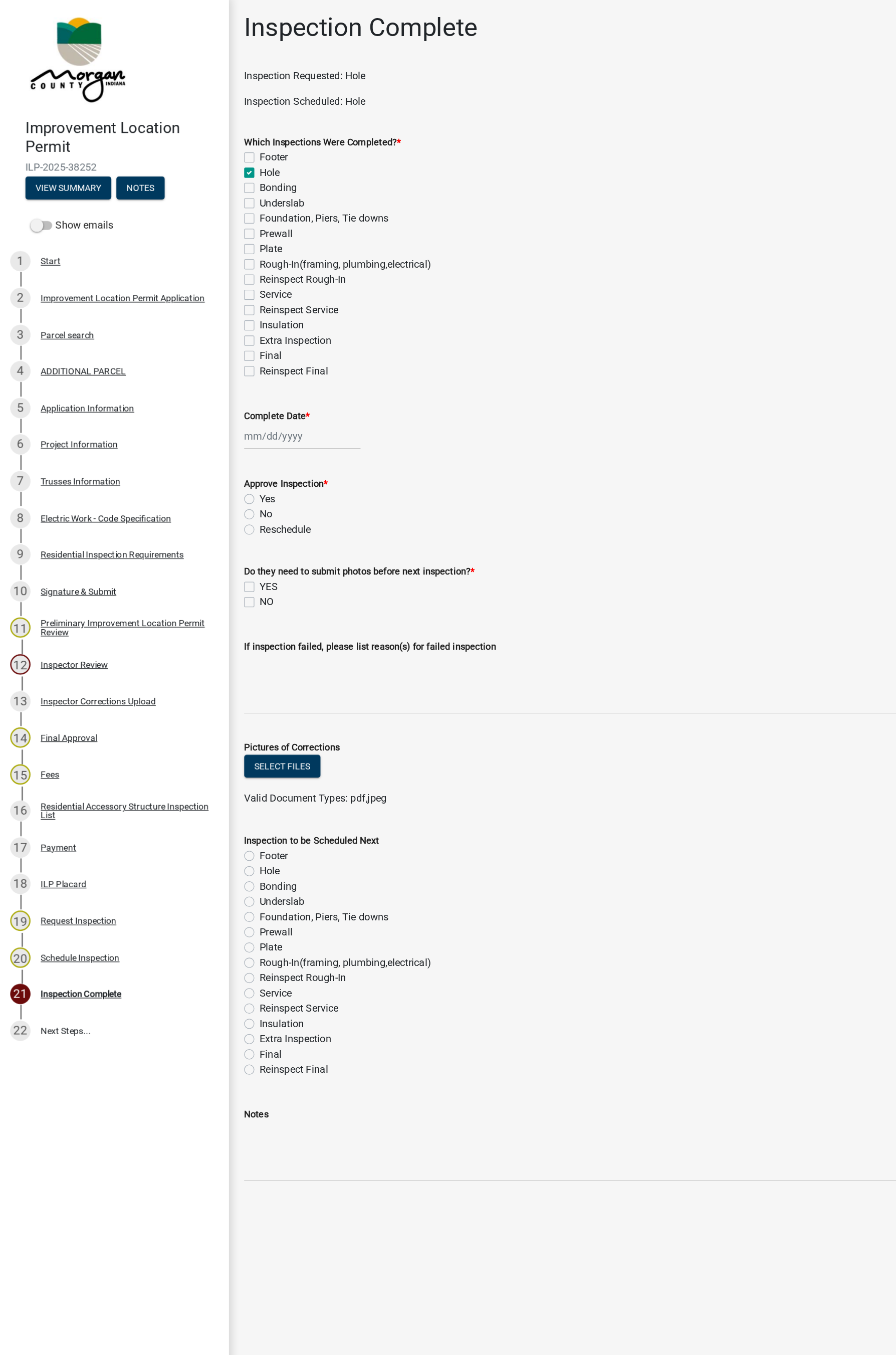
checkbox input "false"
click at [214, 350] on div at bounding box center [238, 346] width 91 height 21
select select "9"
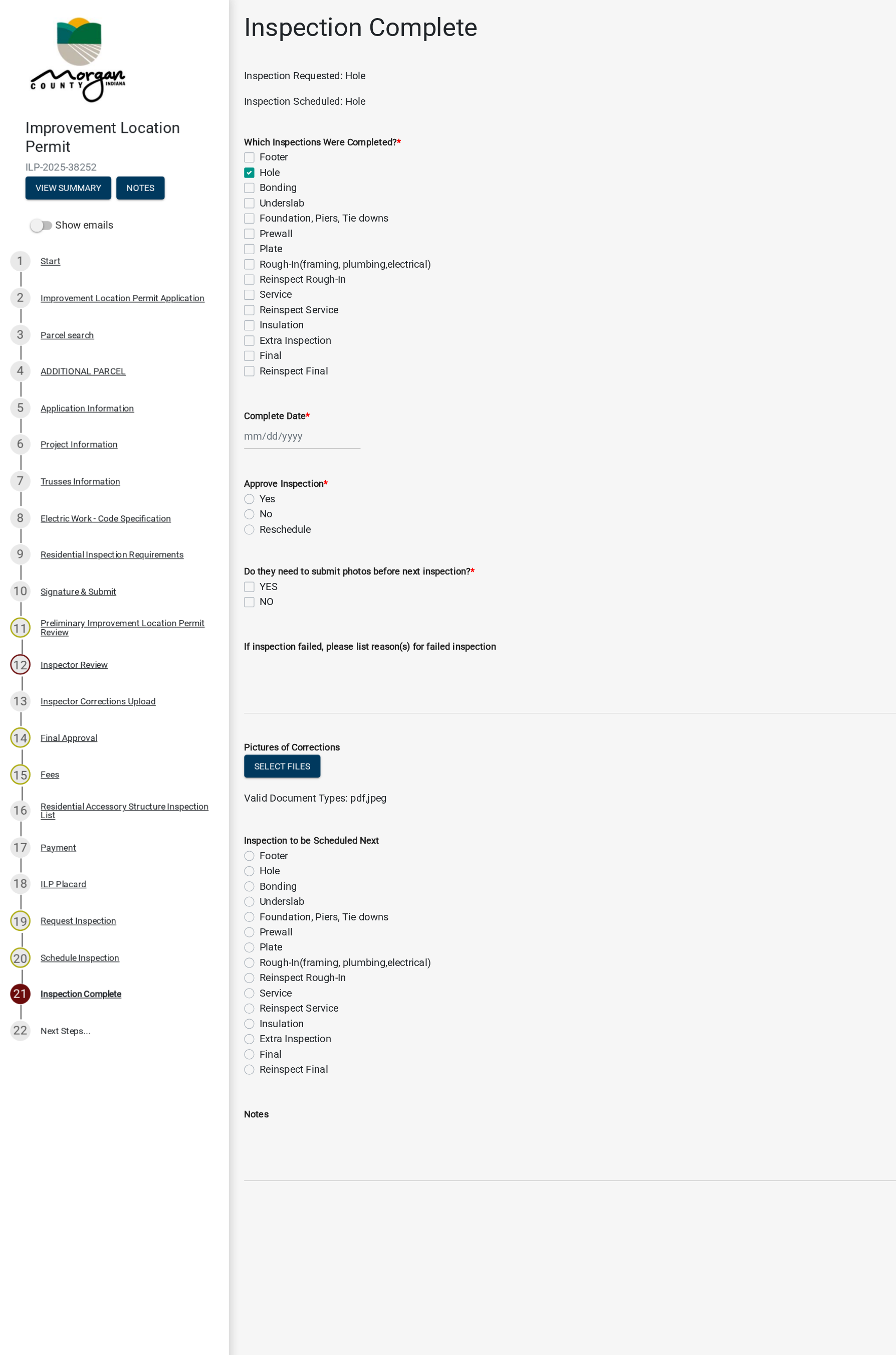
select select "2025"
click at [218, 415] on div "9" at bounding box center [218, 415] width 16 height 16
type input "[DATE]"
click at [204, 396] on label "Yes" at bounding box center [210, 396] width 12 height 12
click at [204, 396] on input "Yes" at bounding box center [208, 393] width 7 height 7
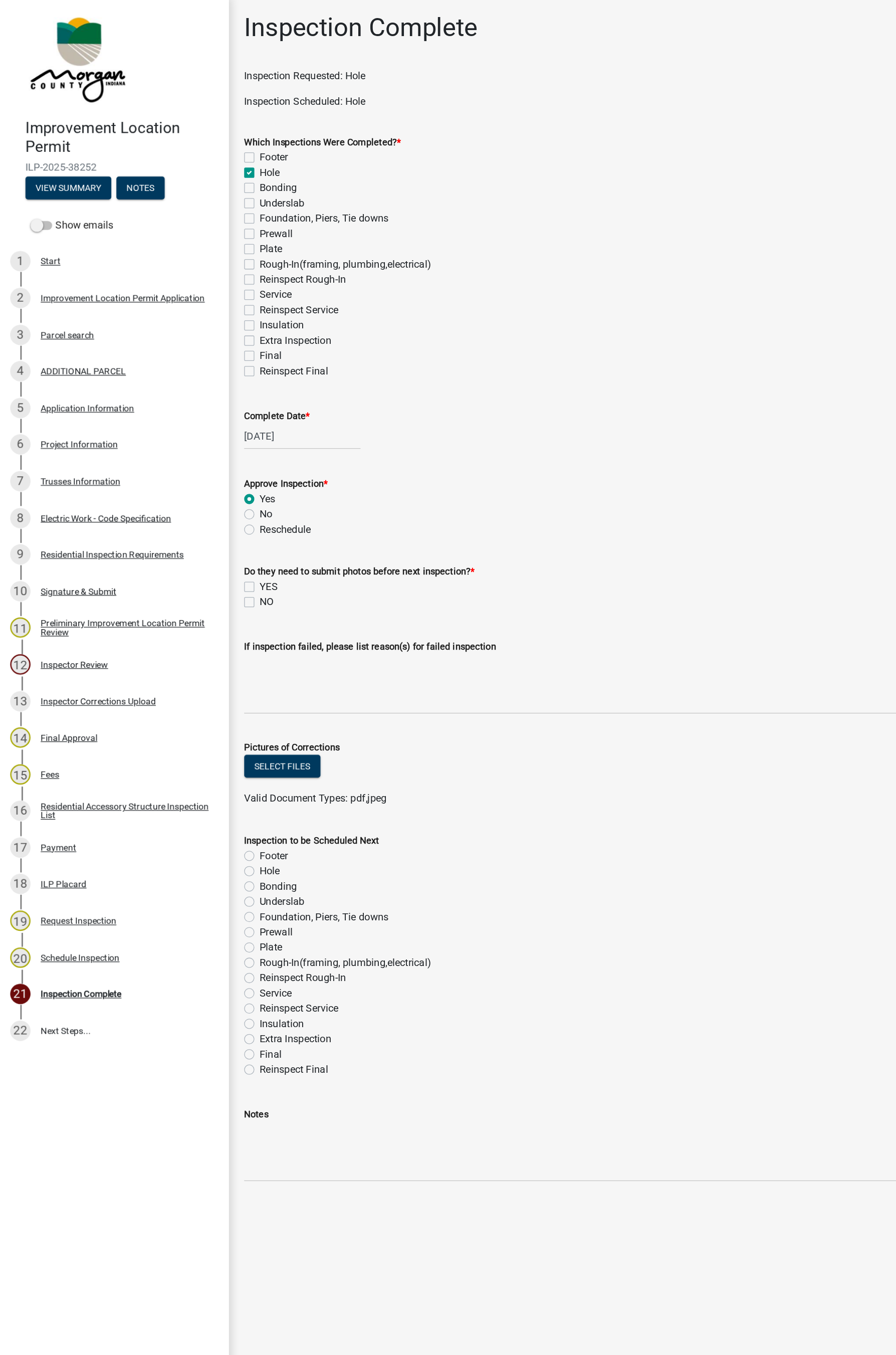
radio input "true"
click at [209, 477] on label "NO" at bounding box center [210, 477] width 11 height 12
click at [209, 477] on input "NO" at bounding box center [208, 474] width 7 height 7
checkbox input "true"
checkbox input "false"
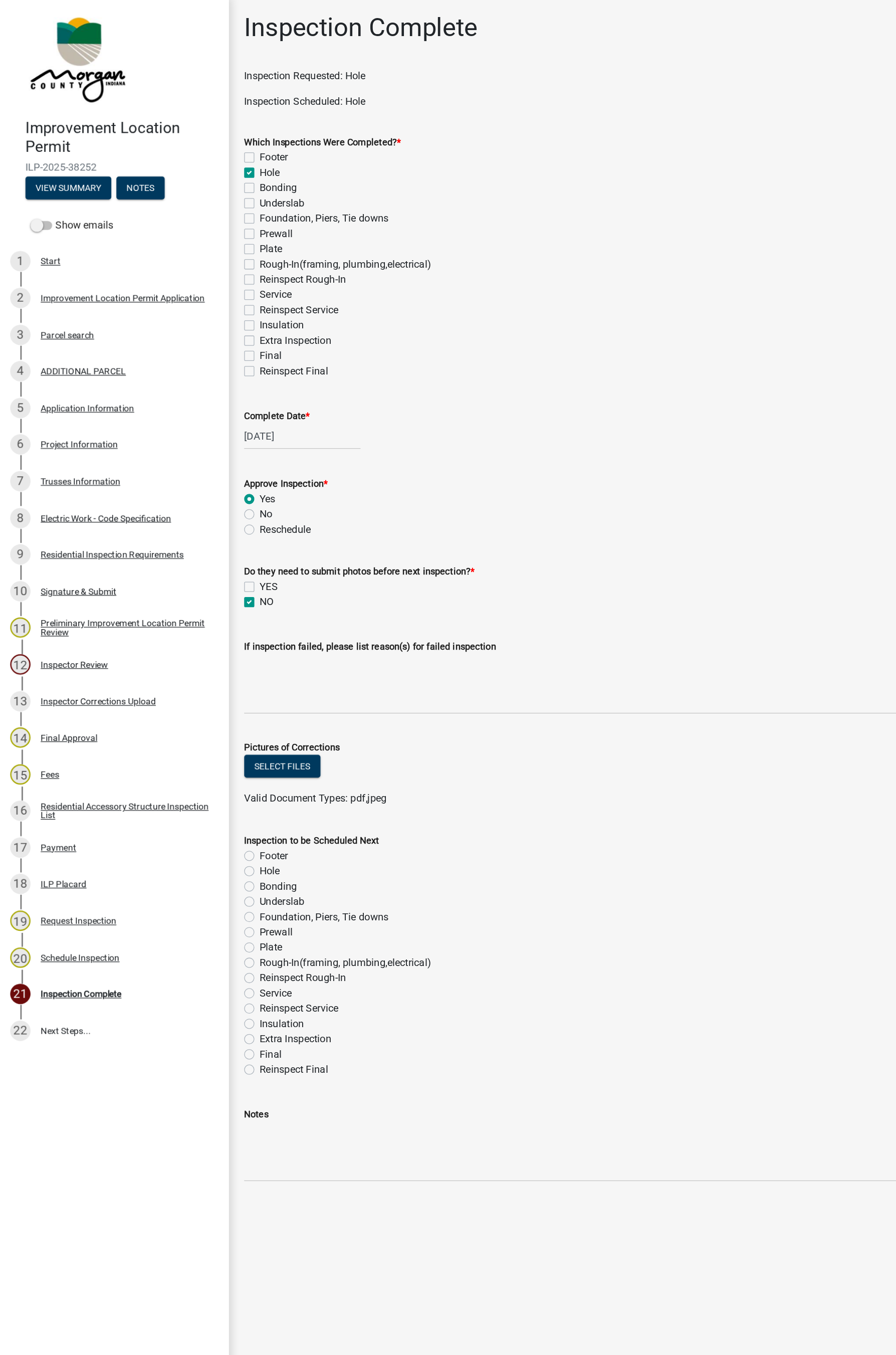
checkbox input "true"
click at [204, 761] on label "Rough-In(framing, plumbing,electrical)" at bounding box center [272, 761] width 136 height 12
click at [204, 761] on input "Rough-In(framing, plumbing,electrical)" at bounding box center [208, 758] width 7 height 7
radio input "true"
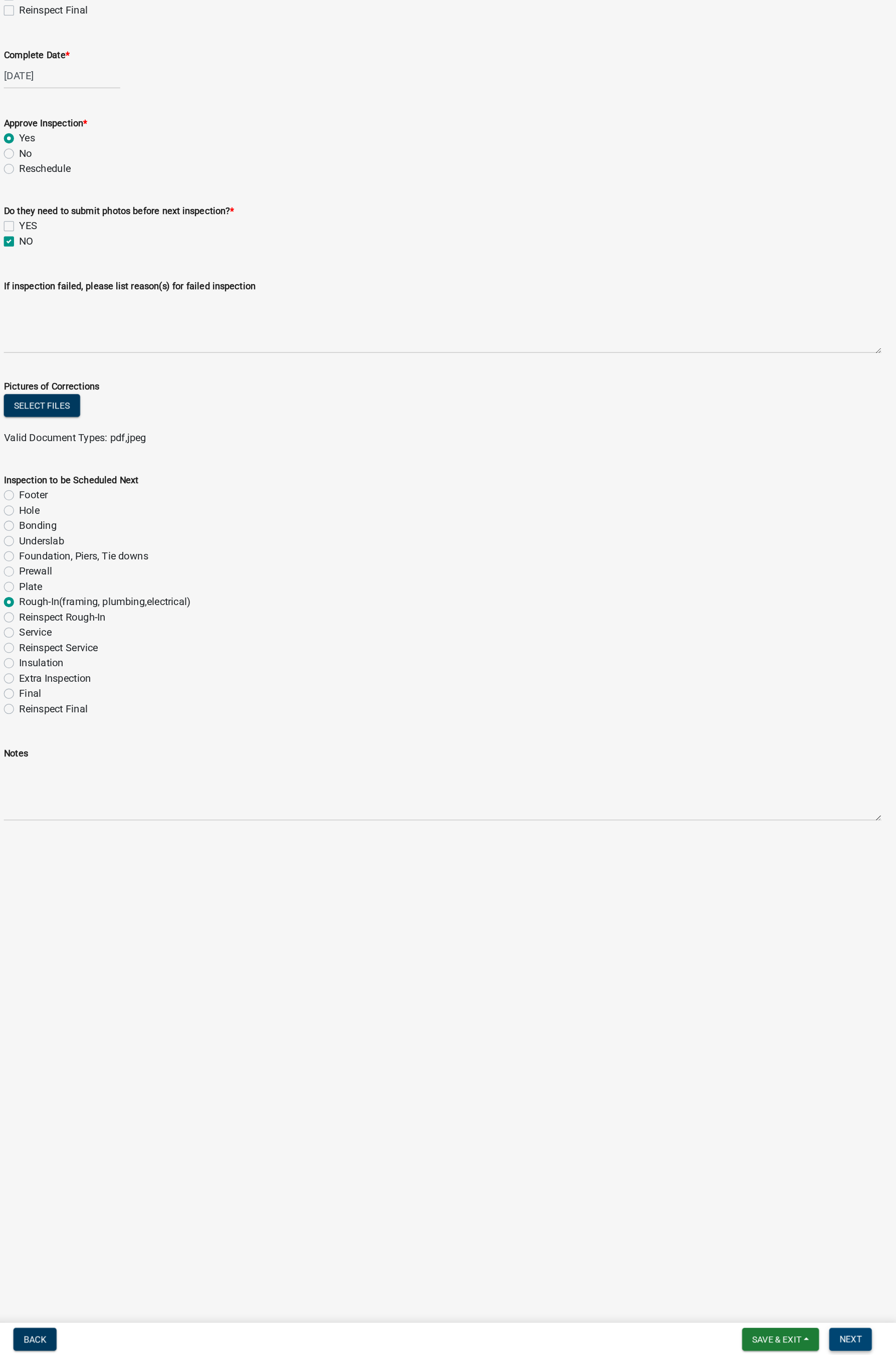
click at [859, 813] on span "Next" at bounding box center [859, 1342] width 17 height 8
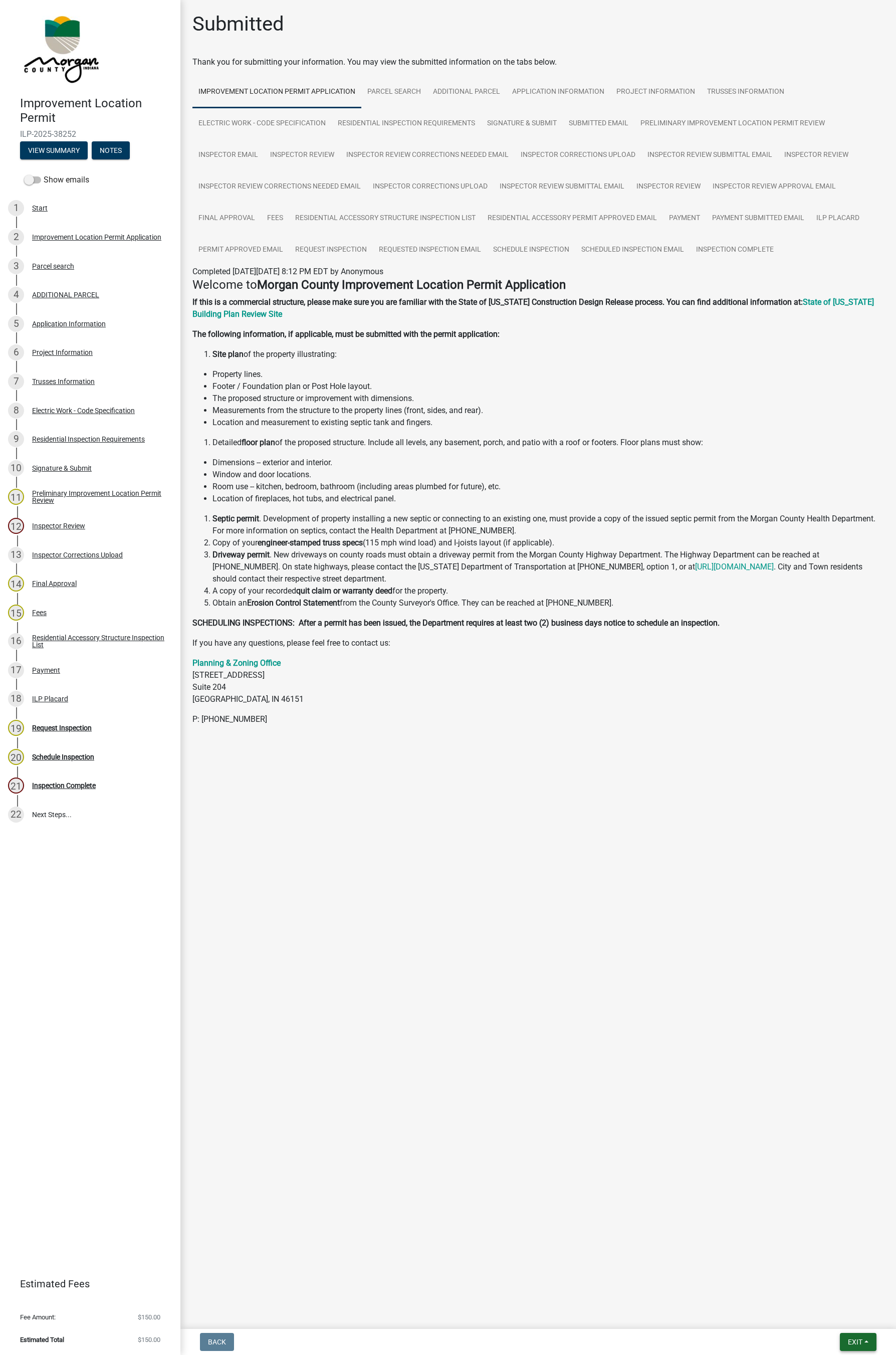
click at [849, 813] on span "Exit" at bounding box center [855, 1342] width 15 height 8
click at [824, 813] on button "Save & Exit" at bounding box center [836, 1316] width 80 height 24
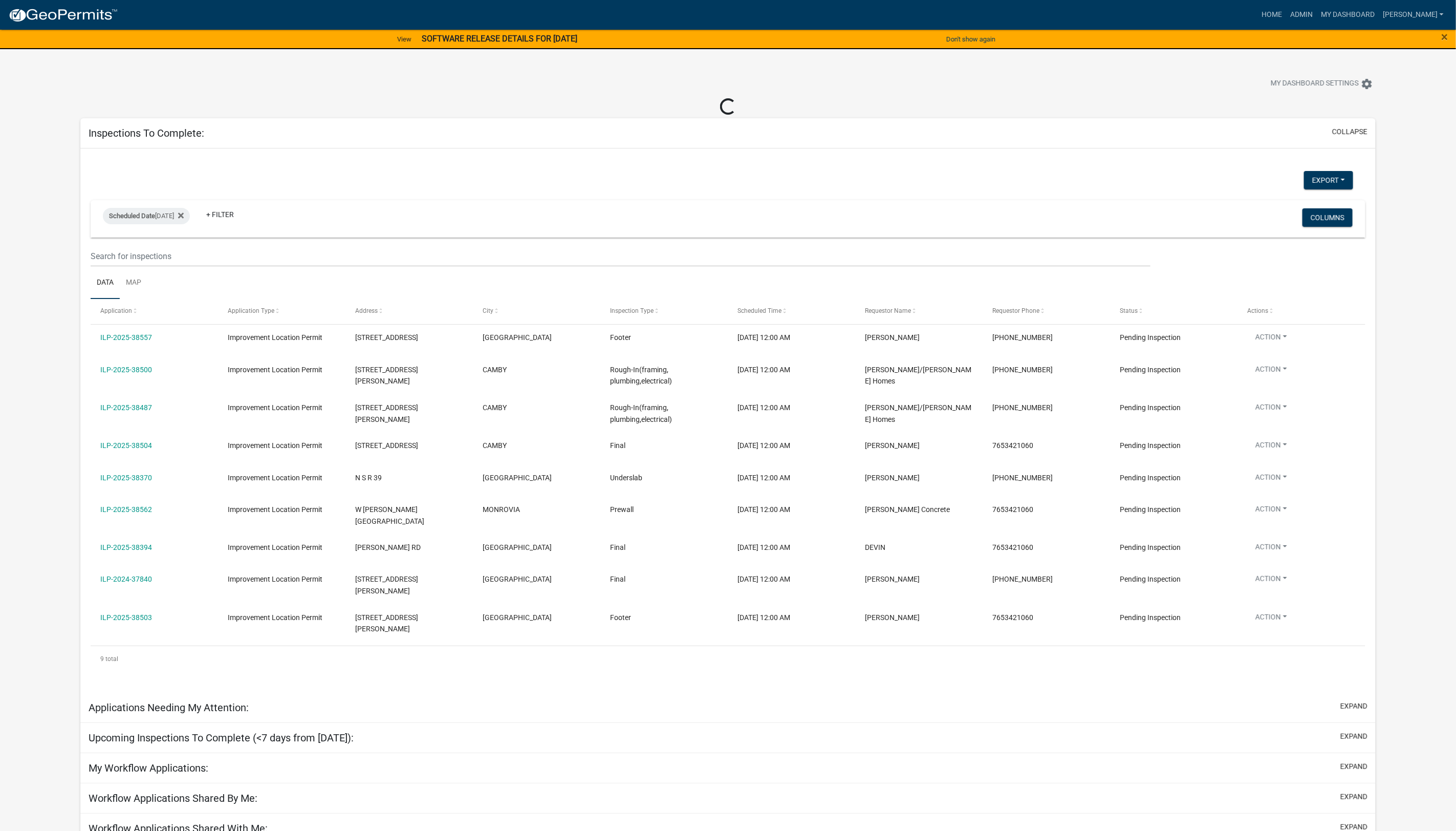
select select "1: 25"
